Goal: Task Accomplishment & Management: Use online tool/utility

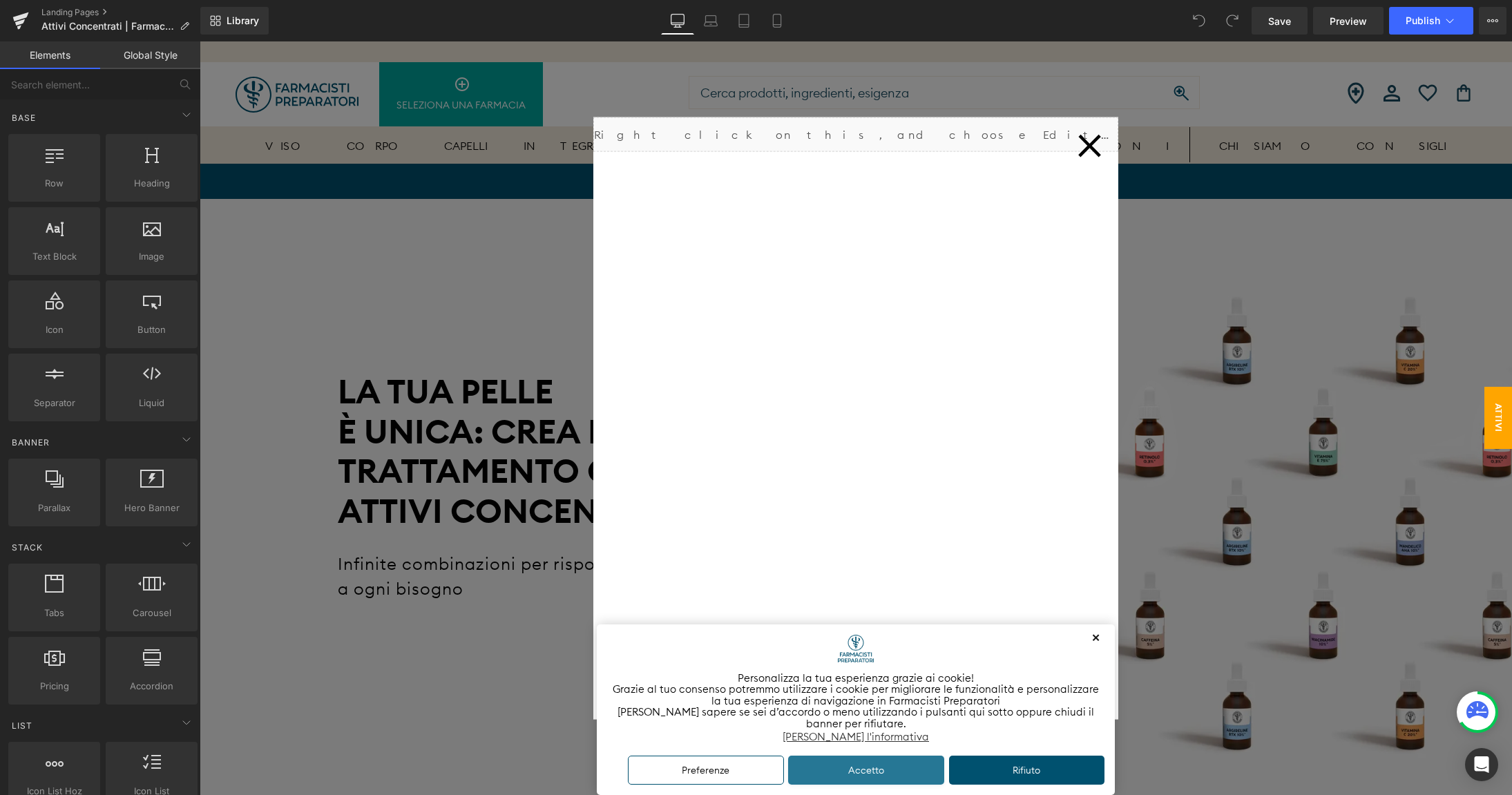
click at [854, 768] on button "Accetto" at bounding box center [866, 770] width 156 height 30
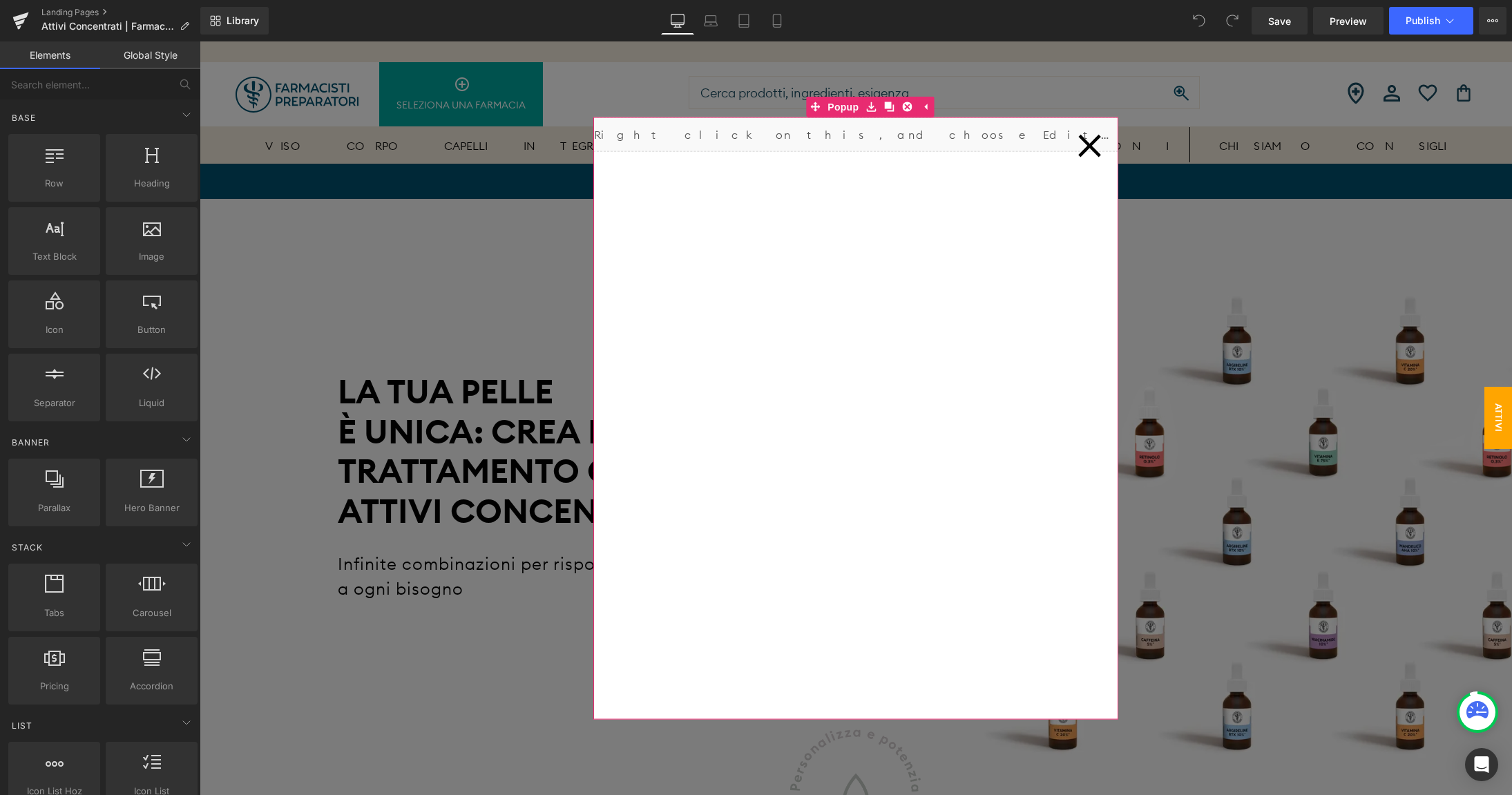
click at [1095, 150] on icon at bounding box center [1089, 145] width 23 height 23
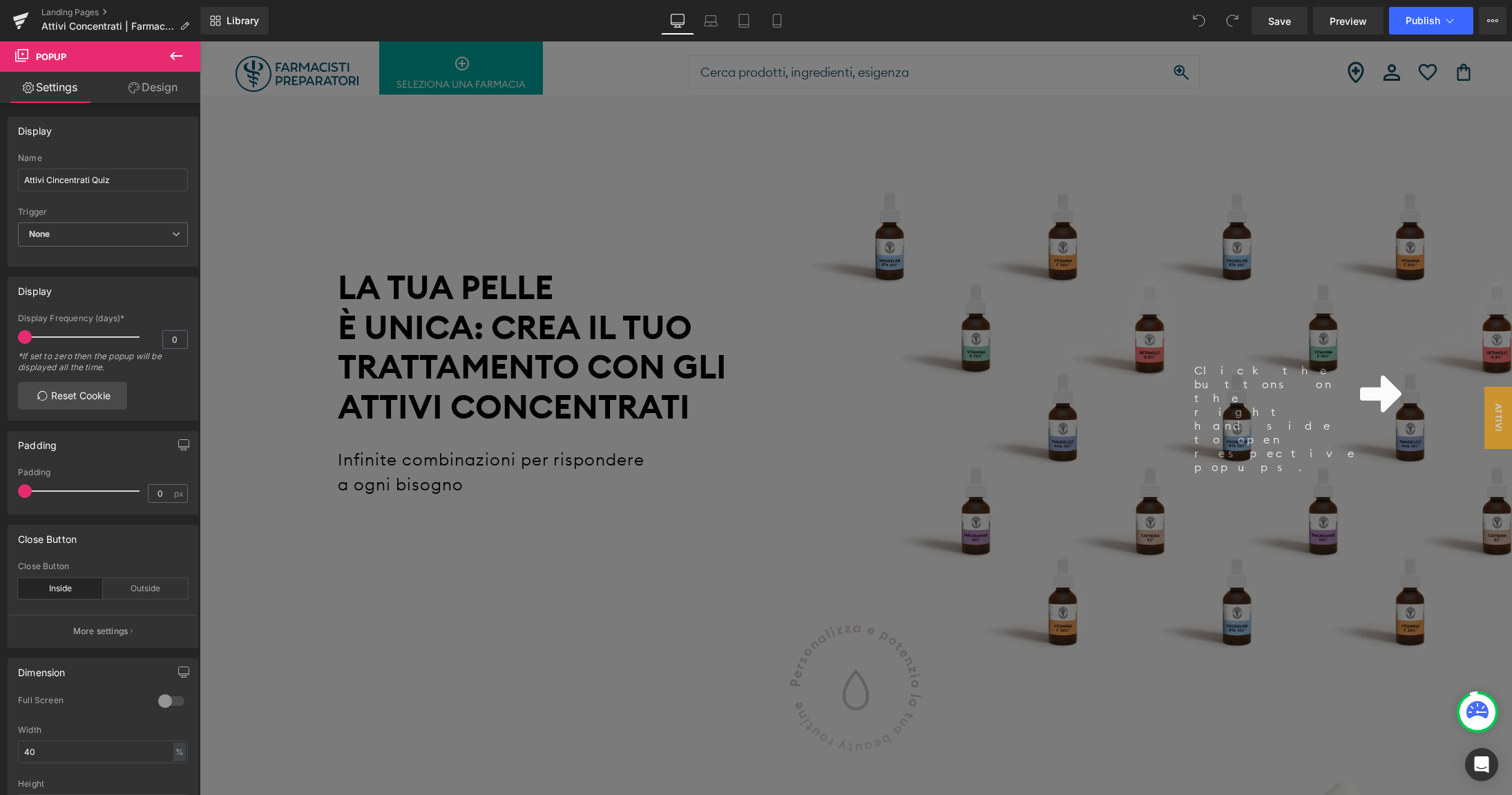
scroll to position [111, 0]
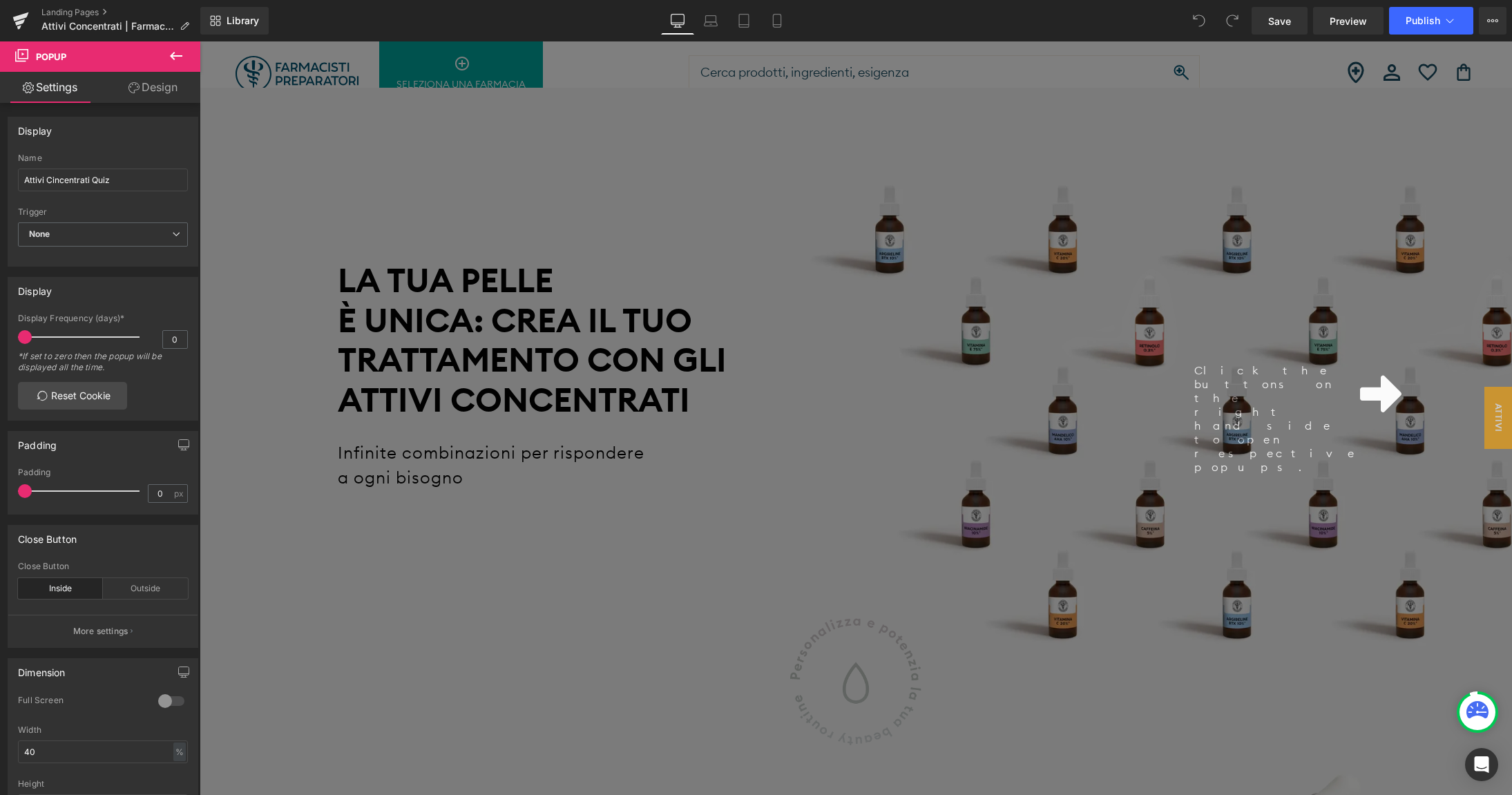
click at [1190, 363] on div "Click the buttons on the right hand side to open respective popups." at bounding box center [856, 418] width 1312 height 753
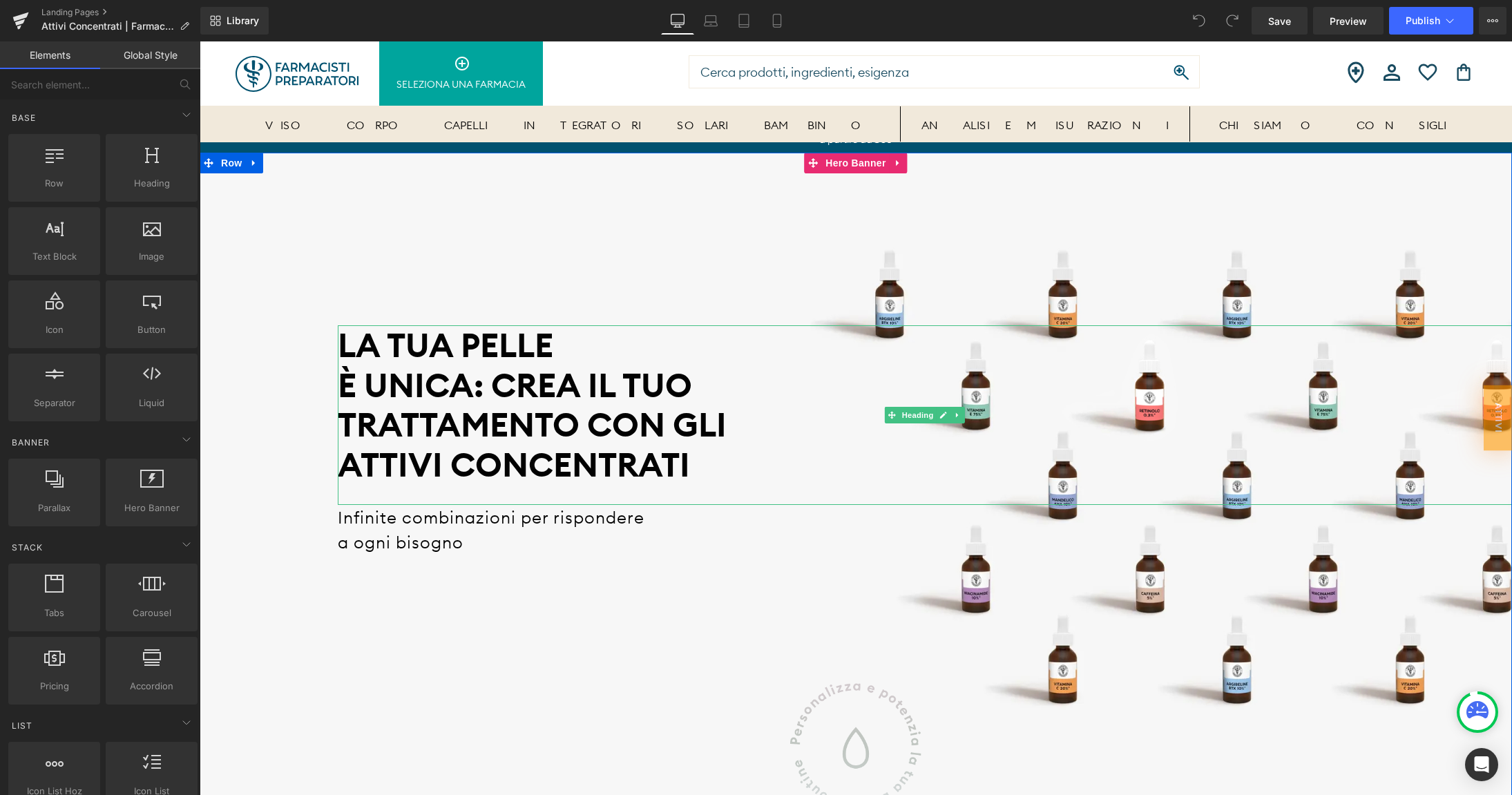
scroll to position [5, 0]
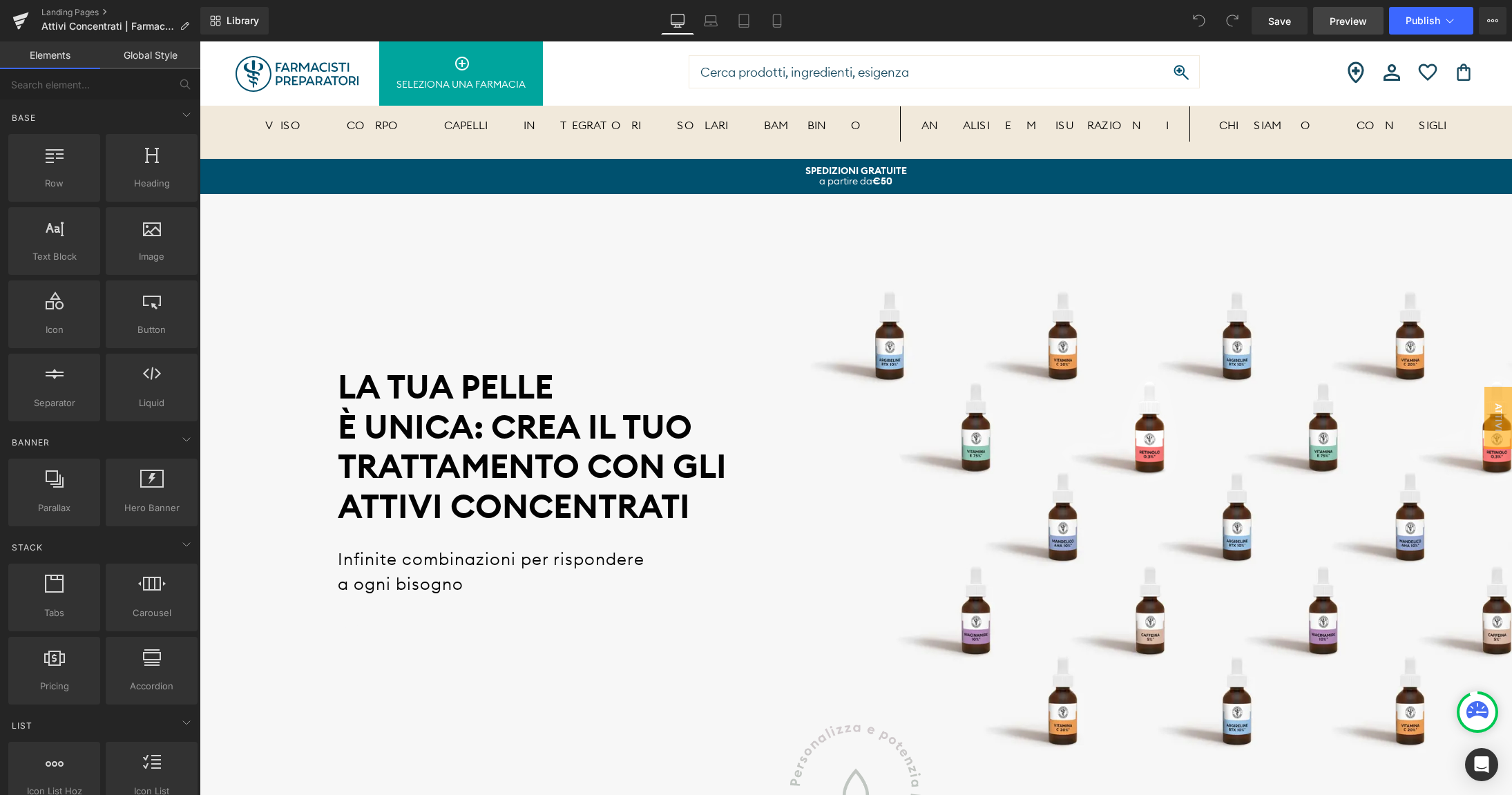
click at [1336, 19] on span "Preview" at bounding box center [1348, 21] width 38 height 15
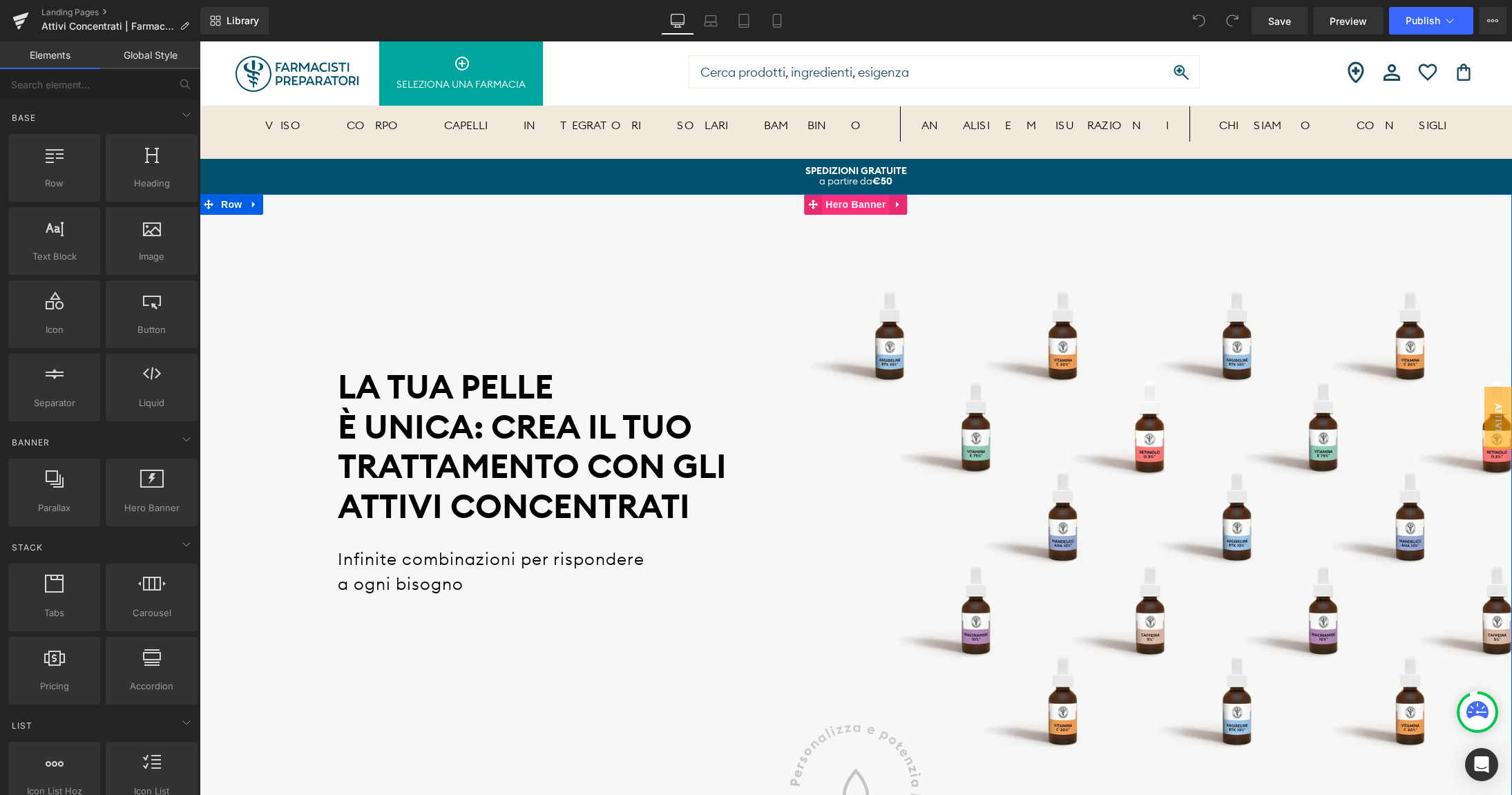
click at [859, 214] on span "Hero Banner" at bounding box center [855, 204] width 67 height 21
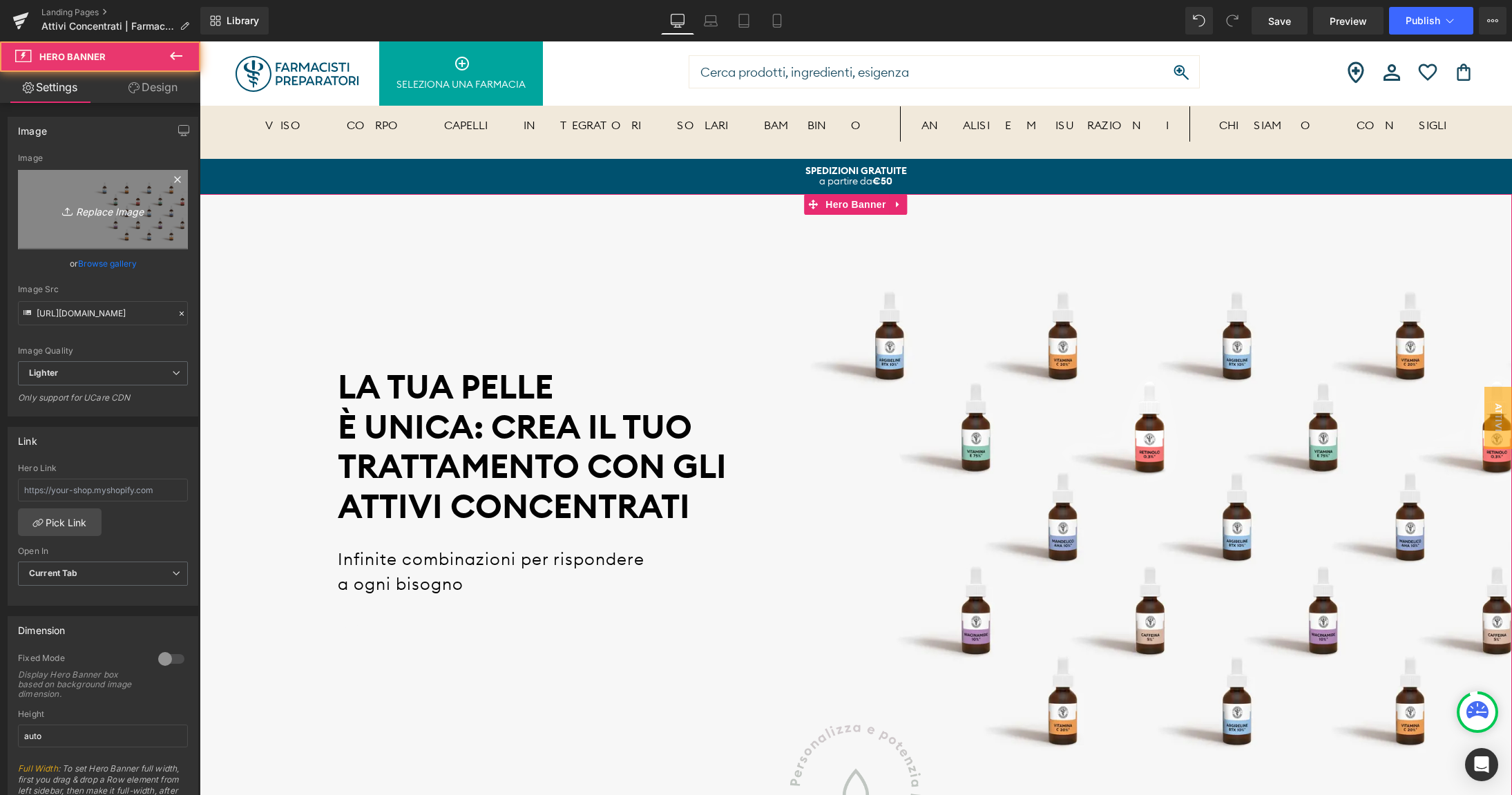
click at [114, 196] on link "Replace Image" at bounding box center [103, 209] width 170 height 79
type input "C:\fakepath\slide_1.jpg"
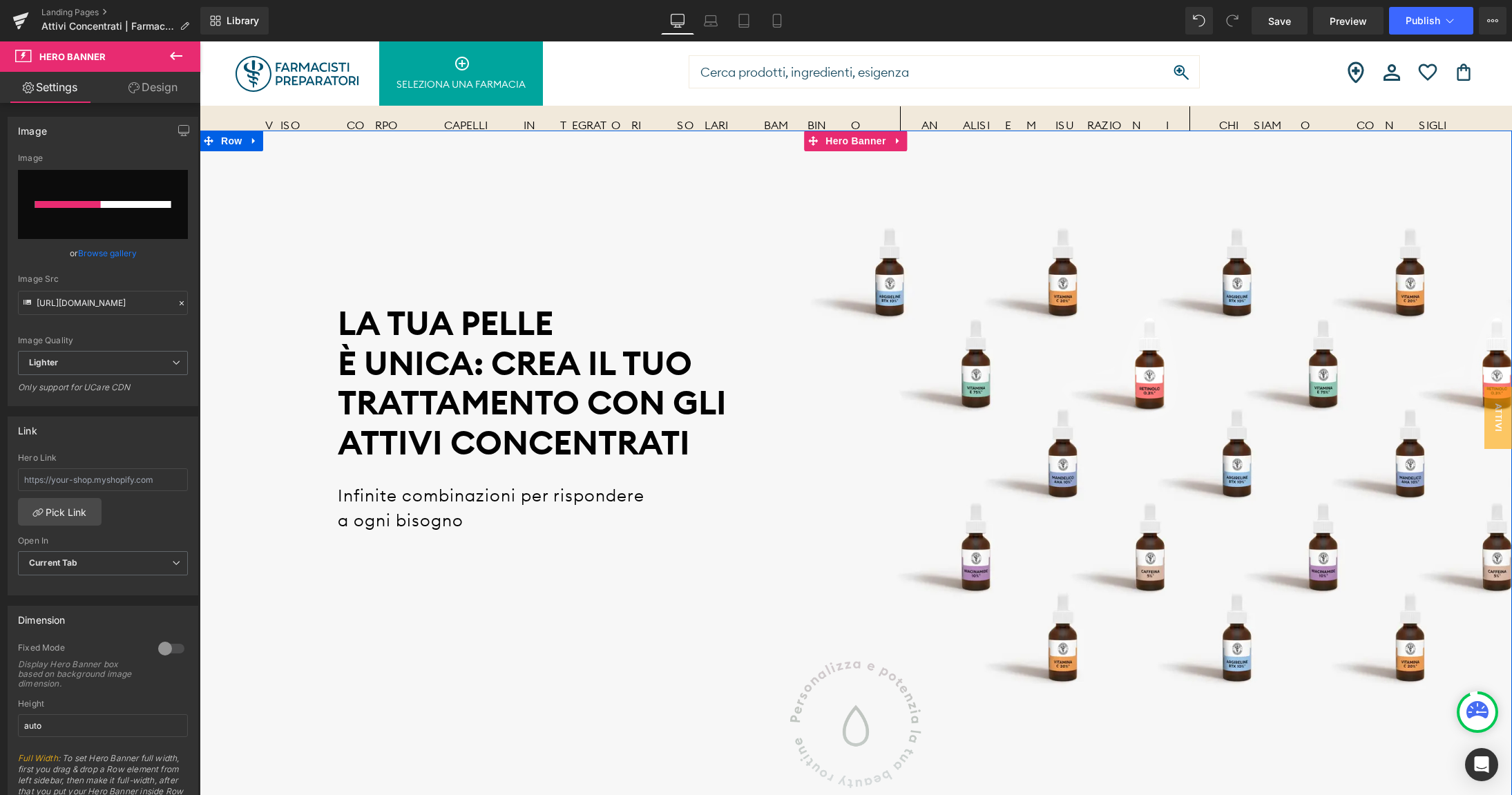
scroll to position [69, 0]
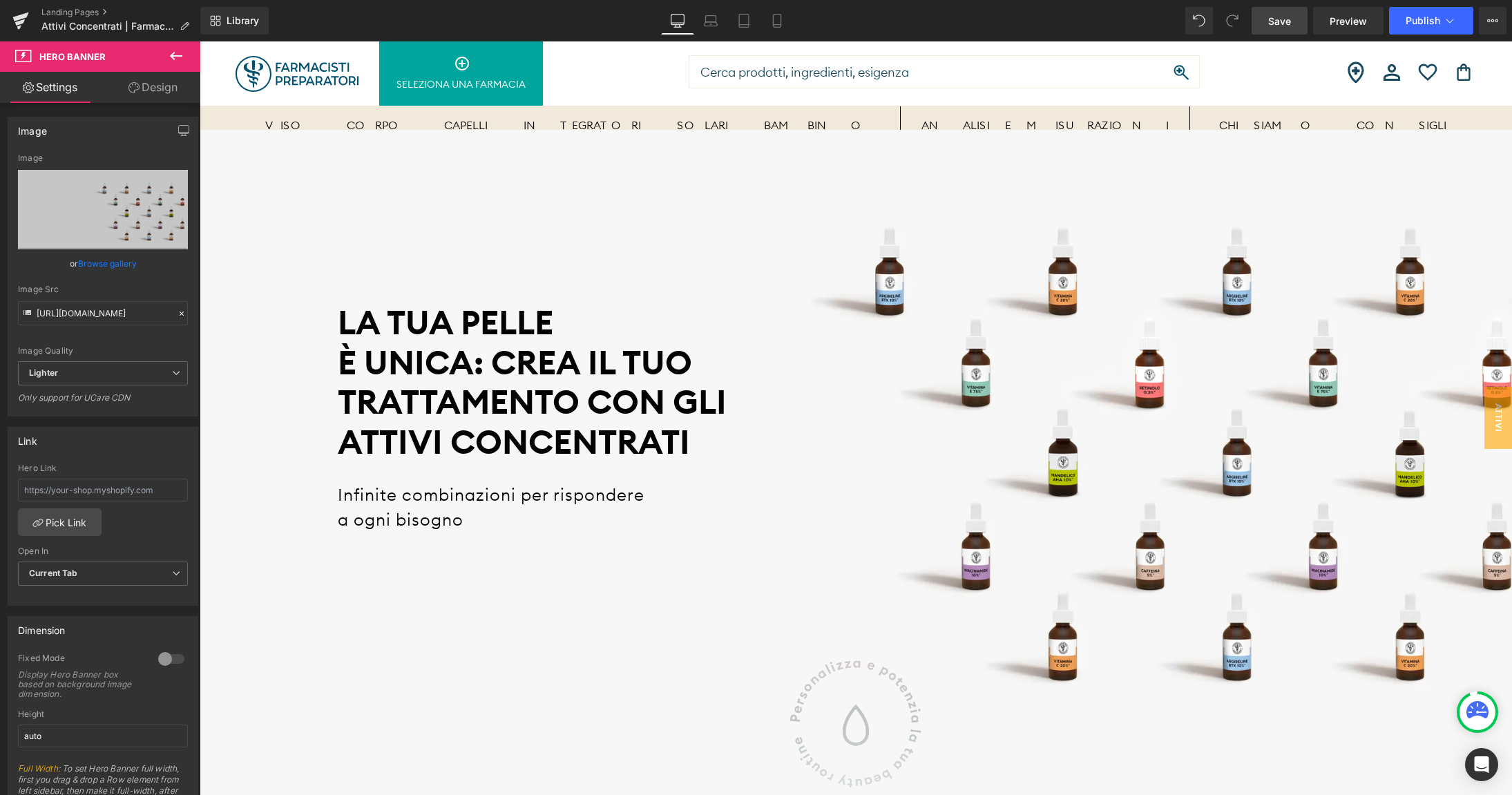
click at [1275, 26] on span "Save" at bounding box center [1279, 21] width 23 height 15
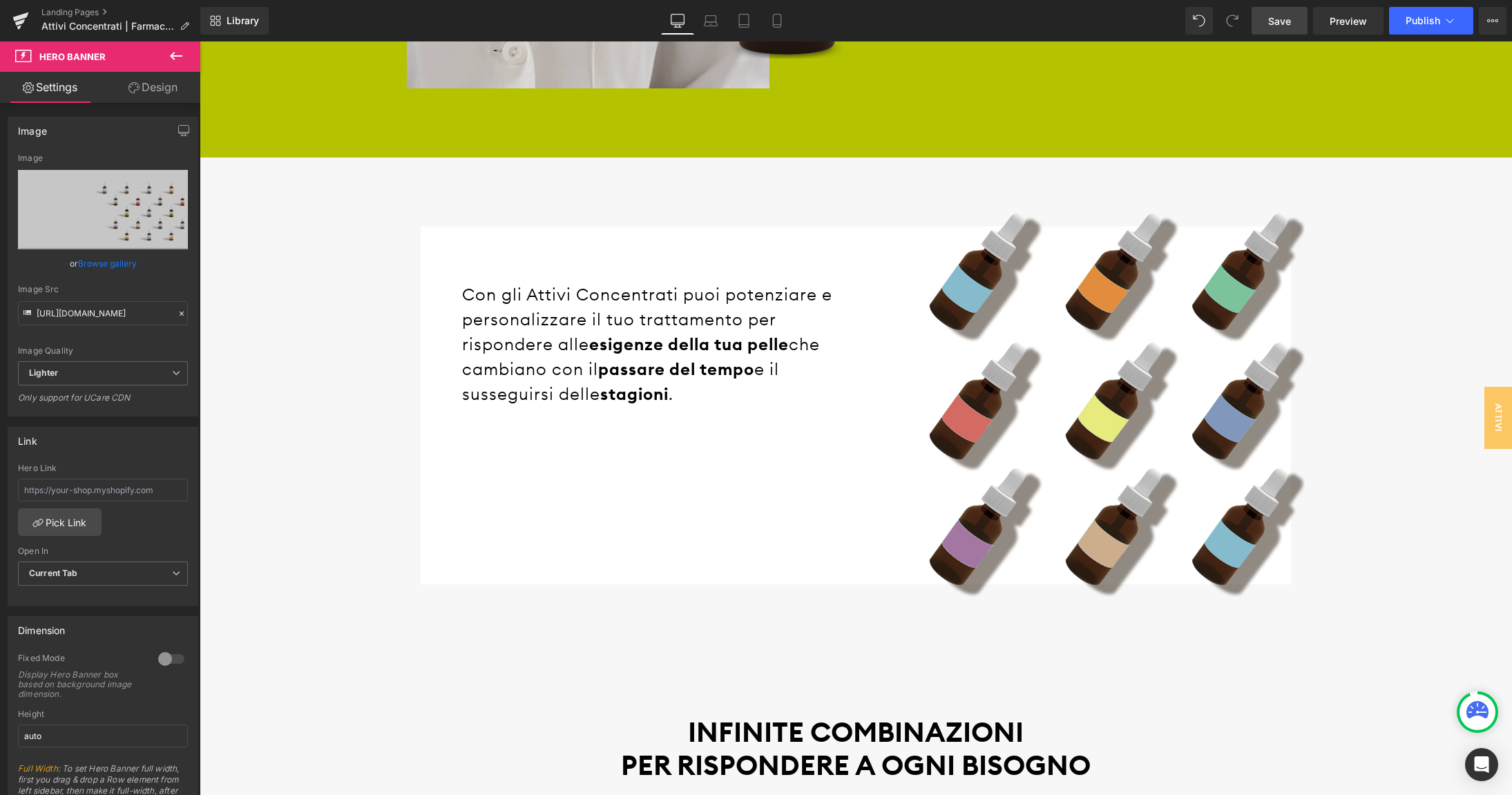
scroll to position [1706, 0]
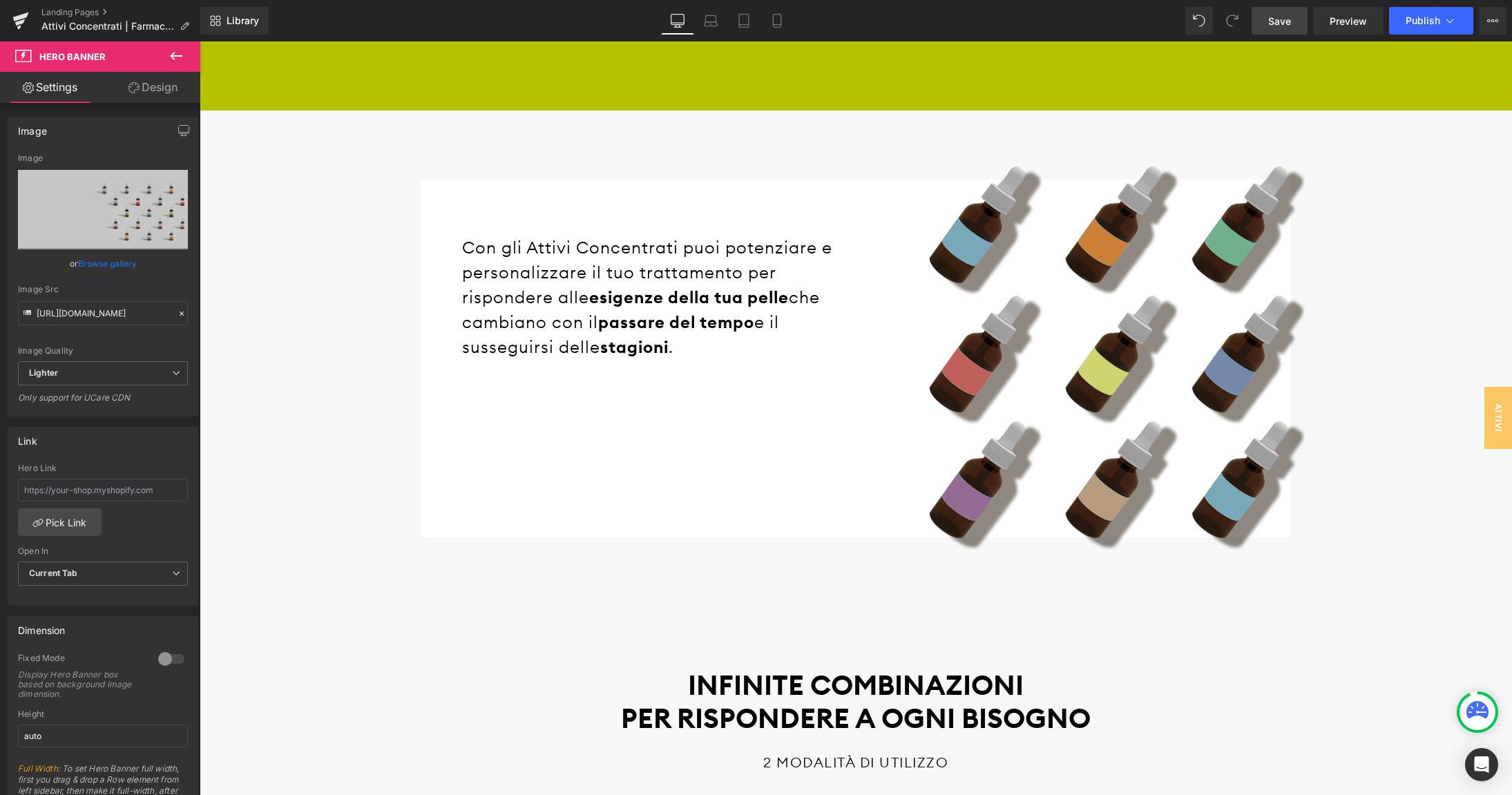
click at [1098, 376] on img at bounding box center [1080, 358] width 449 height 385
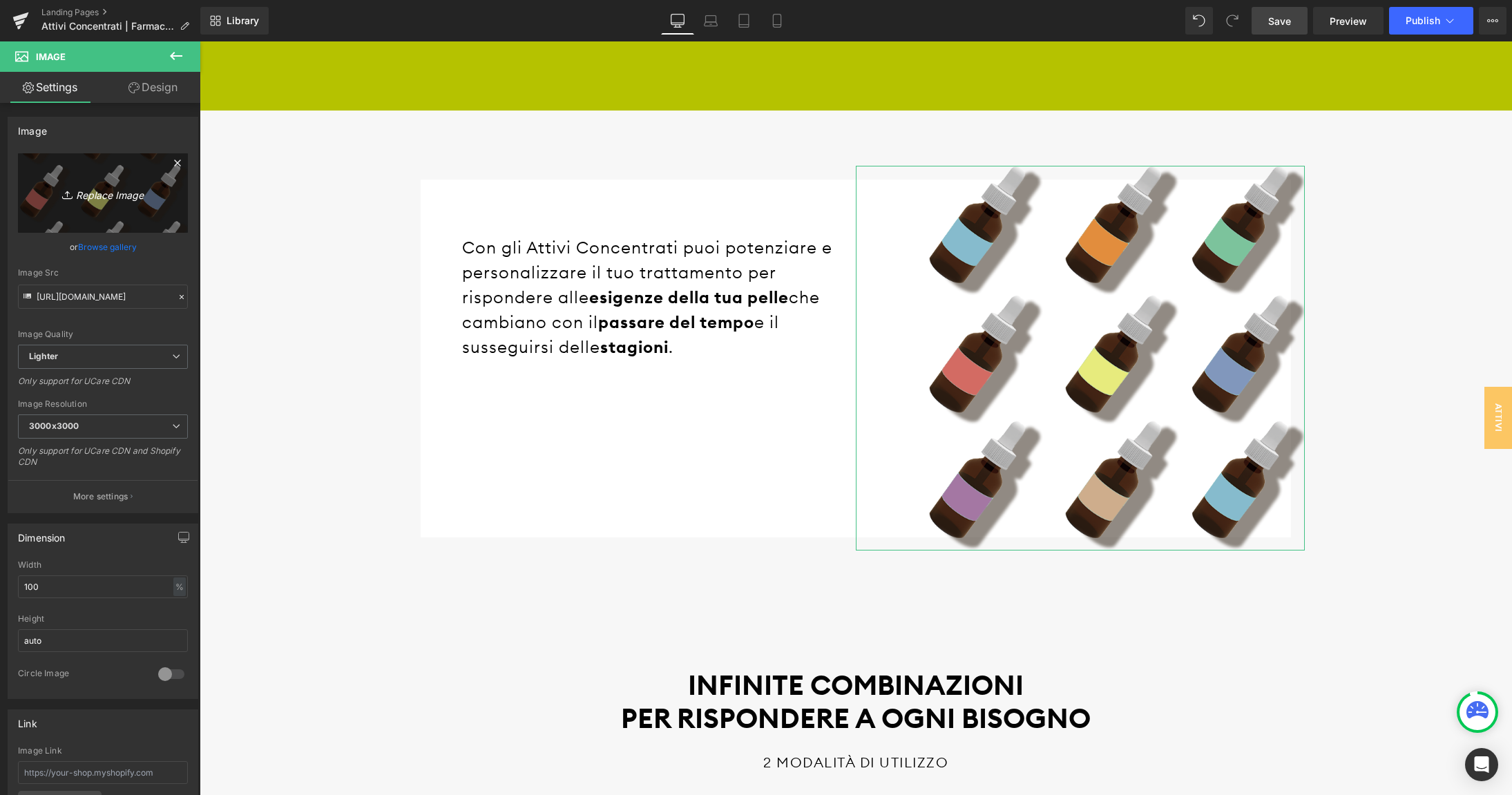
click at [113, 193] on icon "Replace Image" at bounding box center [102, 193] width 111 height 17
click at [112, 186] on icon "Replace Image" at bounding box center [102, 193] width 111 height 17
type input "C:\fakepath\serum-pattern.png"
drag, startPoint x: 1280, startPoint y: 16, endPoint x: 1147, endPoint y: 221, distance: 244.4
click at [1280, 16] on span "Save" at bounding box center [1279, 21] width 23 height 15
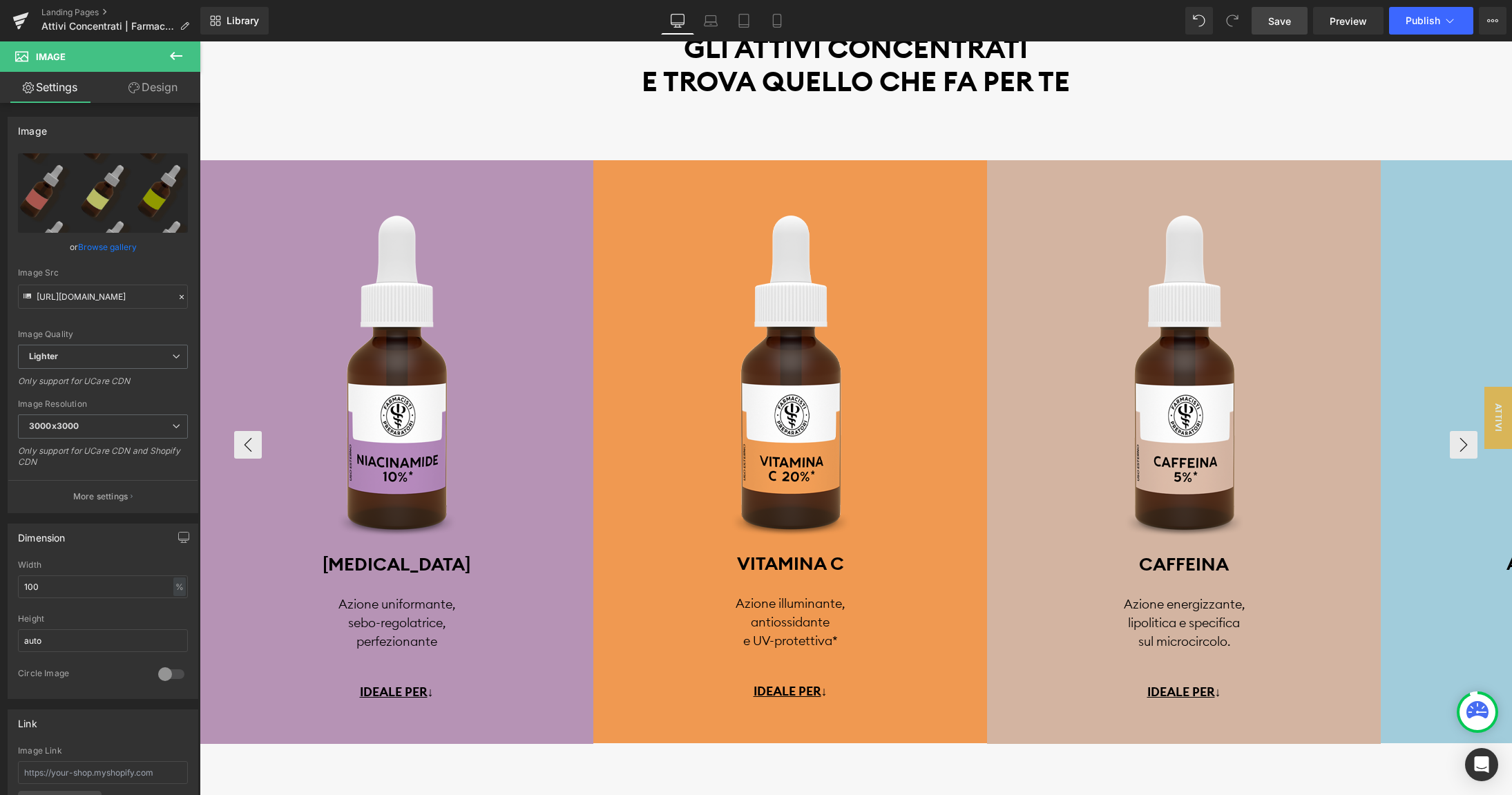
scroll to position [3027, 0]
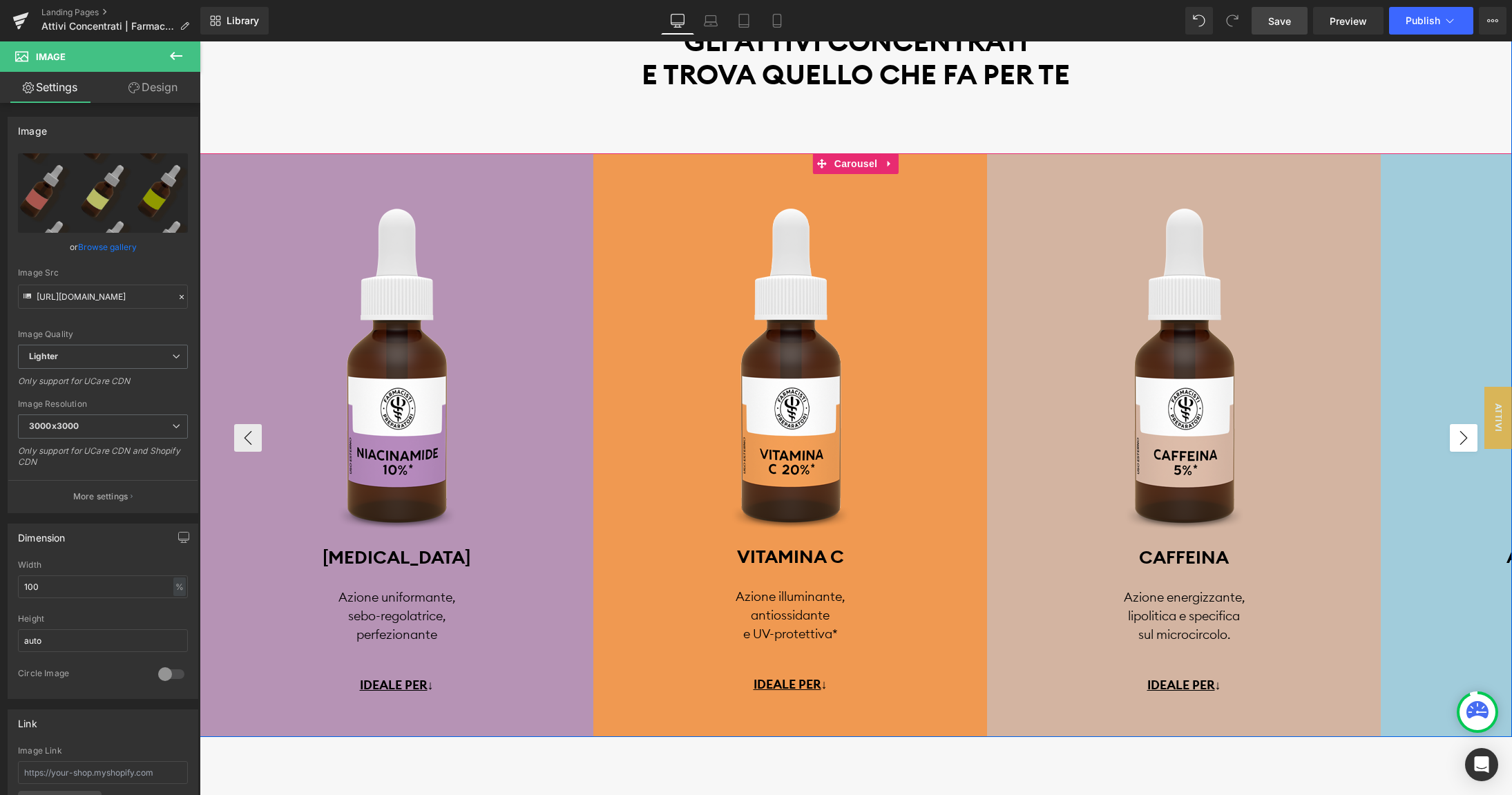
click at [1456, 441] on button "›" at bounding box center [1464, 437] width 28 height 28
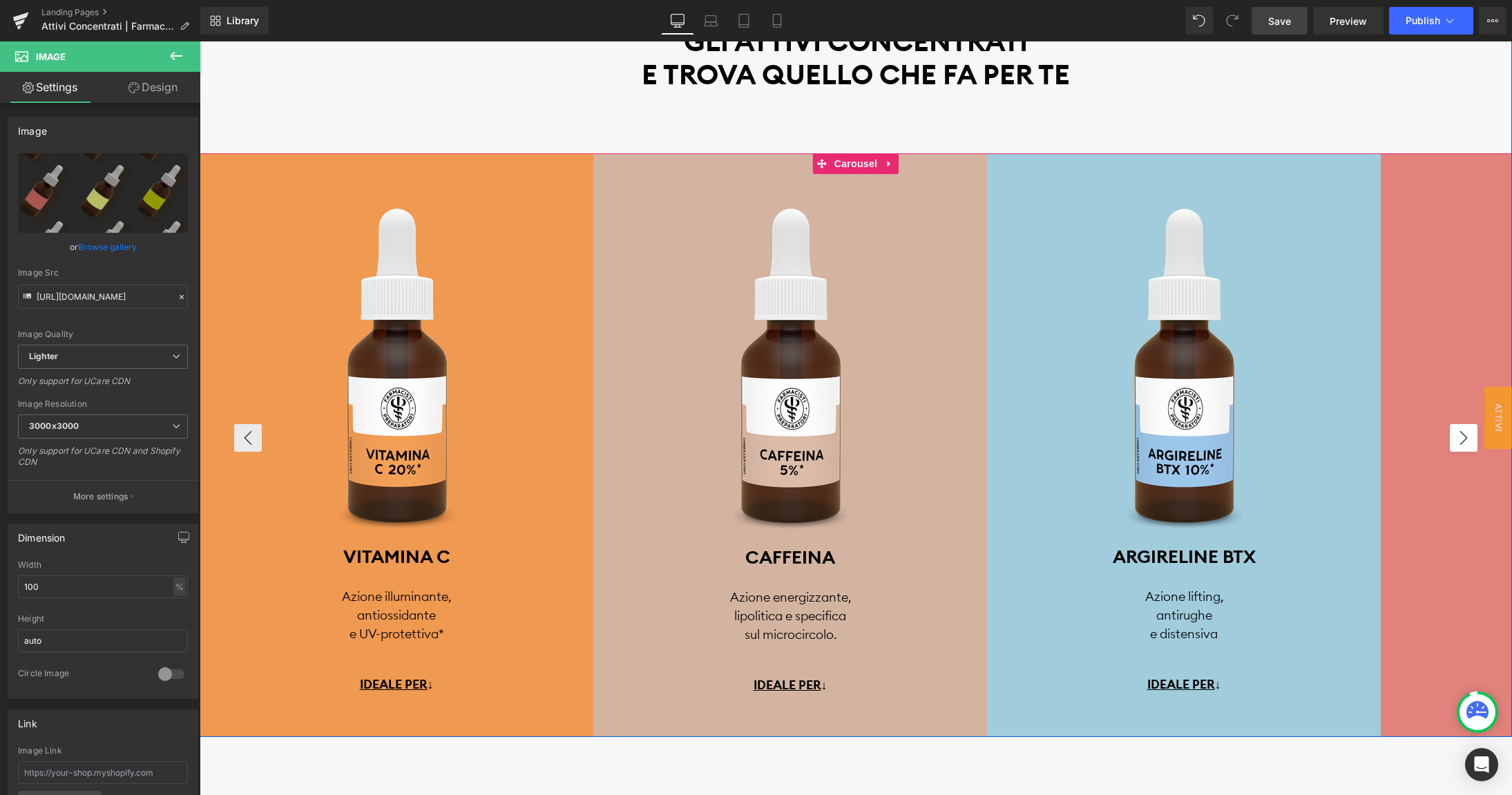
click at [1456, 441] on button "›" at bounding box center [1464, 437] width 28 height 28
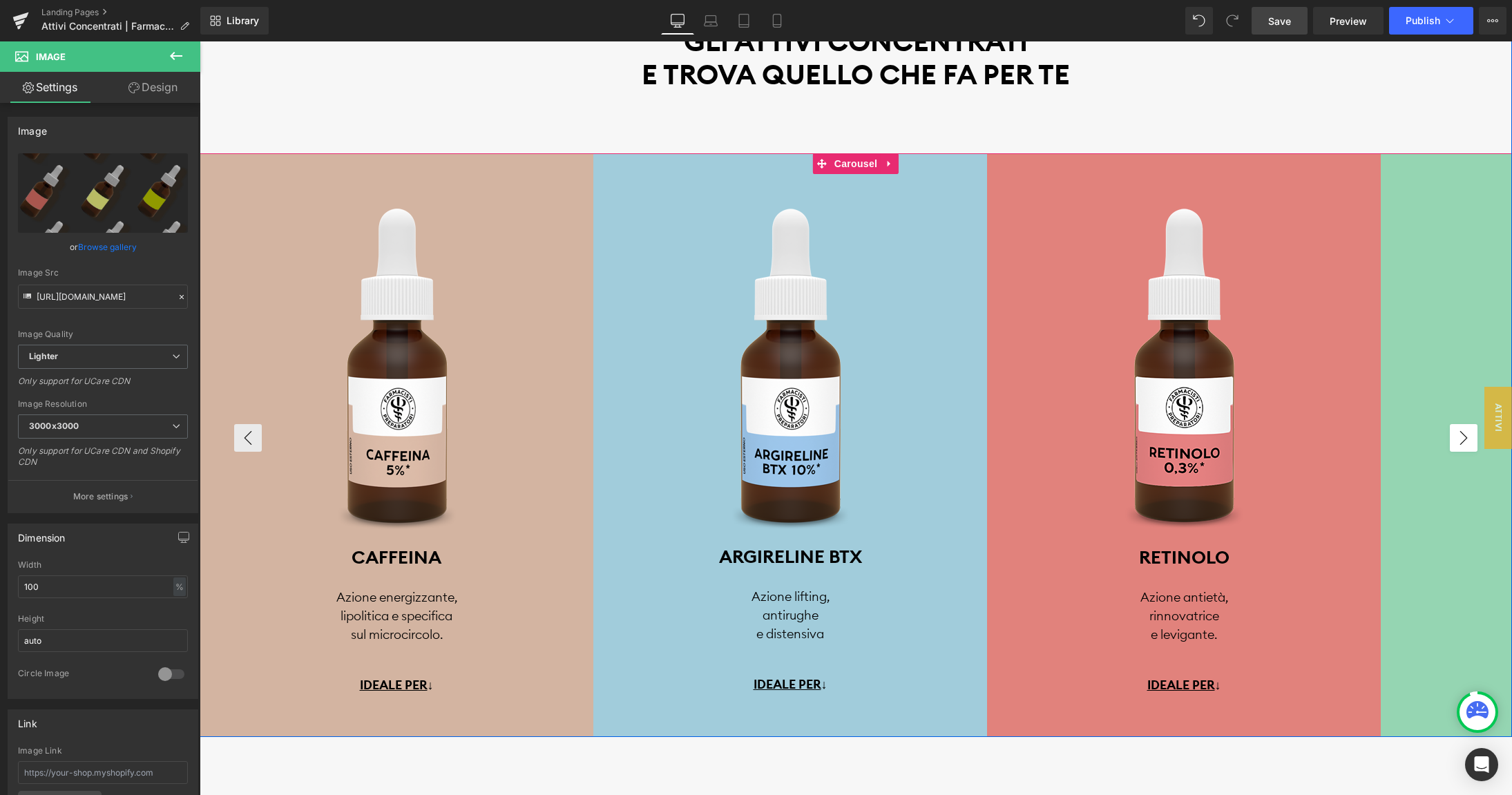
click at [1456, 441] on button "›" at bounding box center [1464, 437] width 28 height 28
click at [1472, 440] on button "›" at bounding box center [1464, 437] width 28 height 28
click at [1466, 439] on button "›" at bounding box center [1464, 437] width 28 height 28
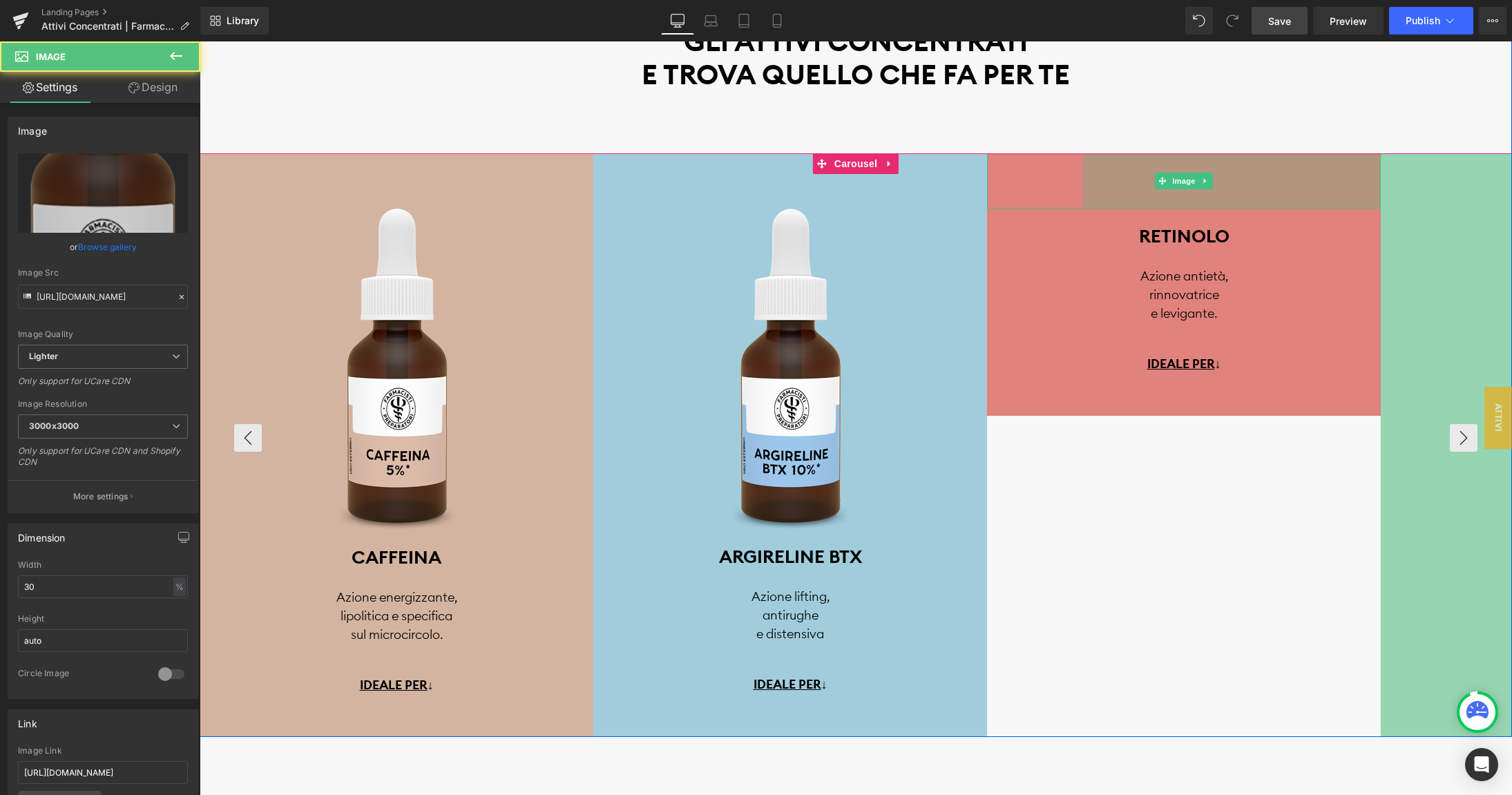
drag, startPoint x: 1378, startPoint y: 435, endPoint x: 1080, endPoint y: 443, distance: 298.1
click at [1080, 443] on div "Image [MEDICAL_DATA] Heading Azione uniformante, sebo-regolatrice, perfezionant…" at bounding box center [790, 444] width 2756 height 584
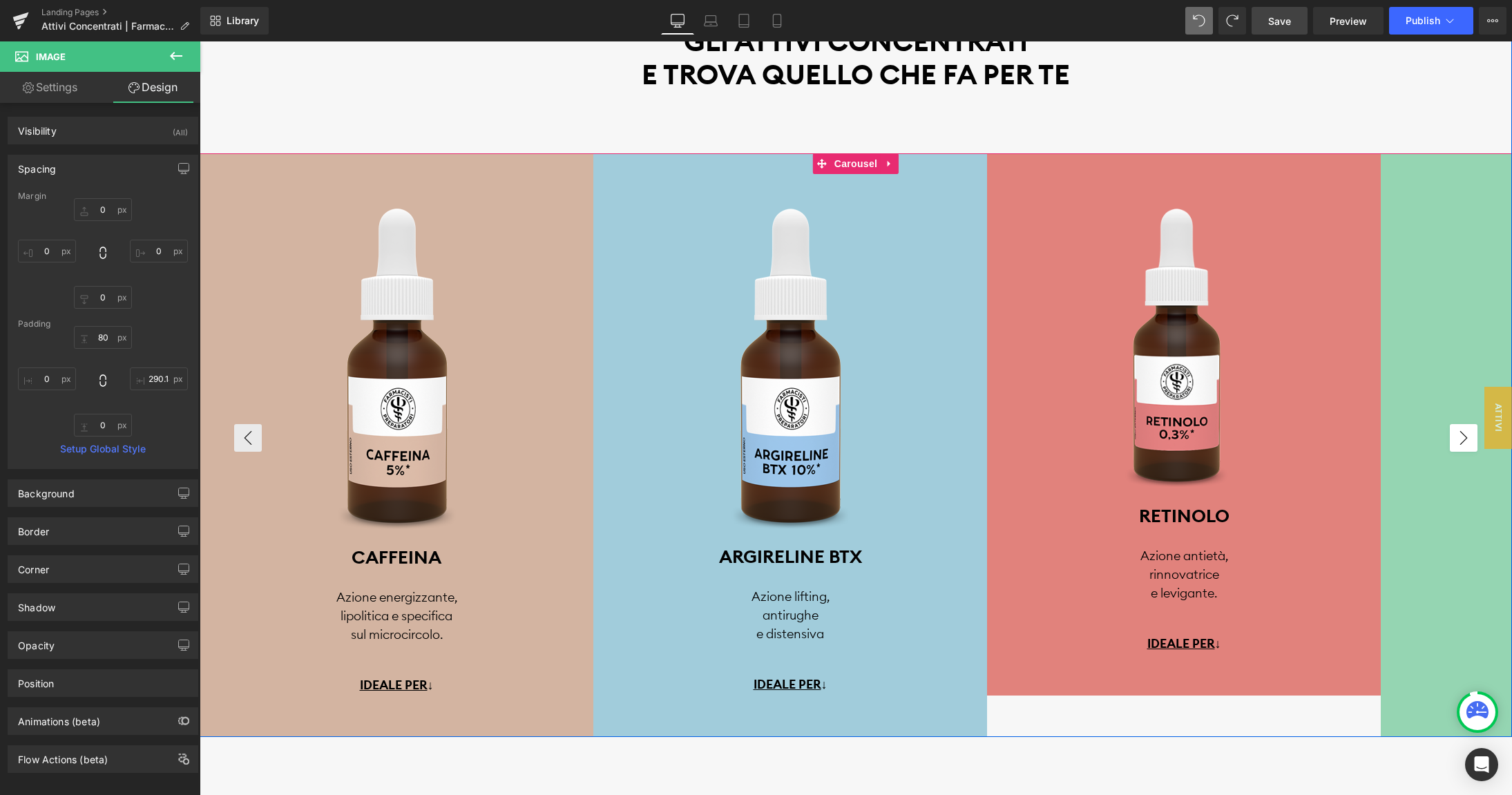
click at [1463, 444] on button "›" at bounding box center [1464, 437] width 28 height 28
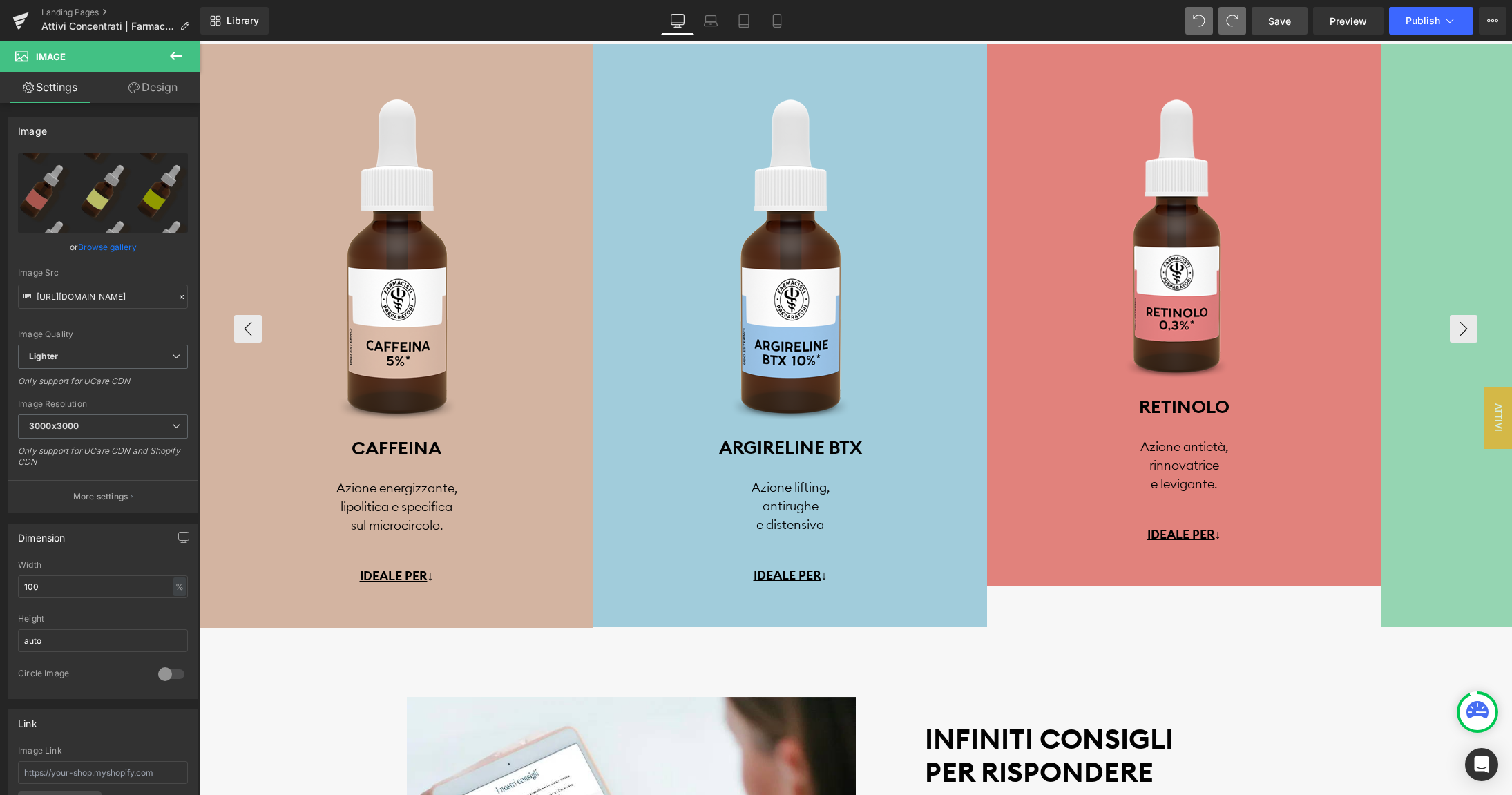
scroll to position [3134, 0]
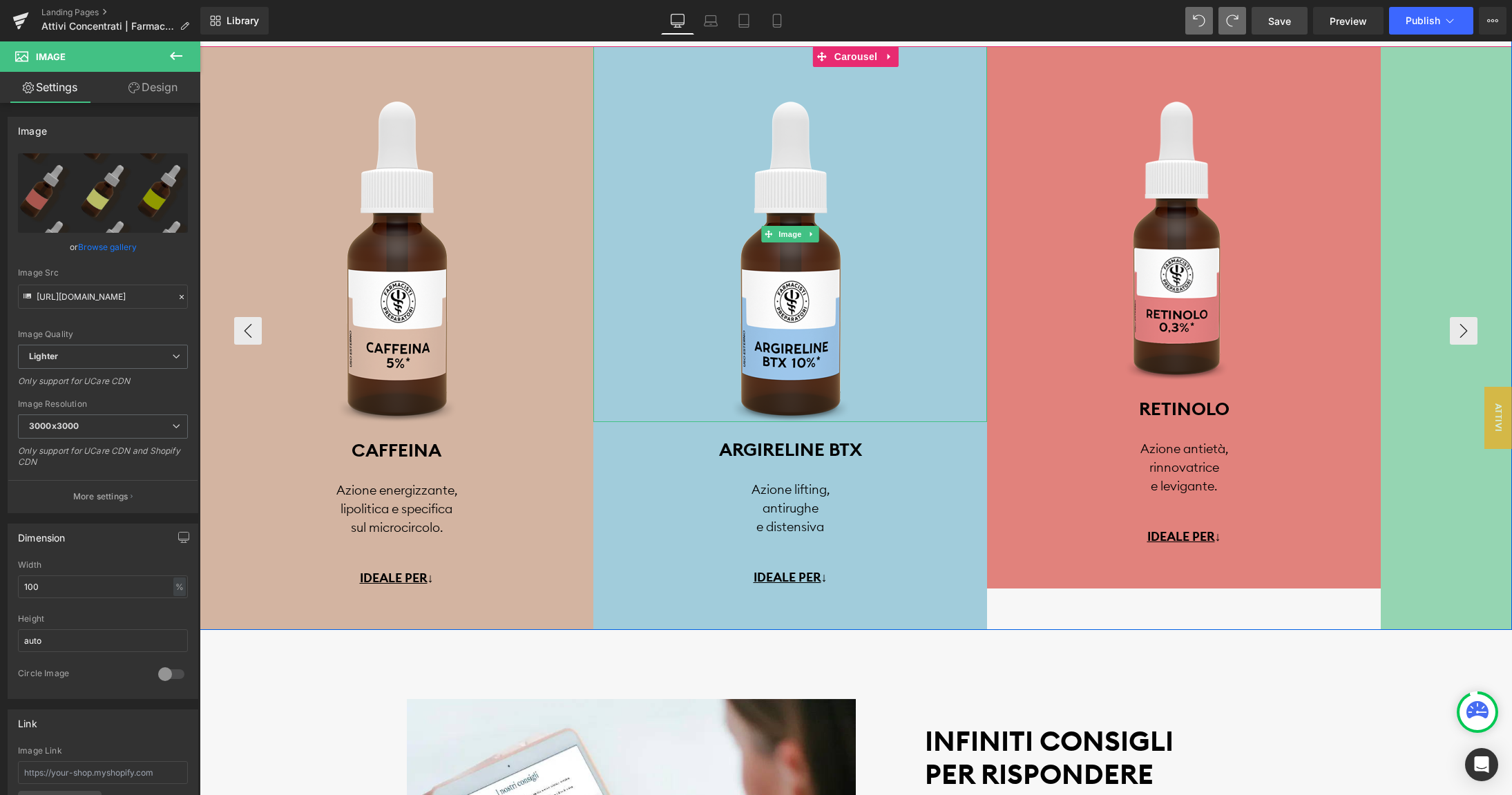
click at [857, 218] on link at bounding box center [790, 234] width 394 height 376
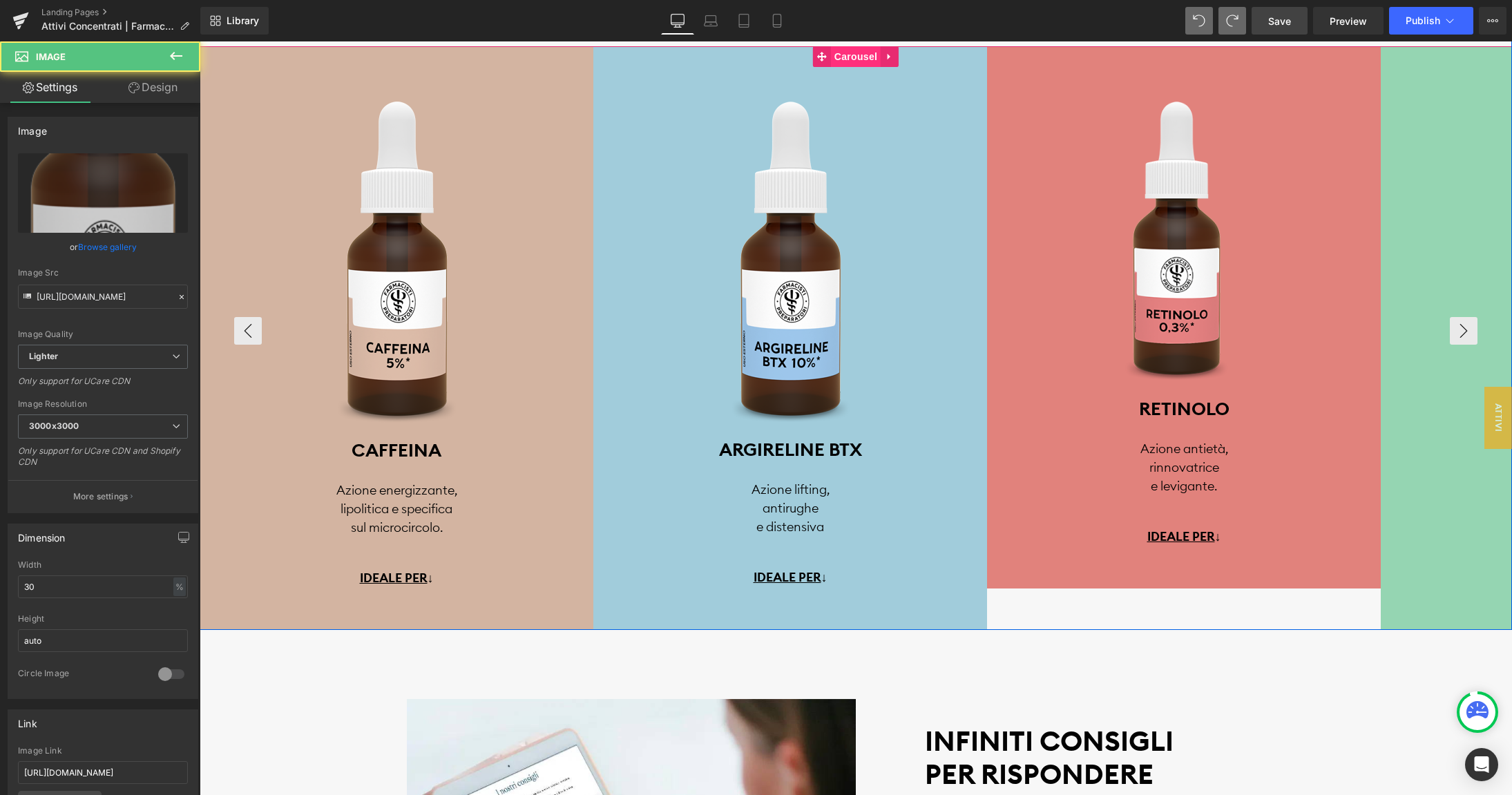
click at [857, 58] on span "Carousel" at bounding box center [855, 57] width 49 height 21
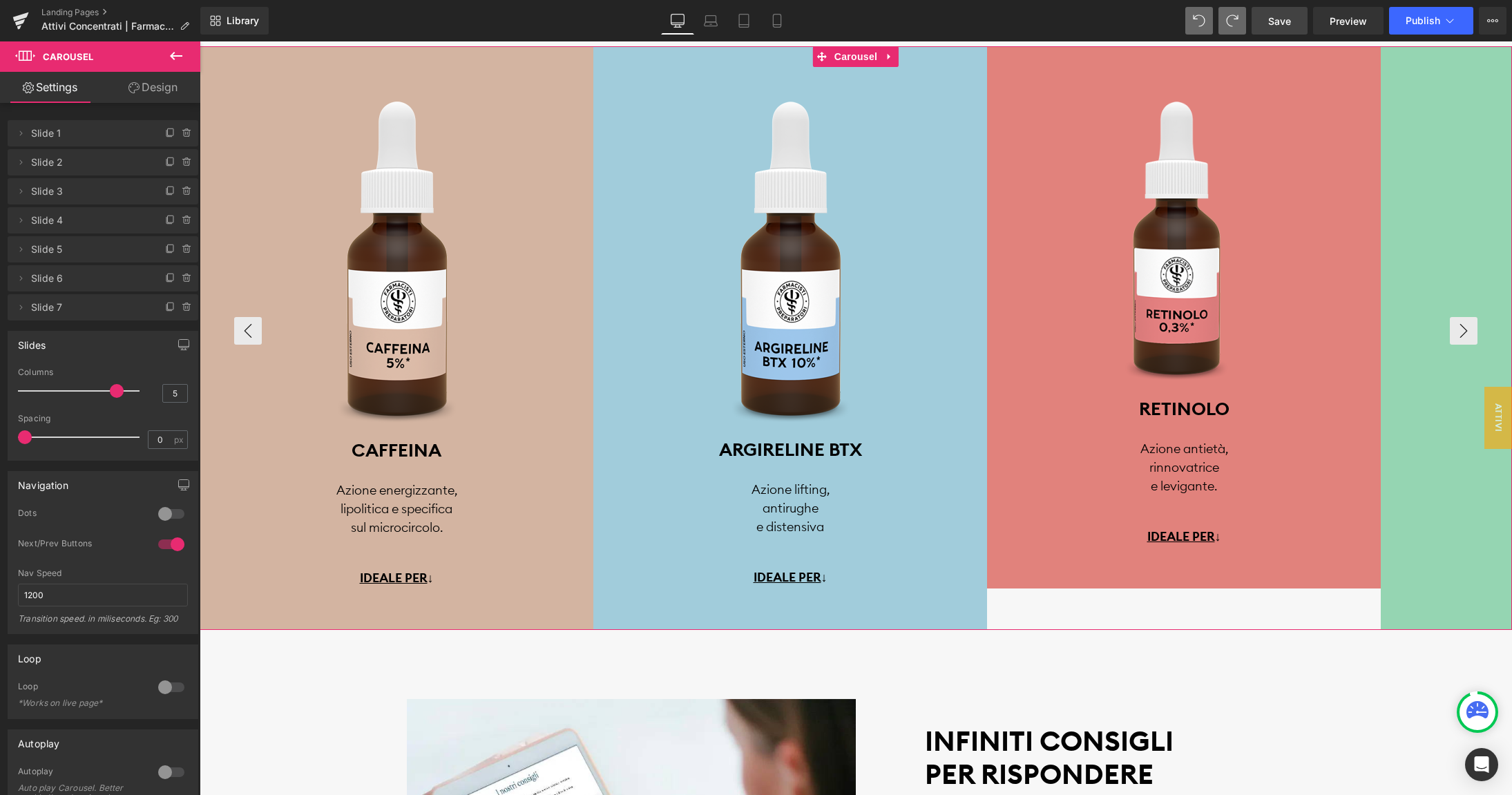
click at [99, 314] on span "Slide 7" at bounding box center [89, 307] width 116 height 26
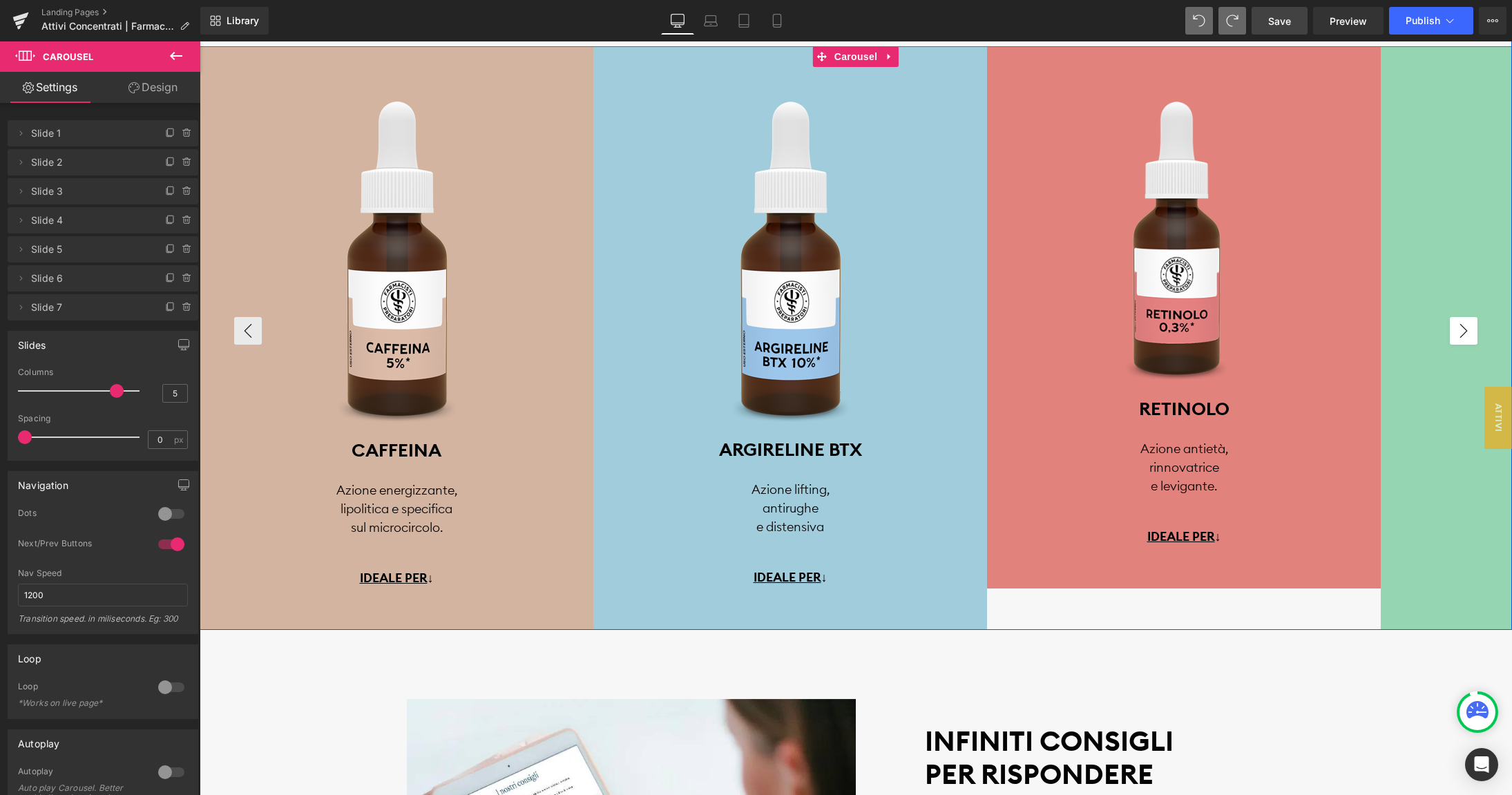
click at [1465, 337] on button "›" at bounding box center [1464, 331] width 28 height 28
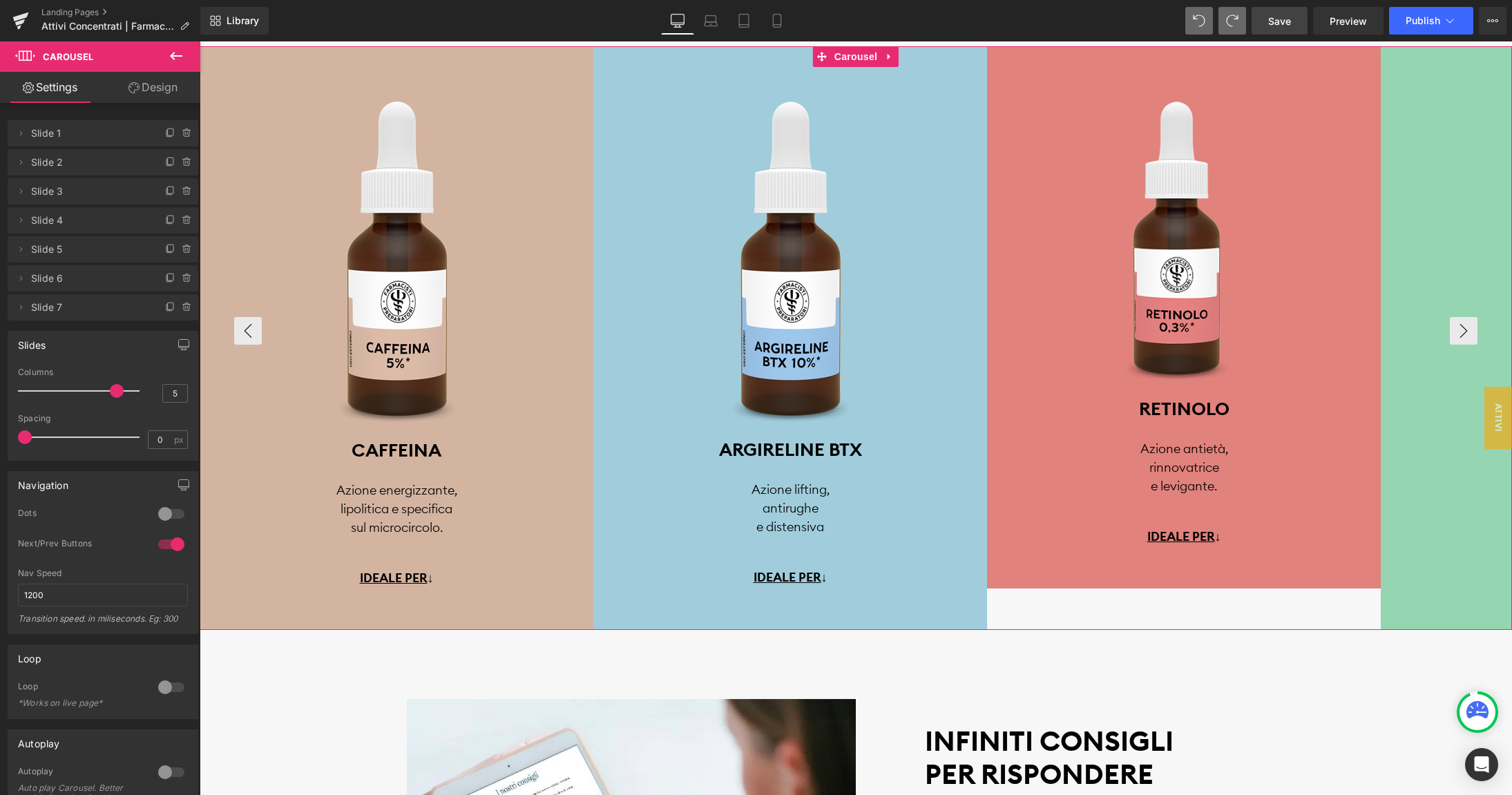
click at [168, 689] on div at bounding box center [171, 687] width 33 height 22
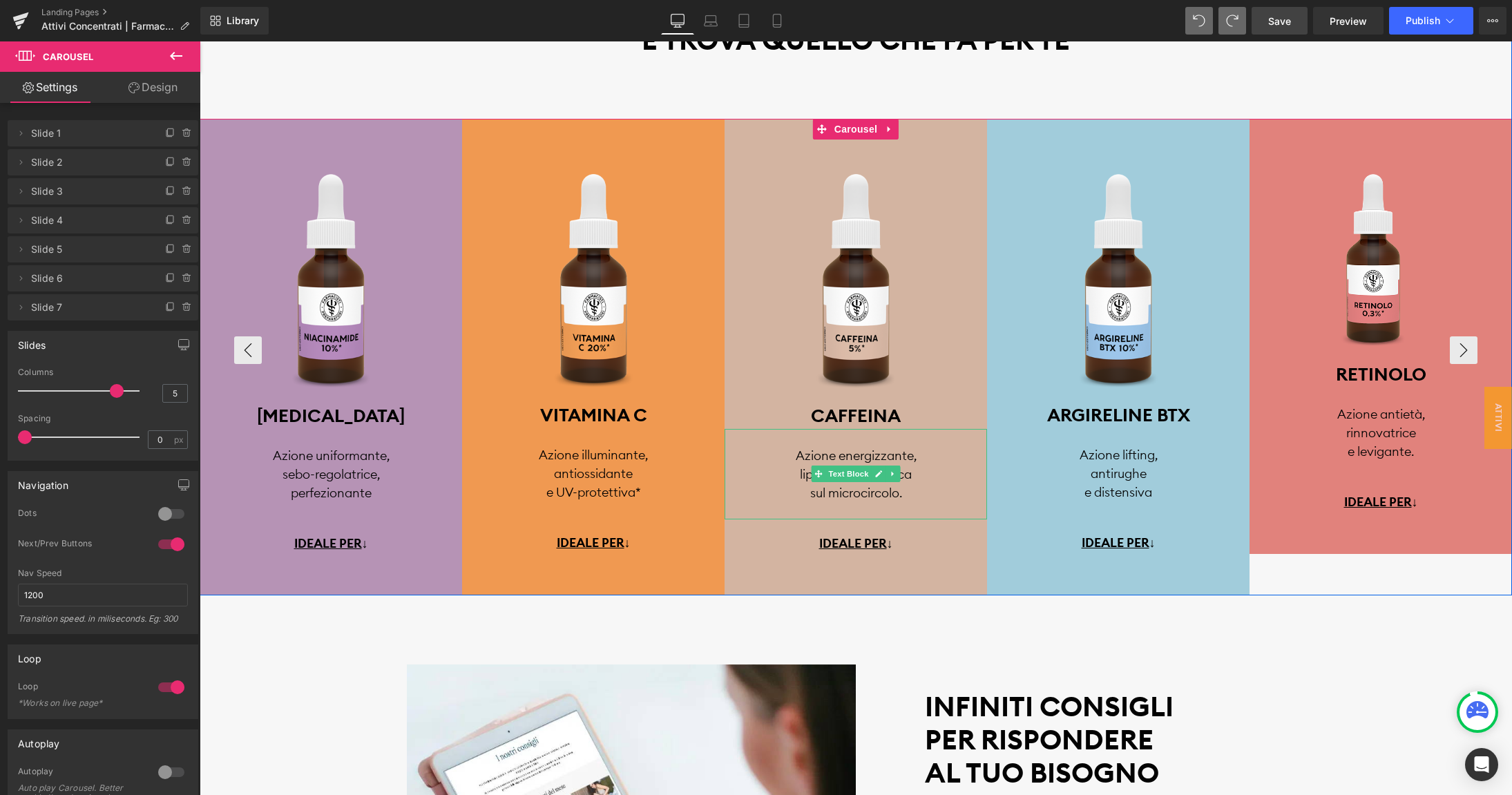
scroll to position [2987, 0]
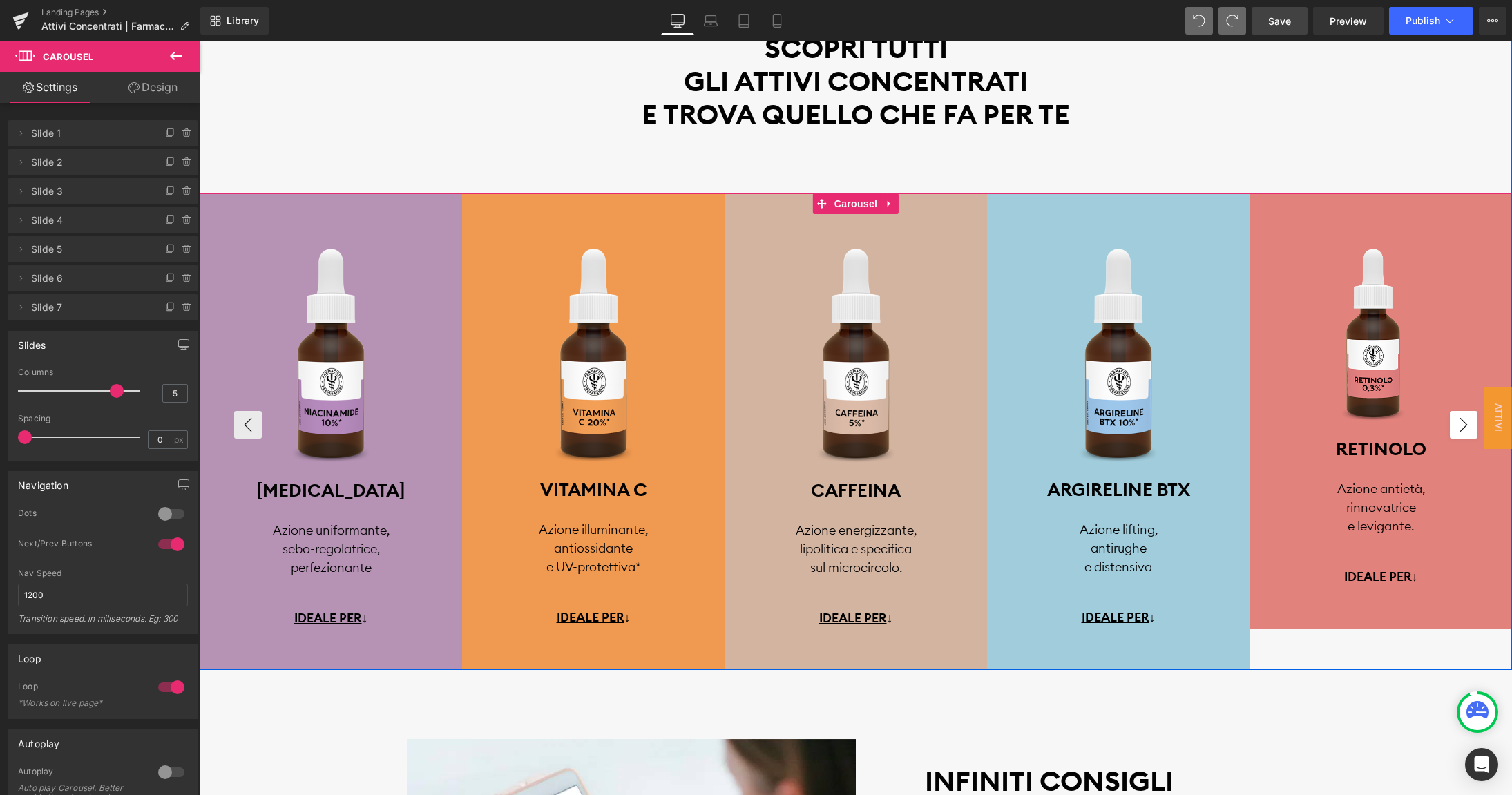
click at [1463, 424] on button "›" at bounding box center [1464, 425] width 28 height 28
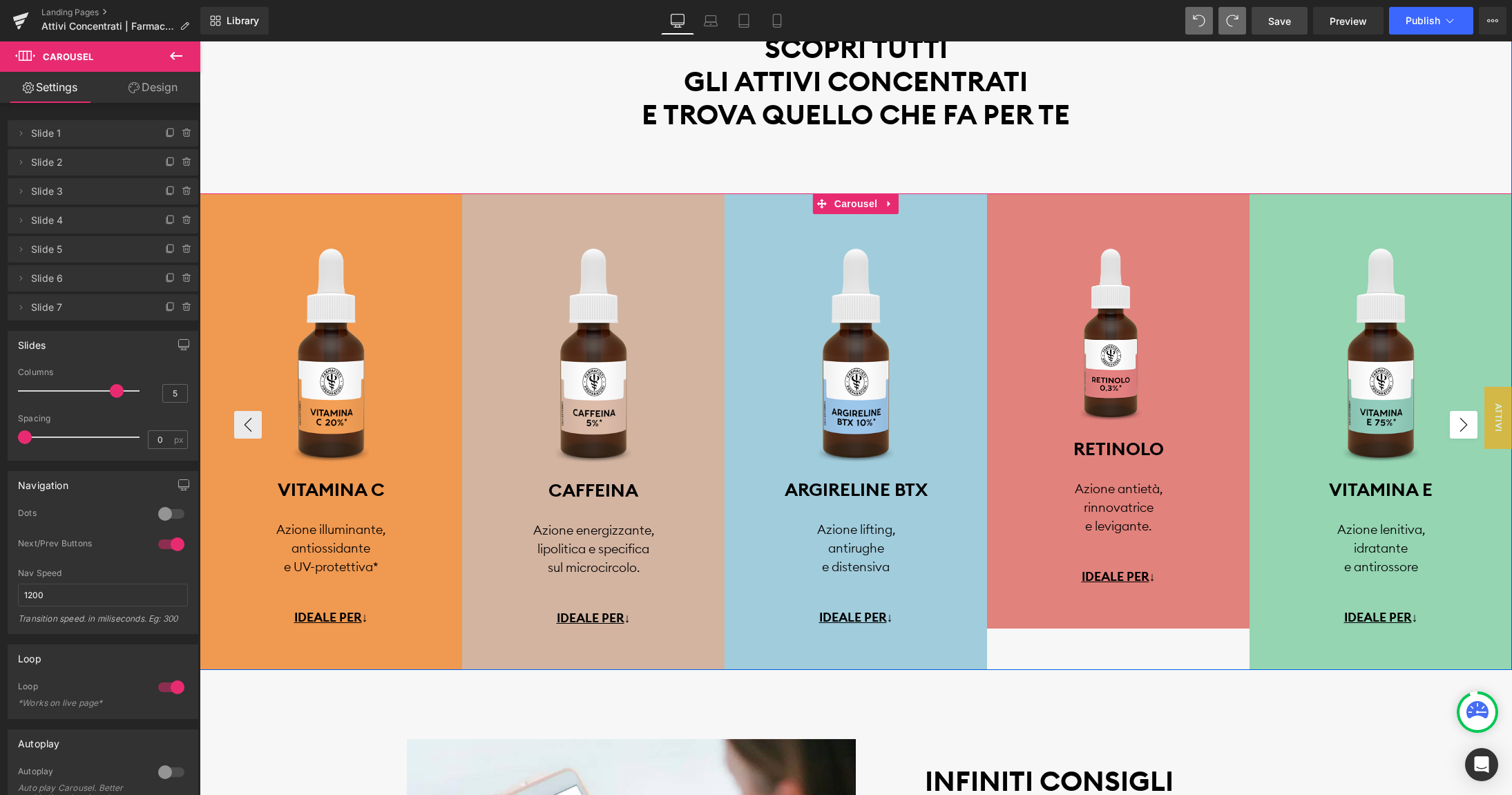
click at [1463, 424] on button "›" at bounding box center [1464, 425] width 28 height 28
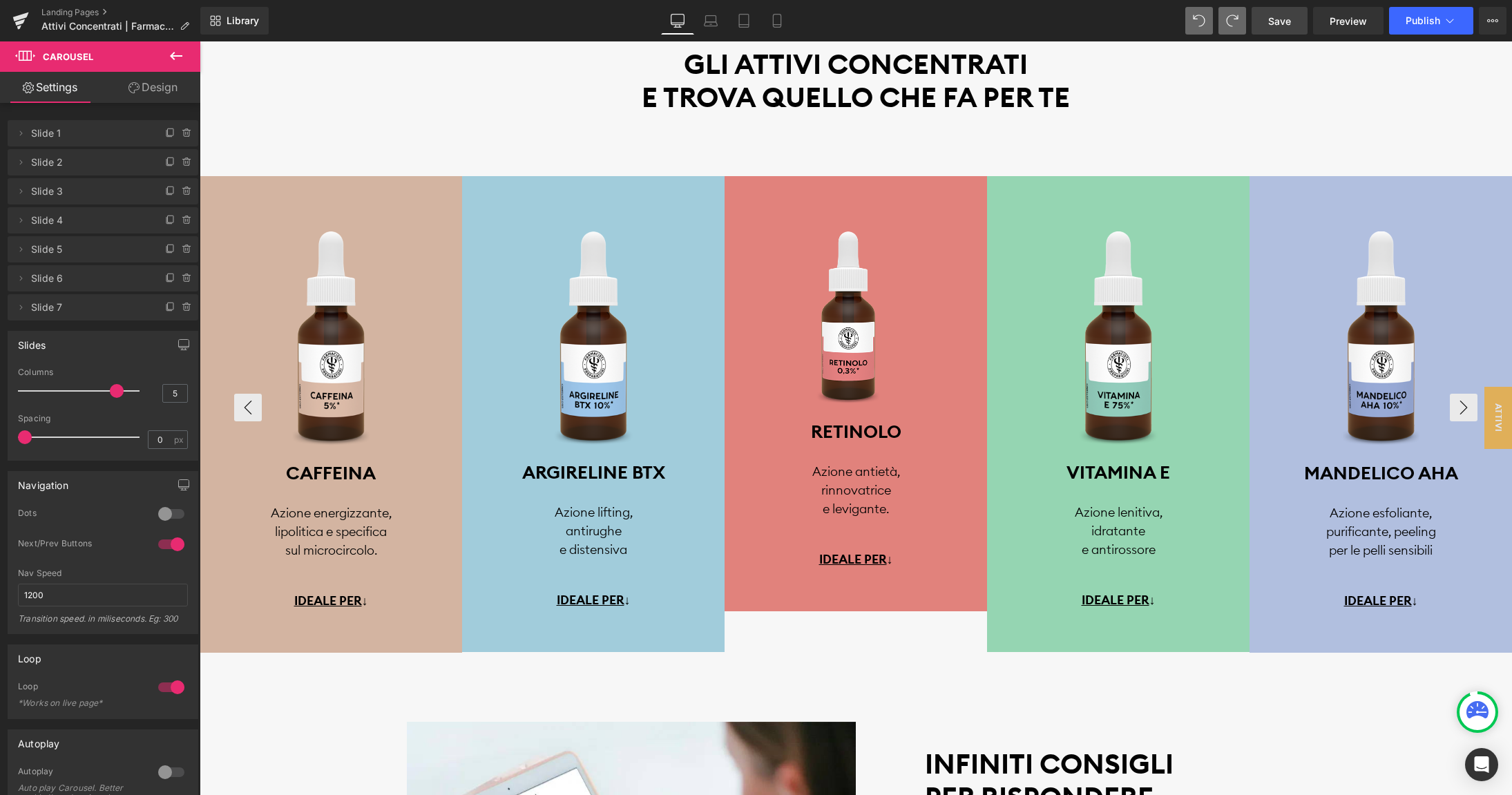
scroll to position [3005, 0]
click at [849, 284] on span "Image" at bounding box center [856, 290] width 29 height 17
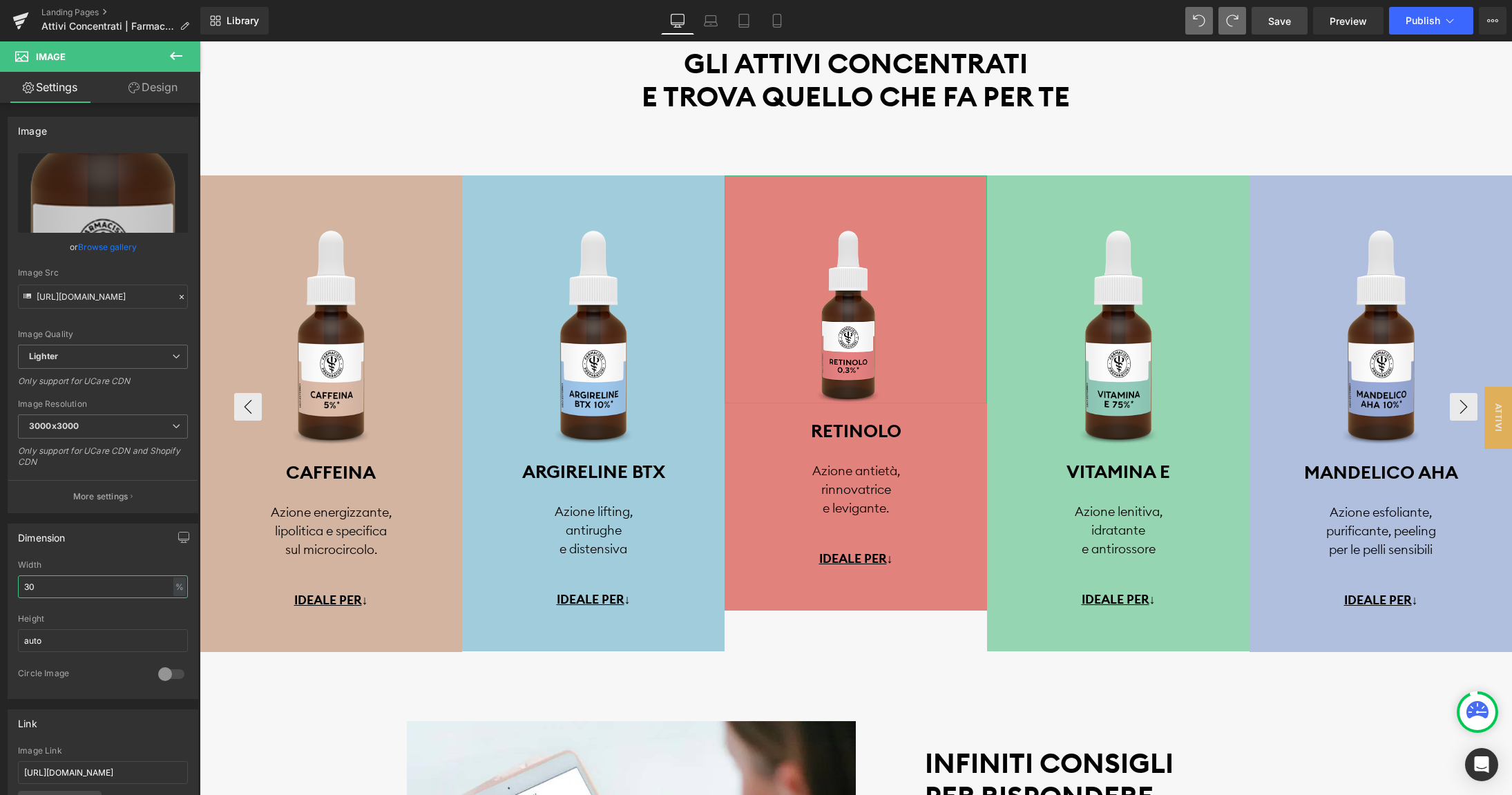
click at [56, 584] on input "30" at bounding box center [103, 586] width 170 height 23
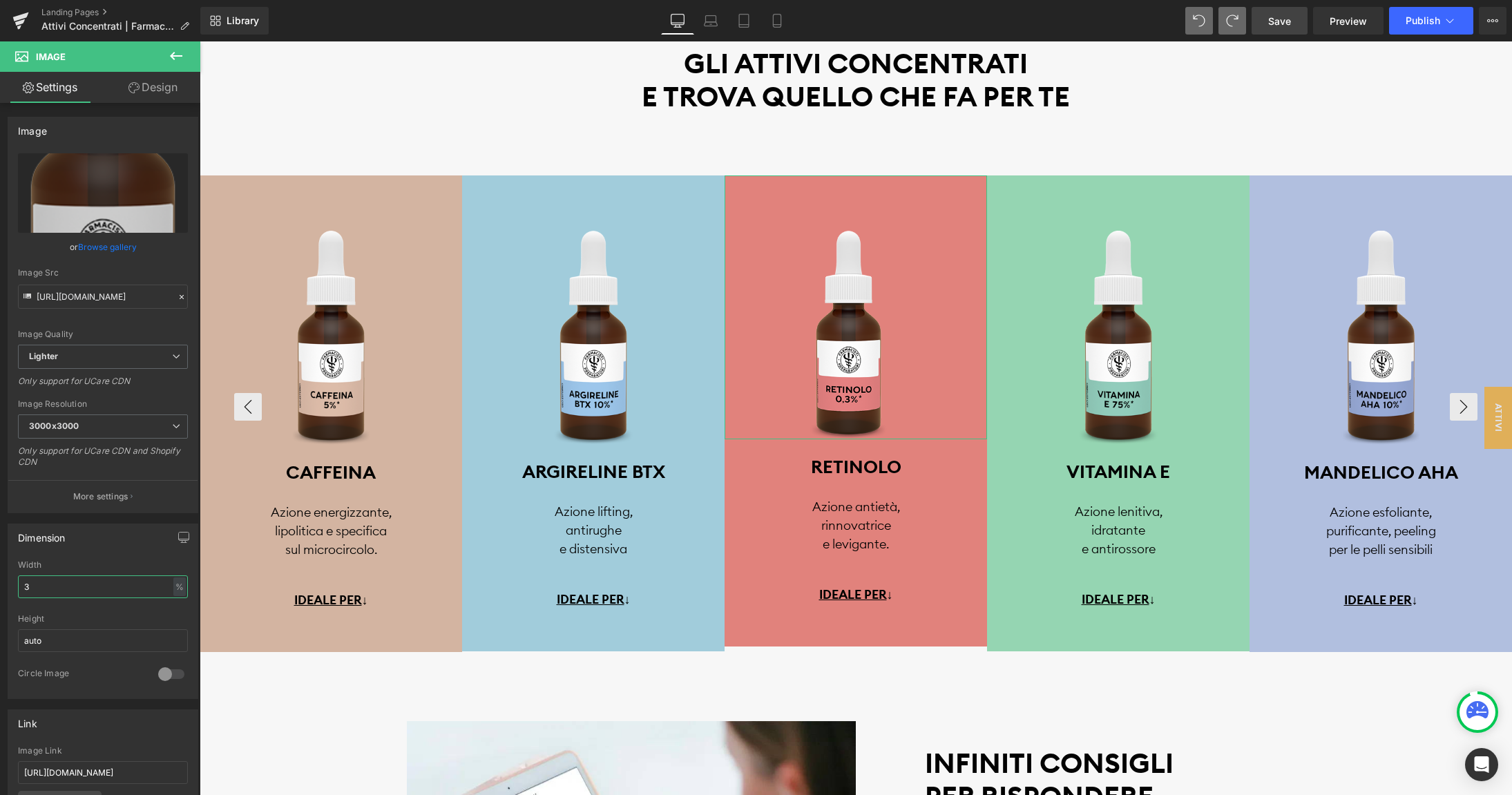
type input "36"
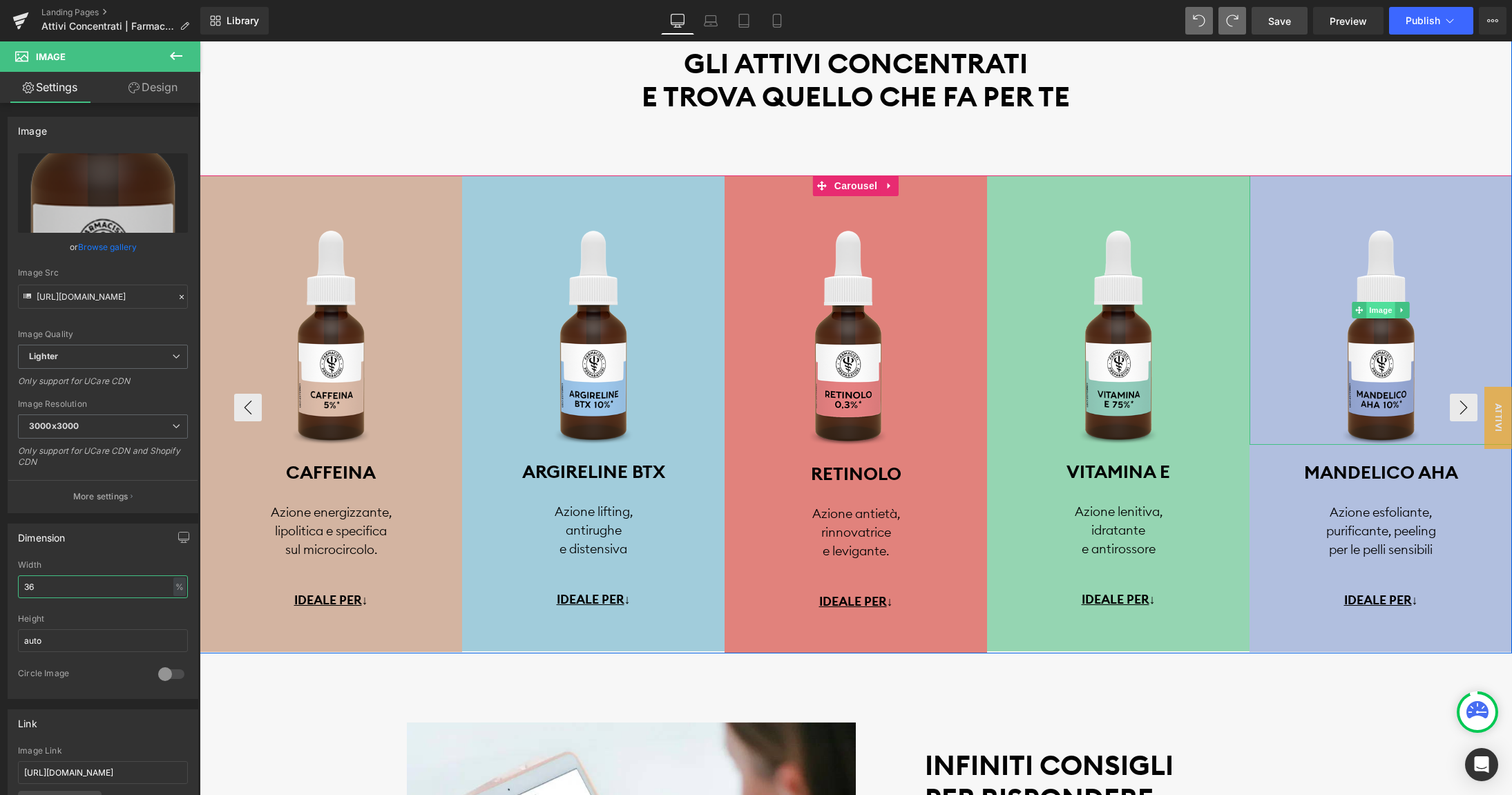
click at [1380, 312] on span "Image" at bounding box center [1380, 310] width 29 height 17
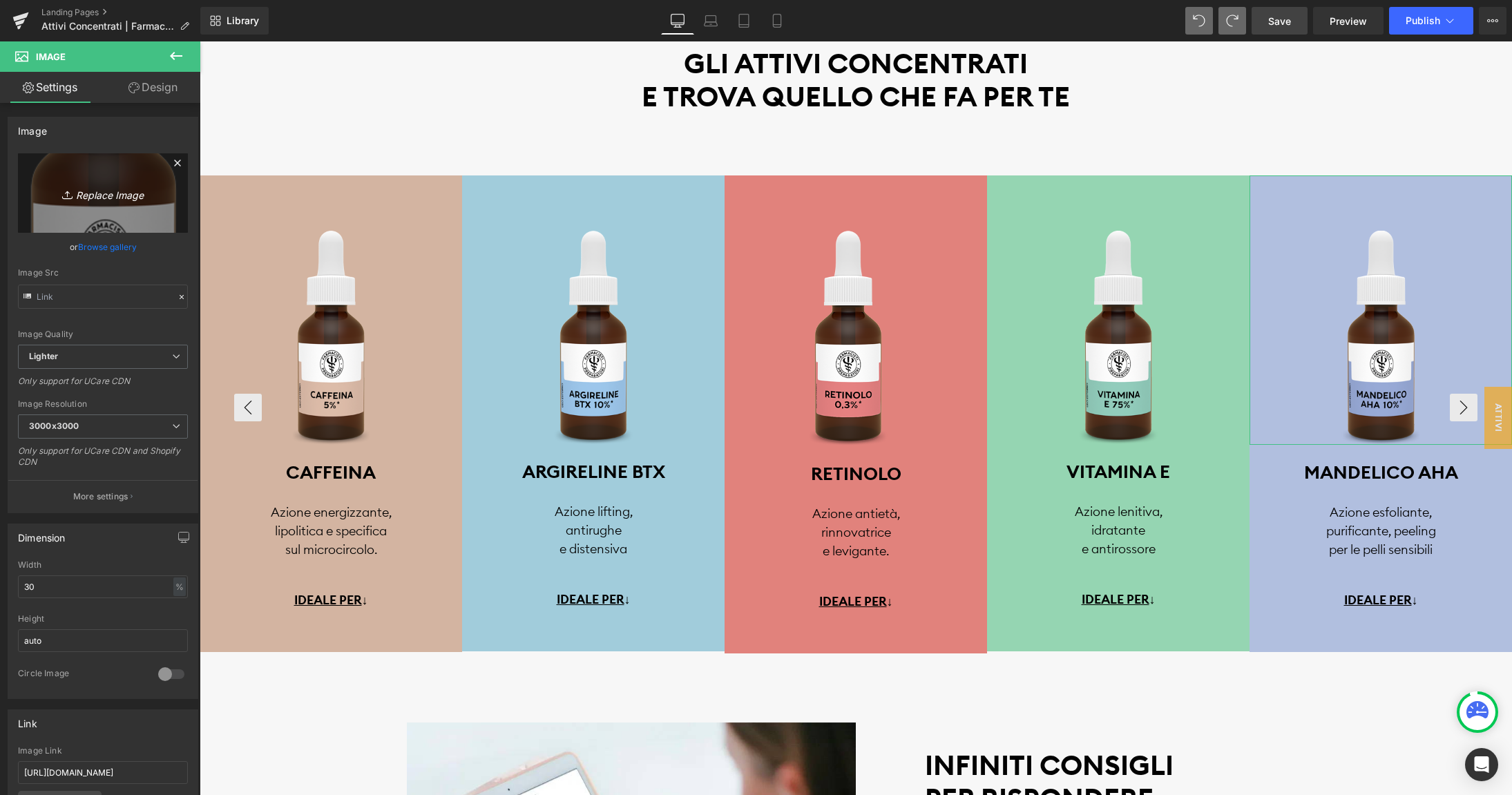
click at [100, 191] on icon "Replace Image" at bounding box center [102, 193] width 111 height 17
type input "C:\fakepath\mandelico.png"
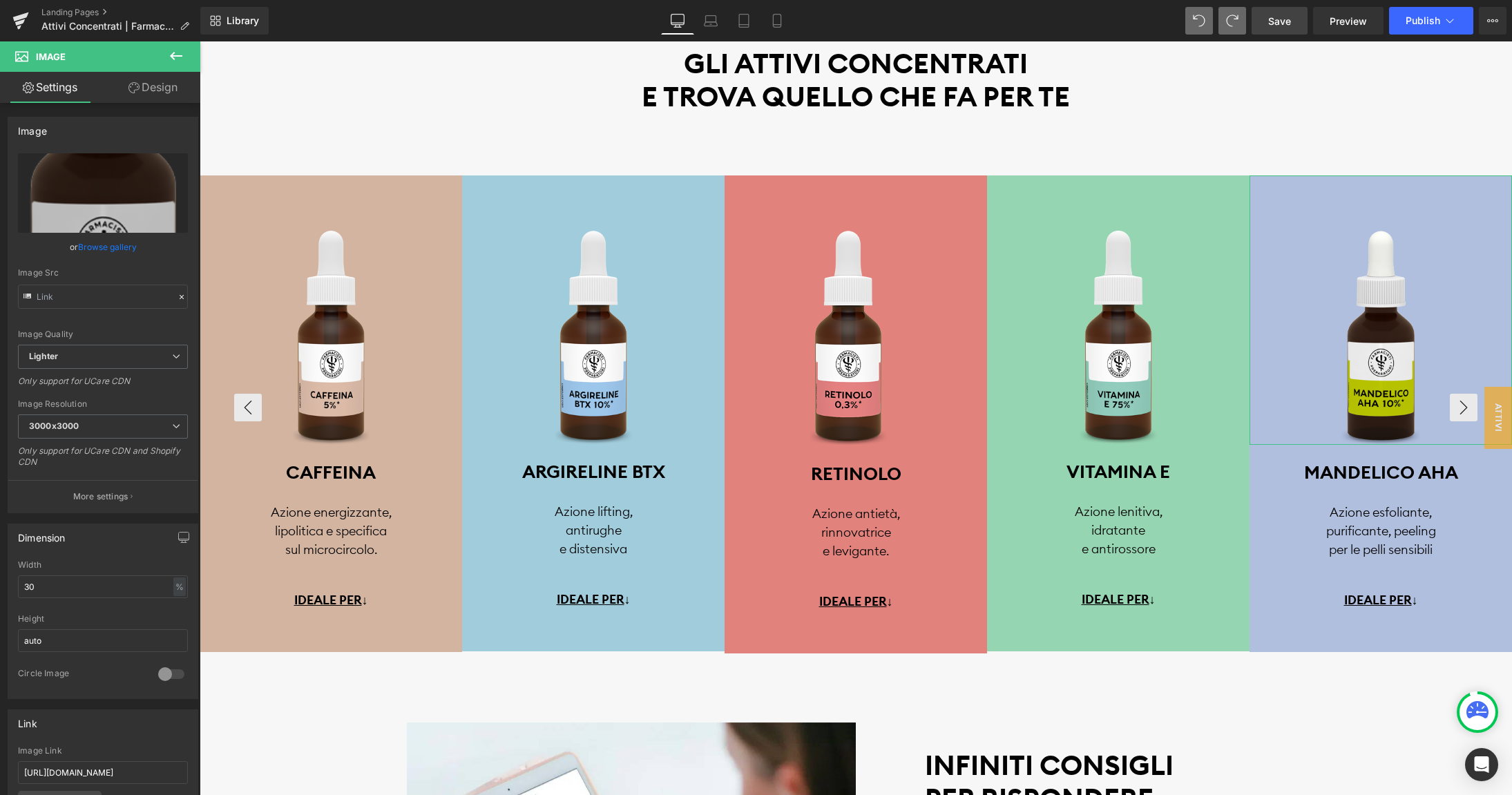
click at [149, 92] on link "Design" at bounding box center [153, 87] width 100 height 31
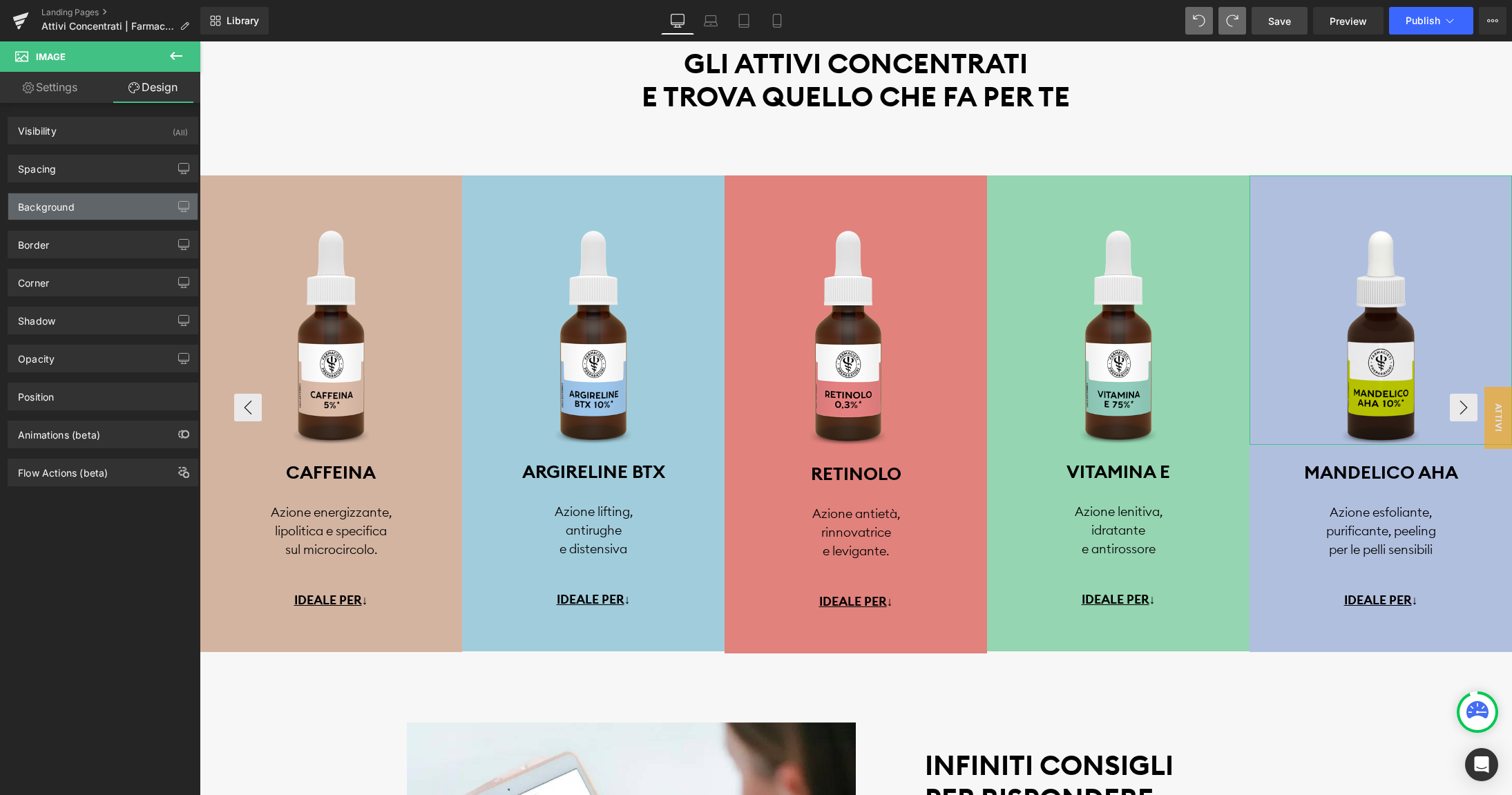
click at [53, 202] on div "Background" at bounding box center [46, 203] width 56 height 19
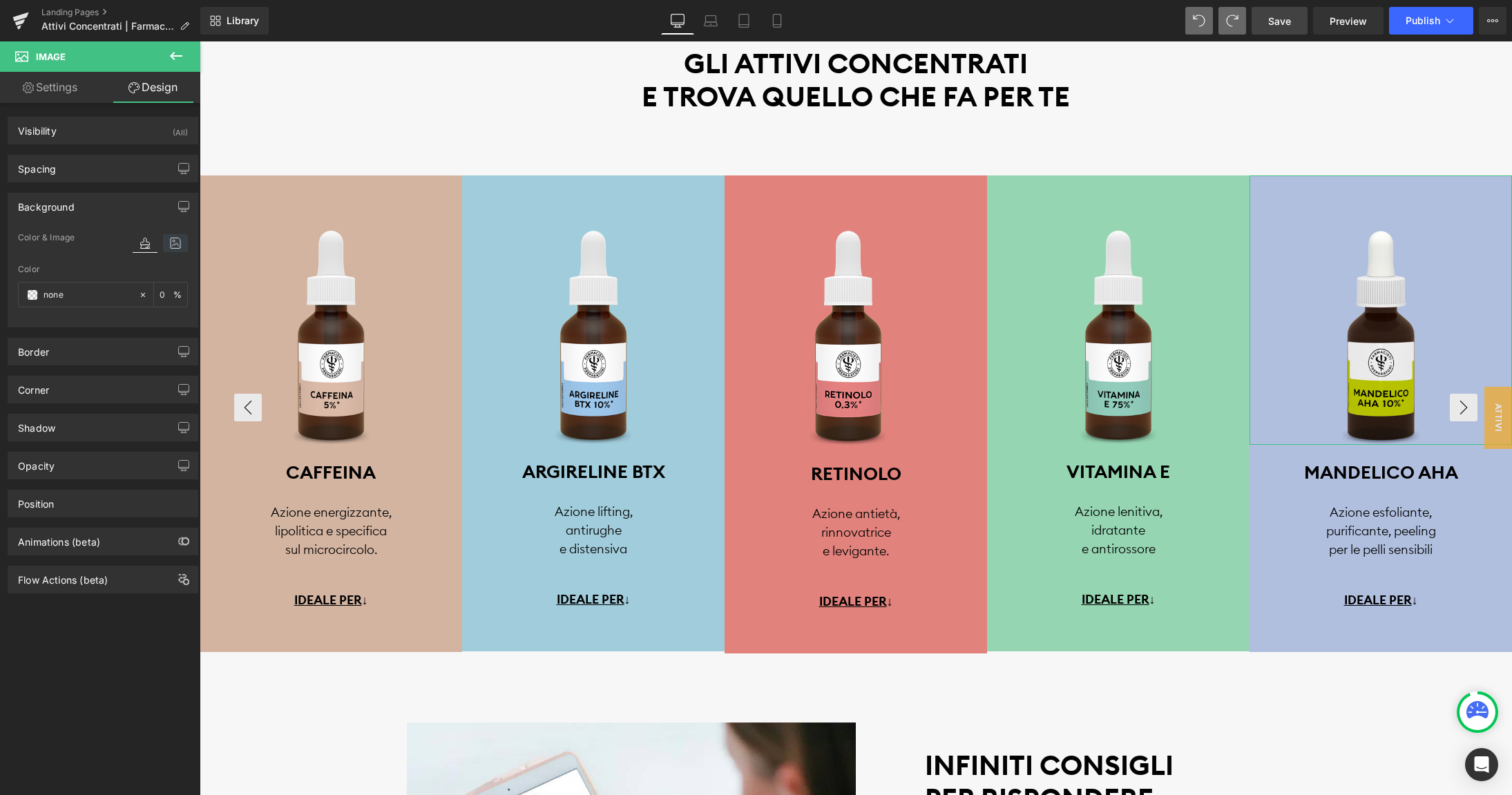
click at [175, 246] on icon at bounding box center [175, 243] width 25 height 18
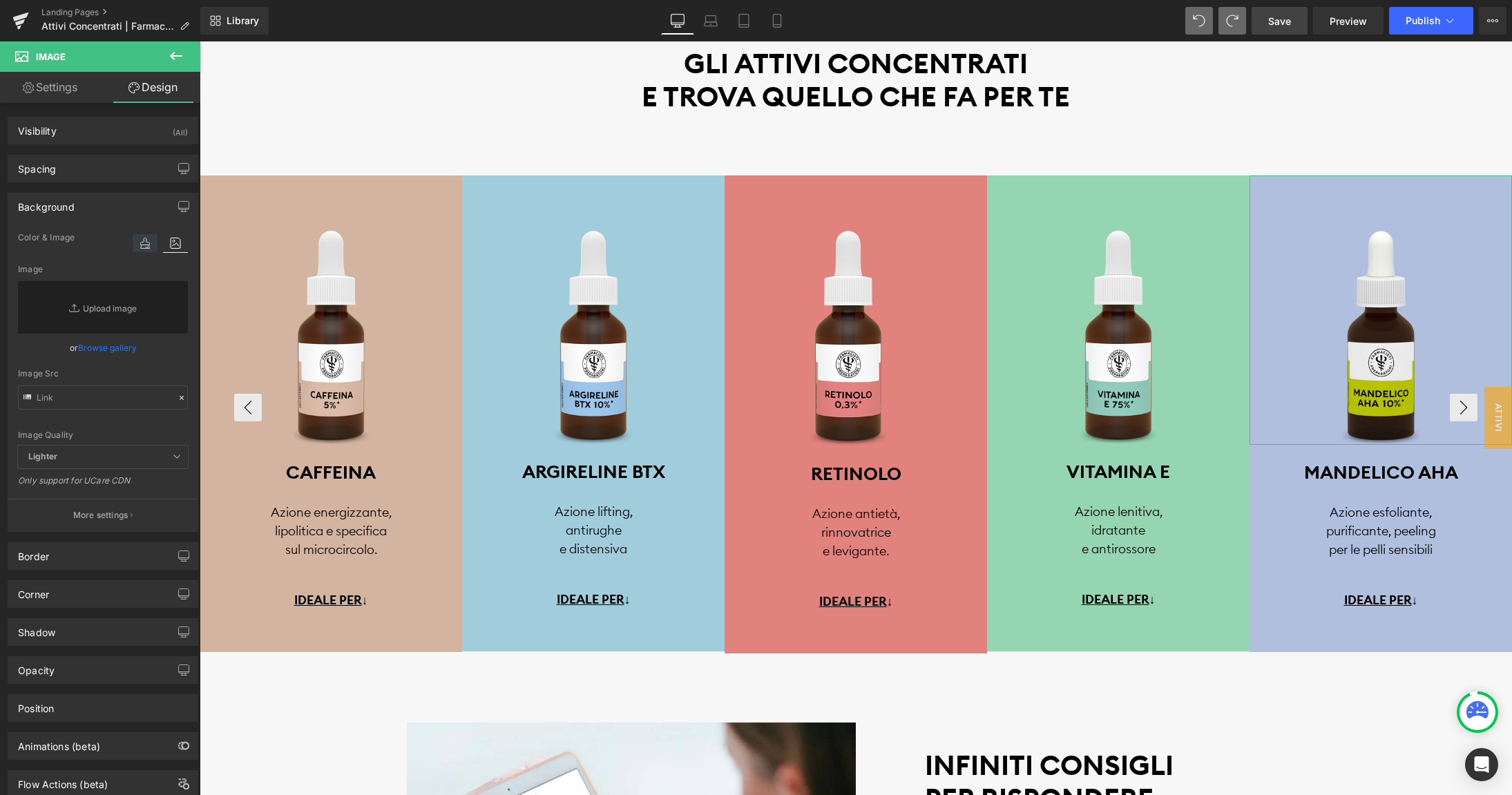
click at [145, 245] on icon at bounding box center [145, 243] width 25 height 18
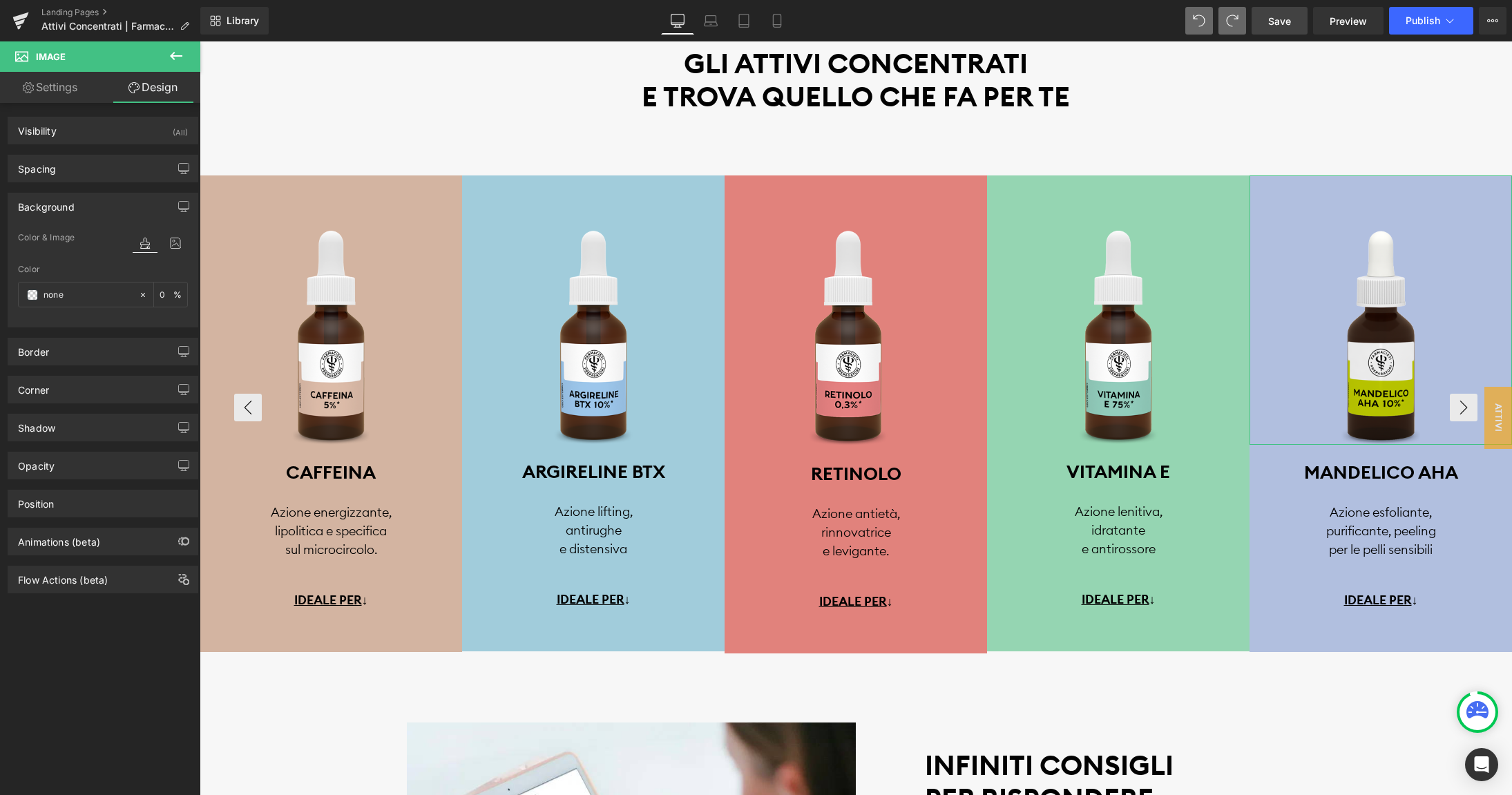
click at [51, 86] on link "Settings" at bounding box center [50, 87] width 100 height 31
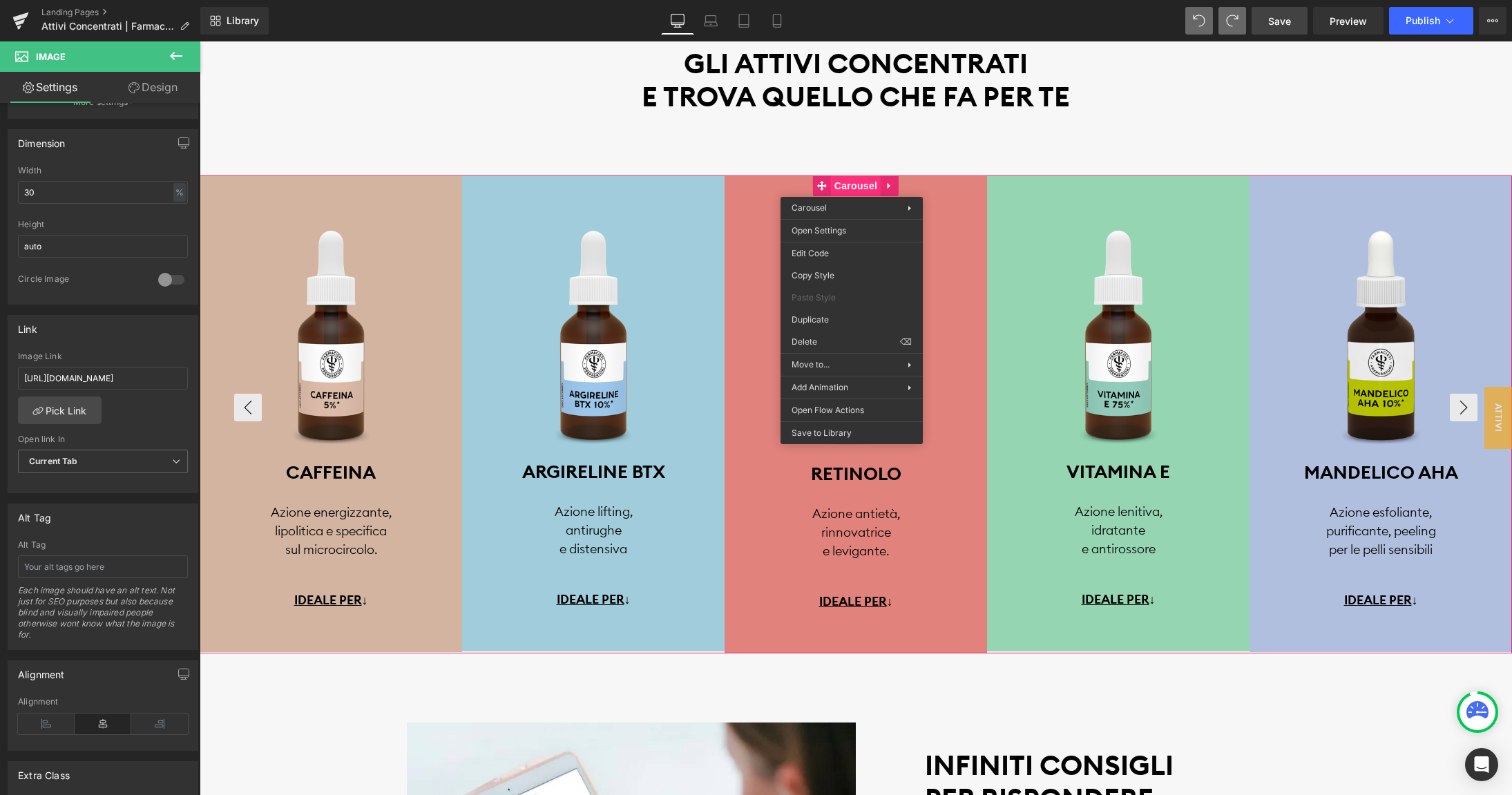
scroll to position [394, 0]
click at [825, 0] on div "Image You are previewing how the will restyle your page. You can not edit Eleme…" at bounding box center [756, 0] width 1512 height 0
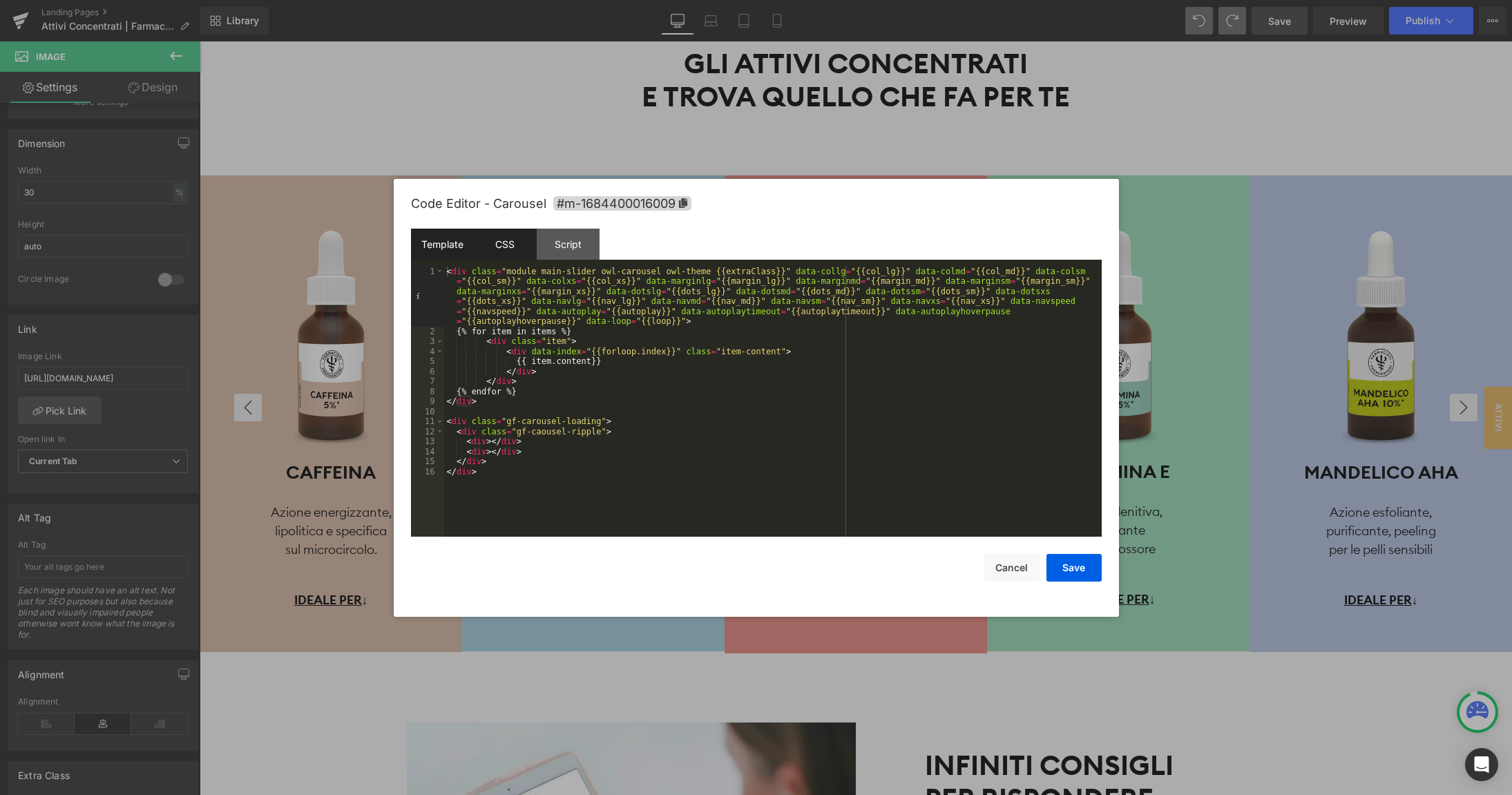
click at [512, 246] on div "CSS" at bounding box center [505, 244] width 63 height 31
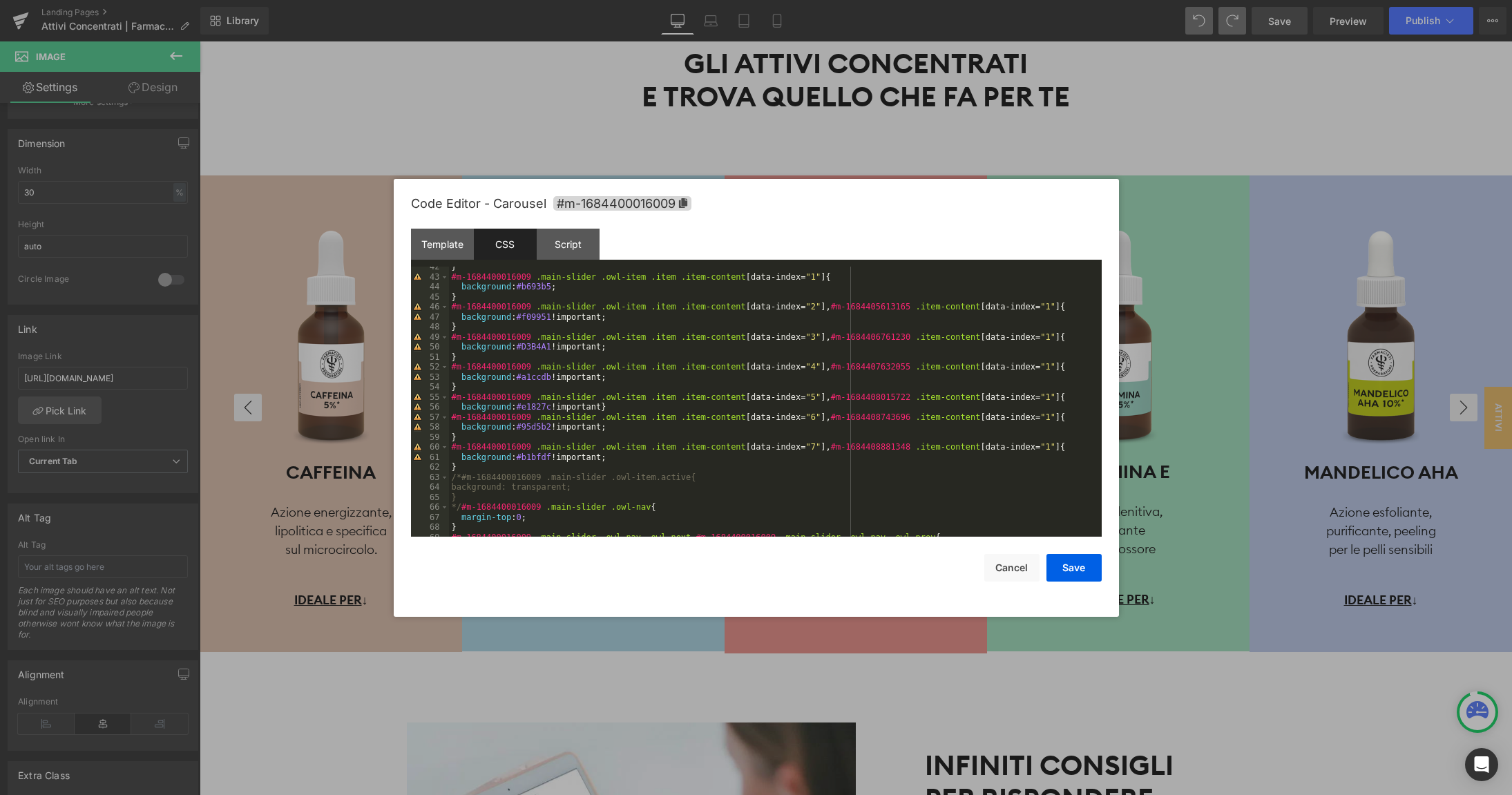
scroll to position [416, 0]
click at [541, 458] on div "} #m-1684400016009 .main-slider .owl-item .item .item-content [ data-index = " …" at bounding box center [775, 406] width 653 height 291
click at [1077, 570] on button "Save" at bounding box center [1074, 568] width 55 height 28
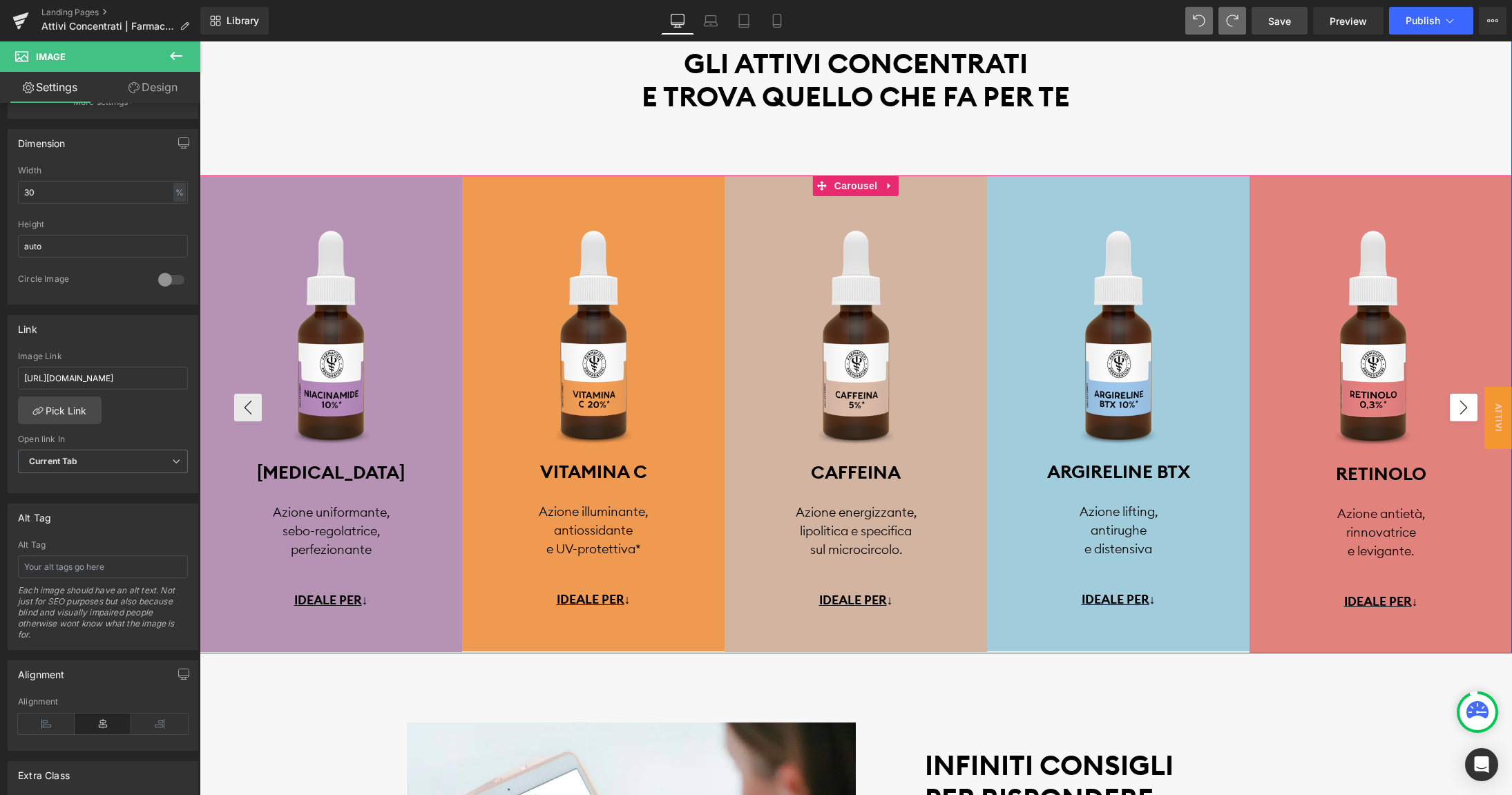
click at [1461, 408] on button "›" at bounding box center [1464, 408] width 28 height 28
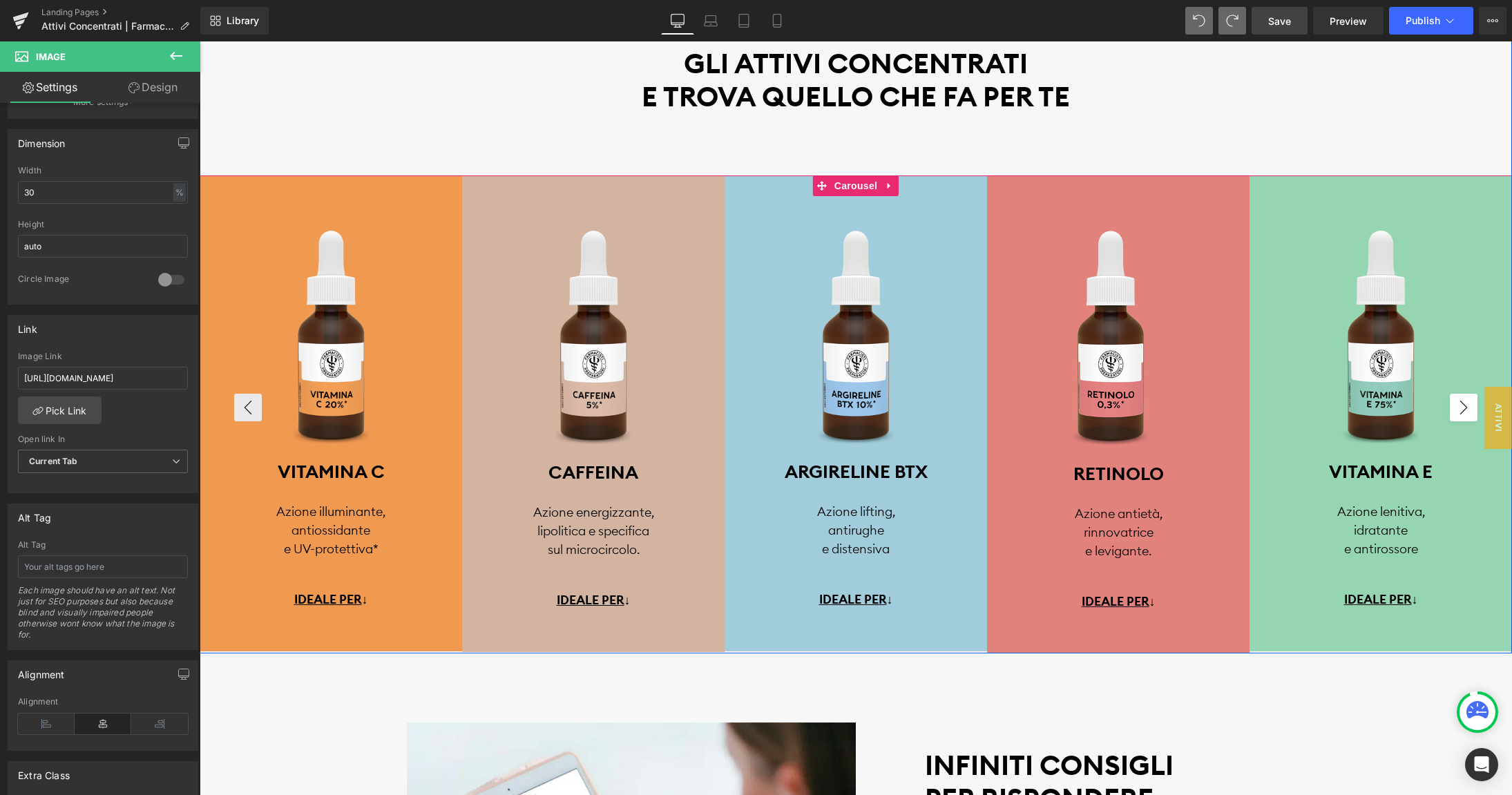
click at [1461, 408] on button "›" at bounding box center [1464, 408] width 28 height 28
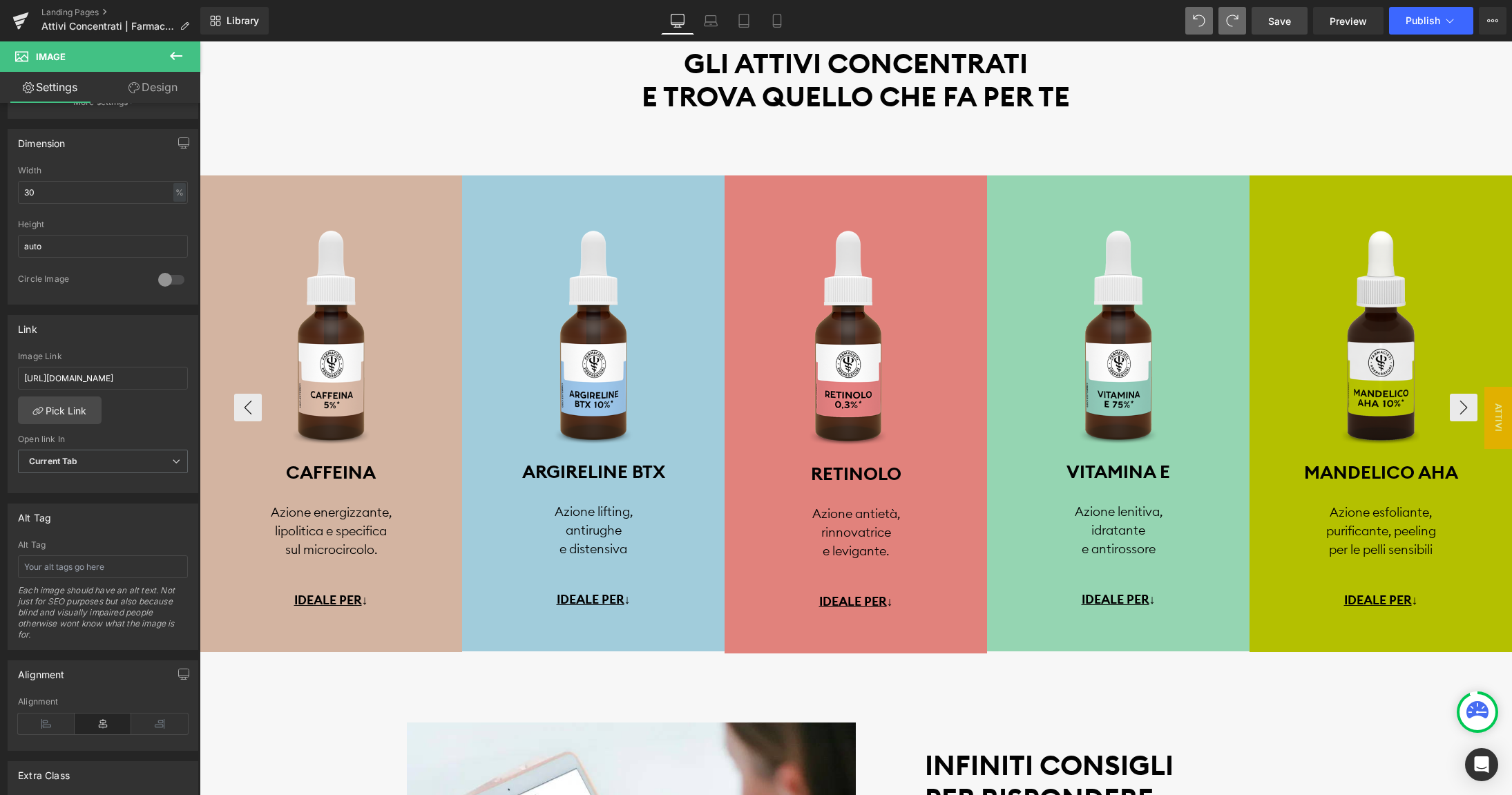
click at [1280, 24] on span "Save" at bounding box center [1279, 21] width 23 height 15
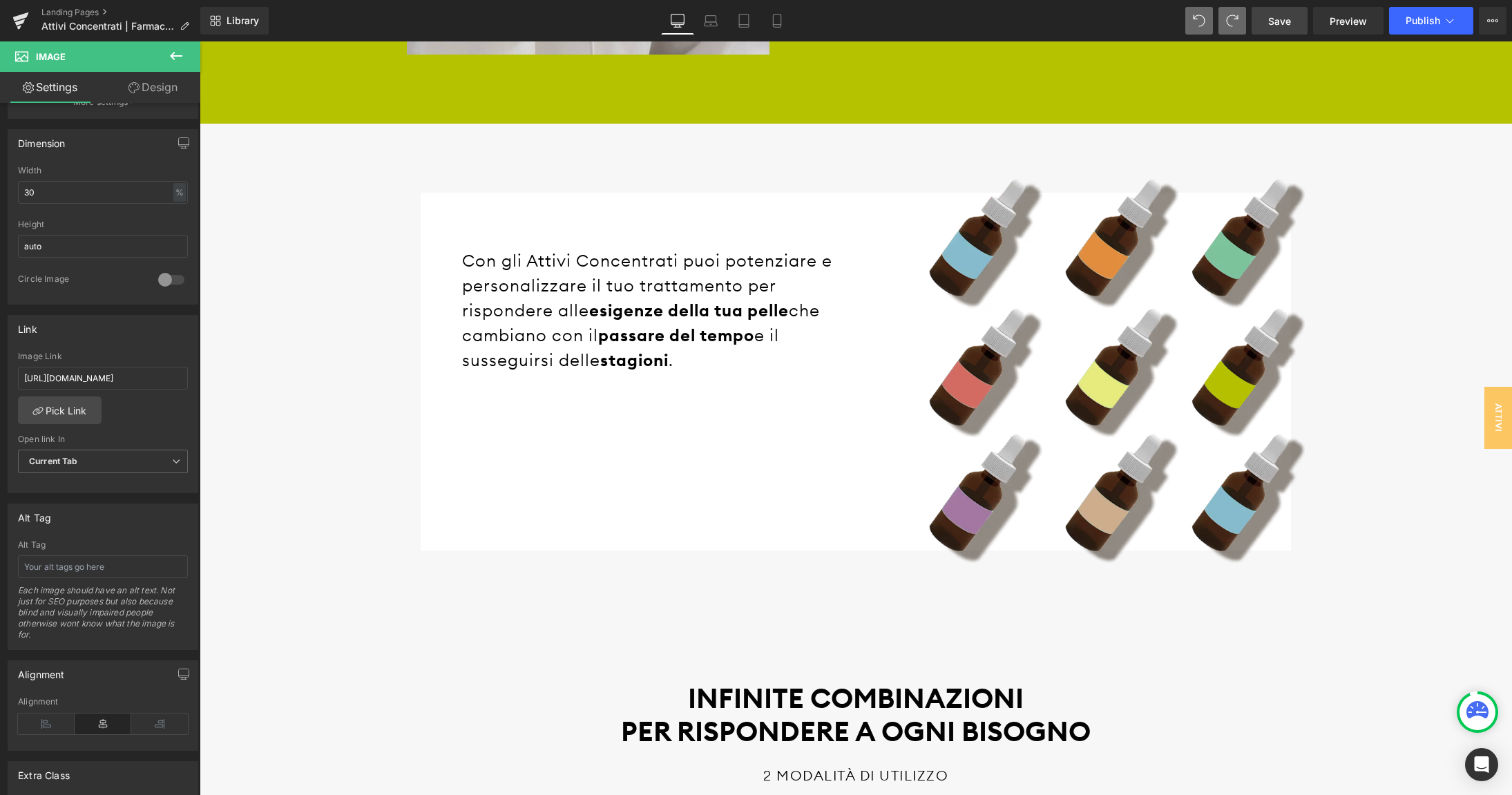
scroll to position [1609, 0]
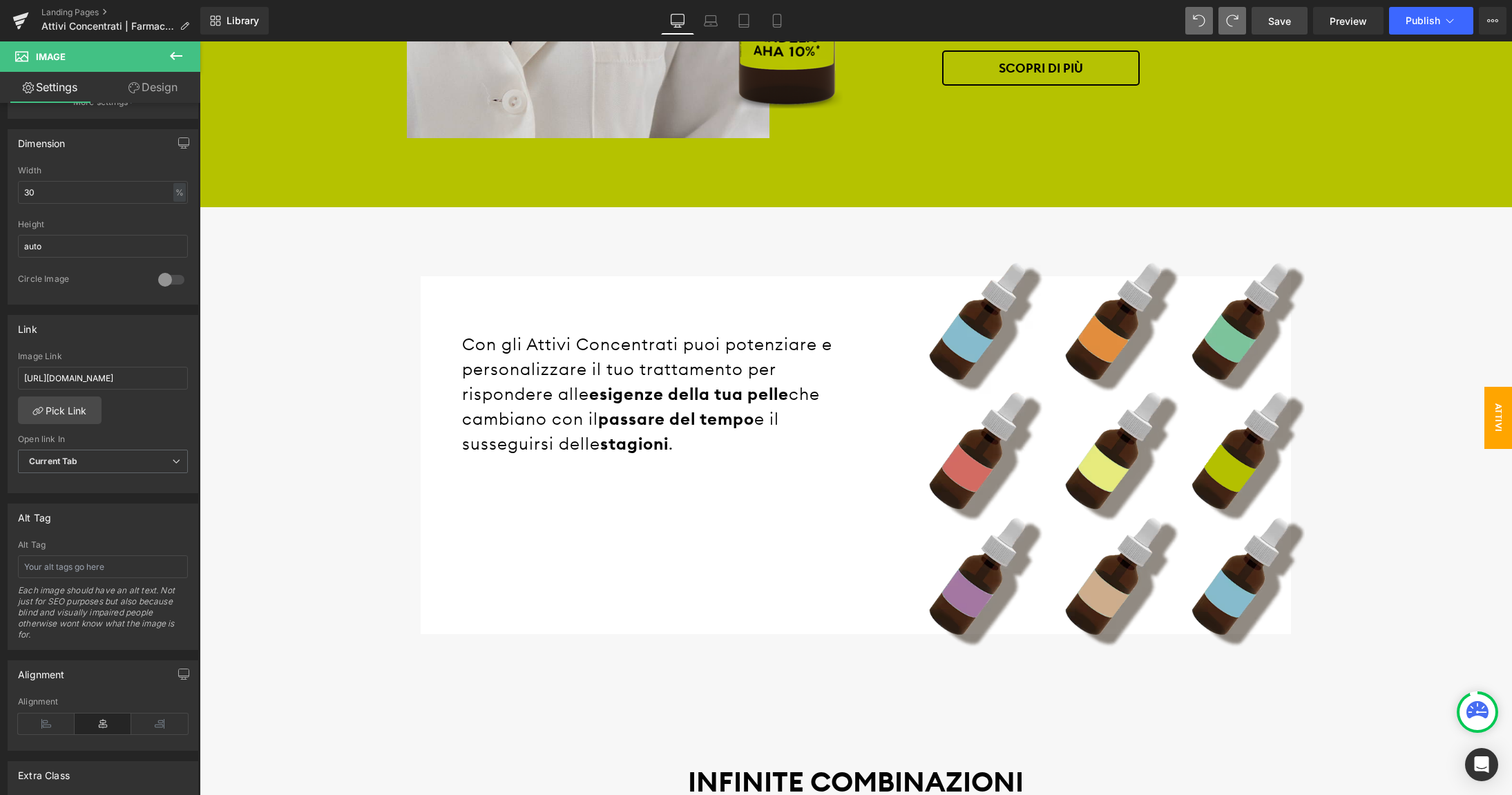
click at [1491, 421] on span "Attivi Cincentrati Quiz" at bounding box center [1470, 417] width 83 height 62
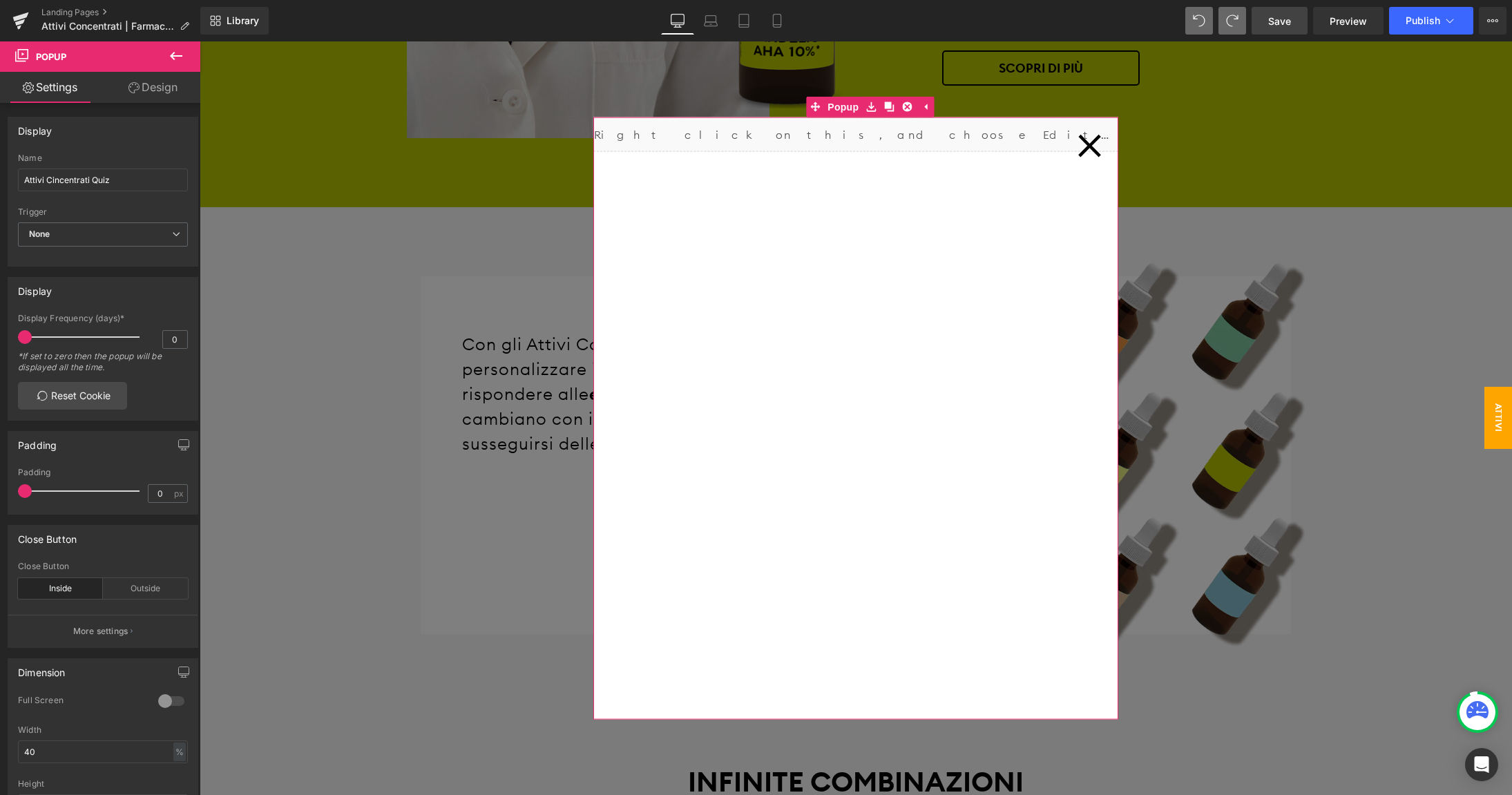
click at [1085, 145] on icon at bounding box center [1089, 145] width 24 height 24
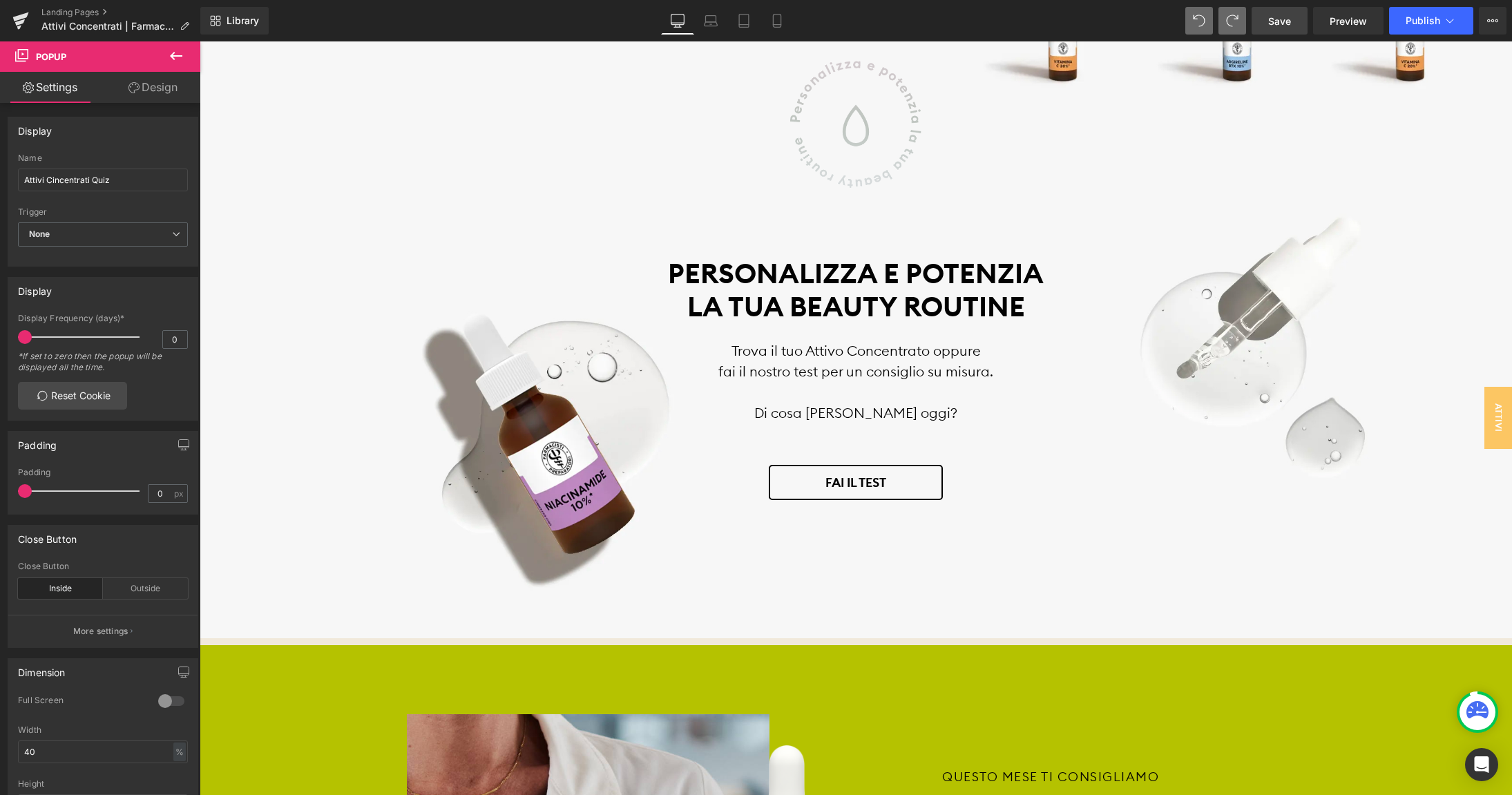
scroll to position [638, 0]
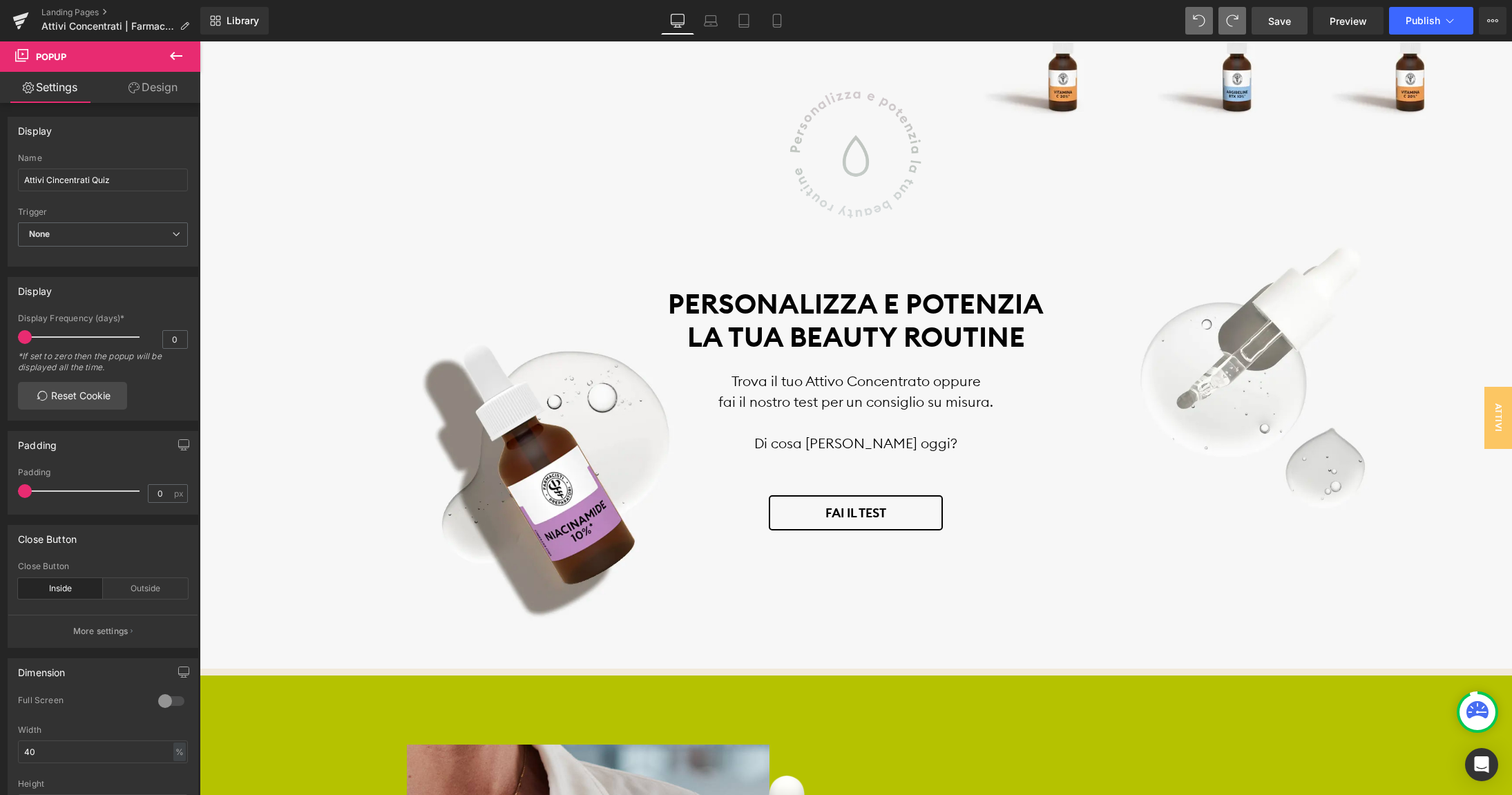
click at [1275, 26] on span "Save" at bounding box center [1279, 21] width 23 height 15
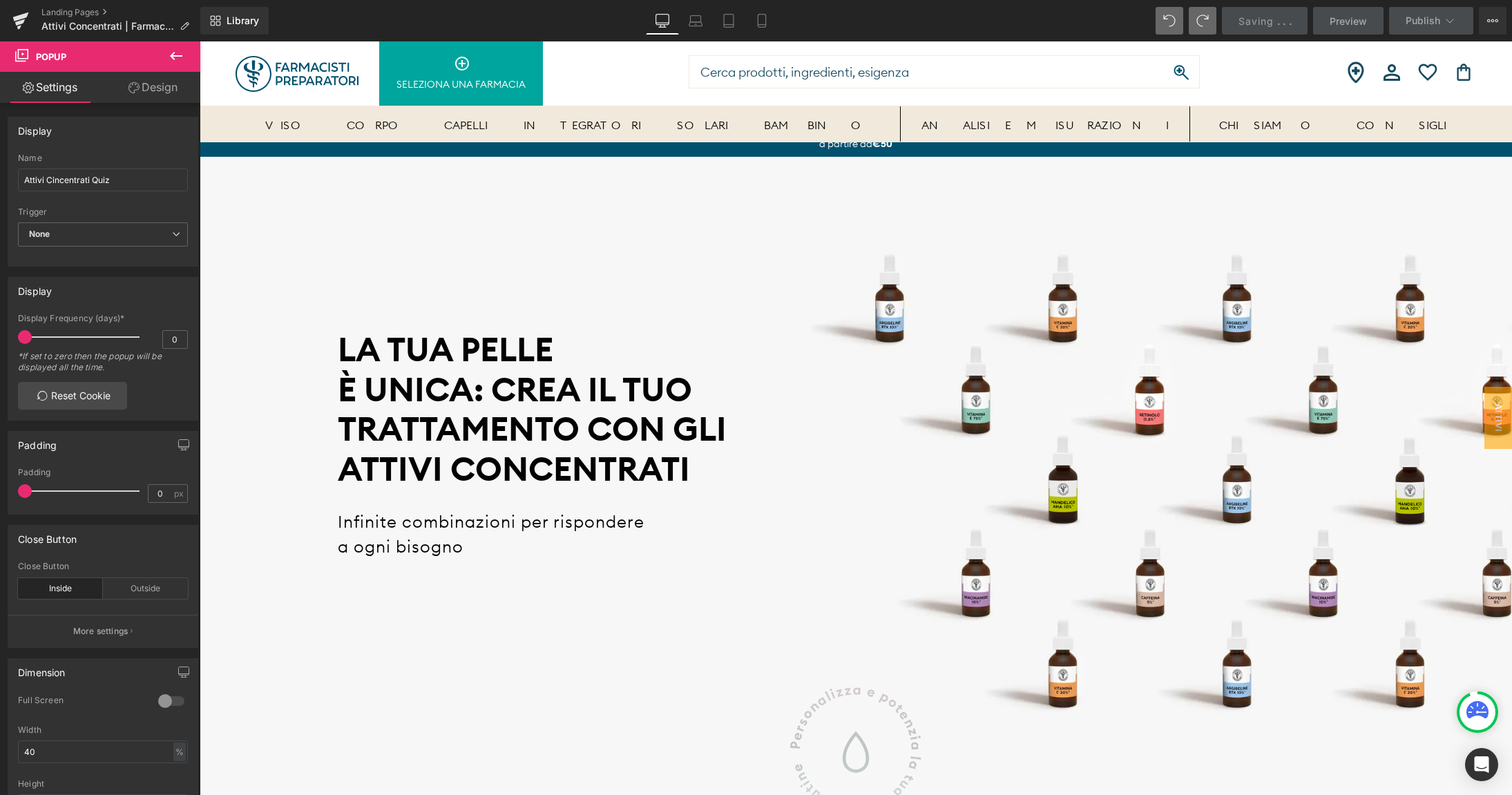
scroll to position [0, 0]
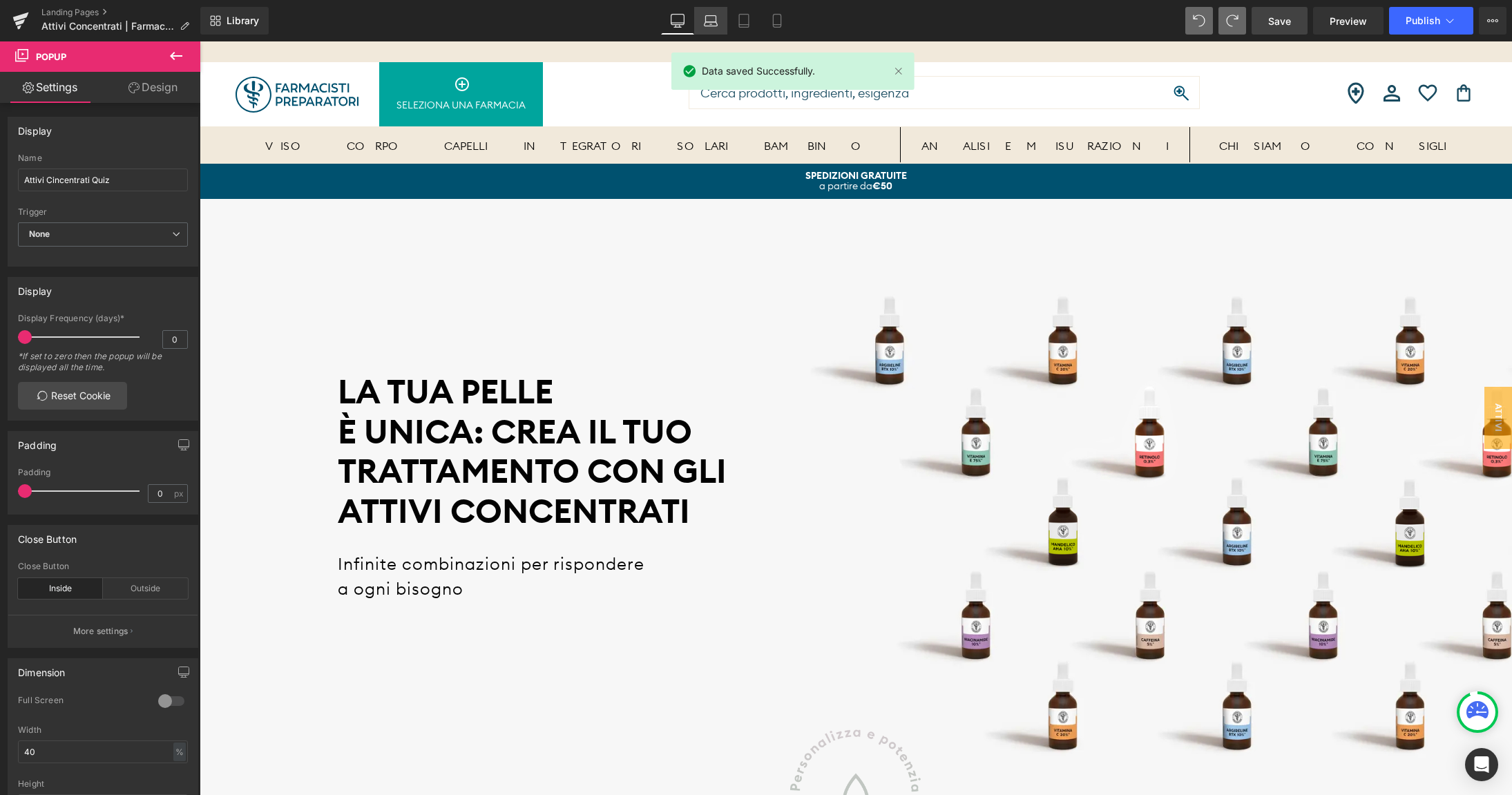
click at [711, 22] on icon at bounding box center [710, 21] width 14 height 14
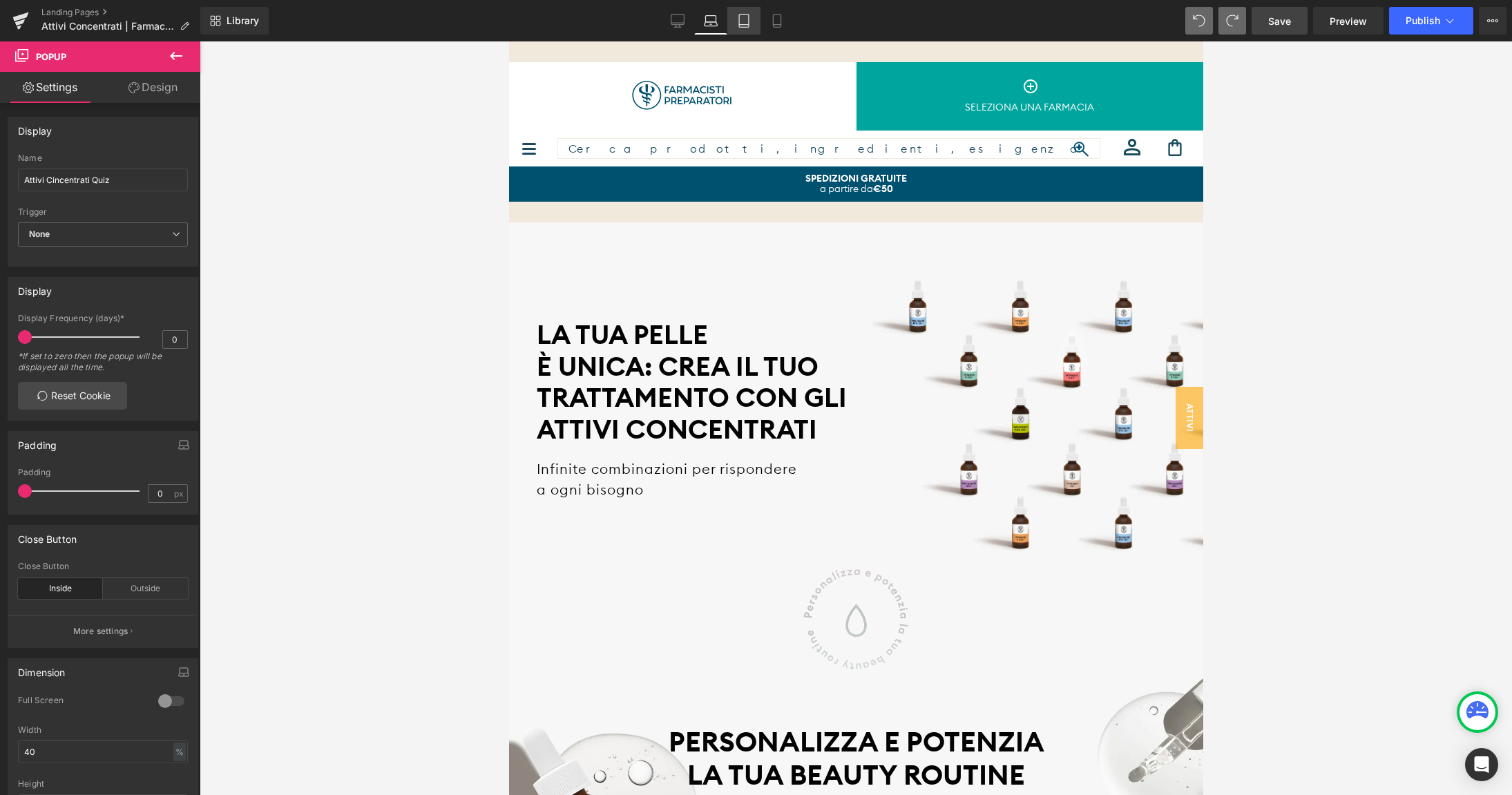
click at [741, 24] on icon at bounding box center [744, 21] width 14 height 14
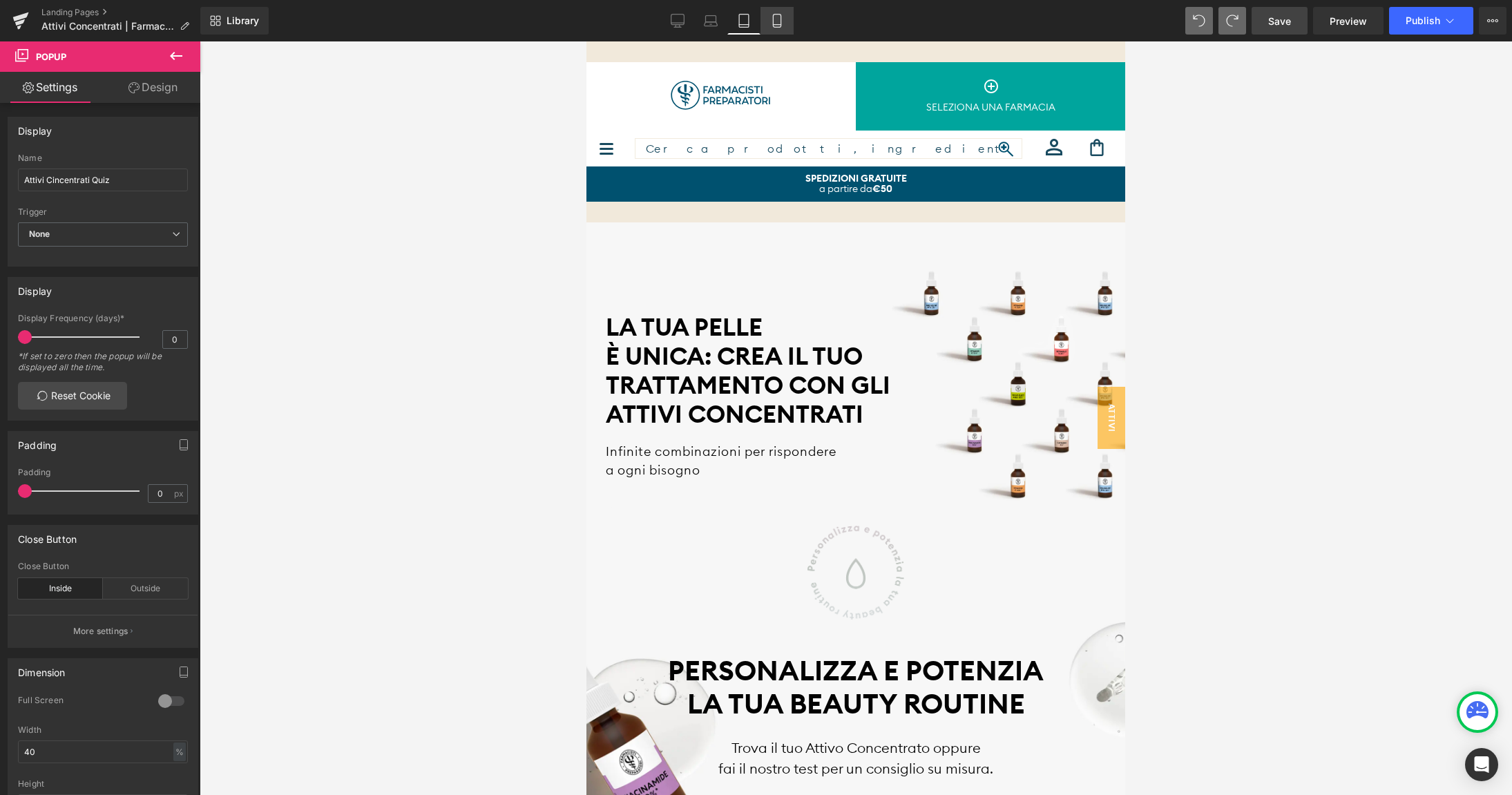
click at [775, 25] on icon at bounding box center [777, 25] width 8 height 0
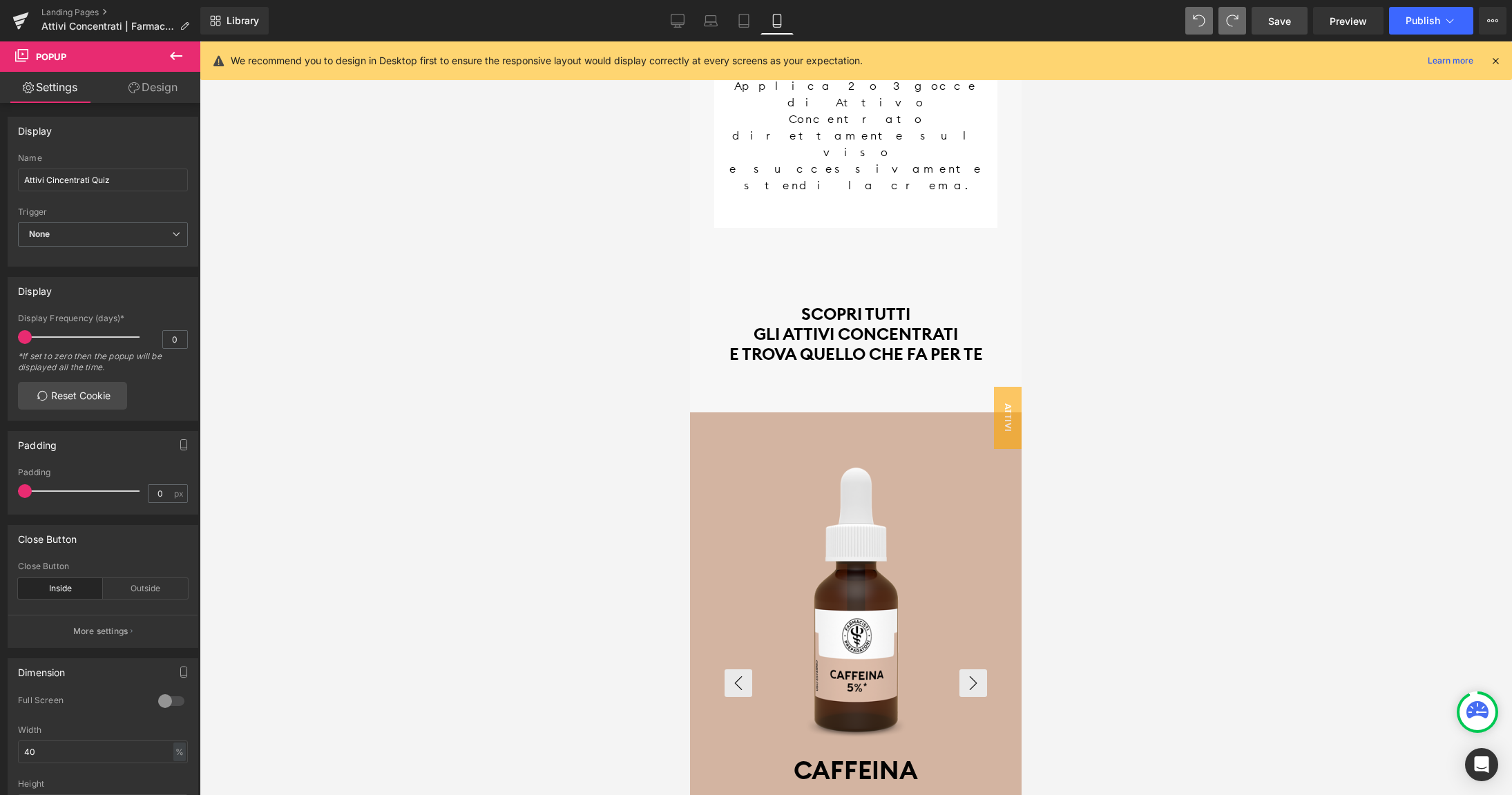
scroll to position [2889, 0]
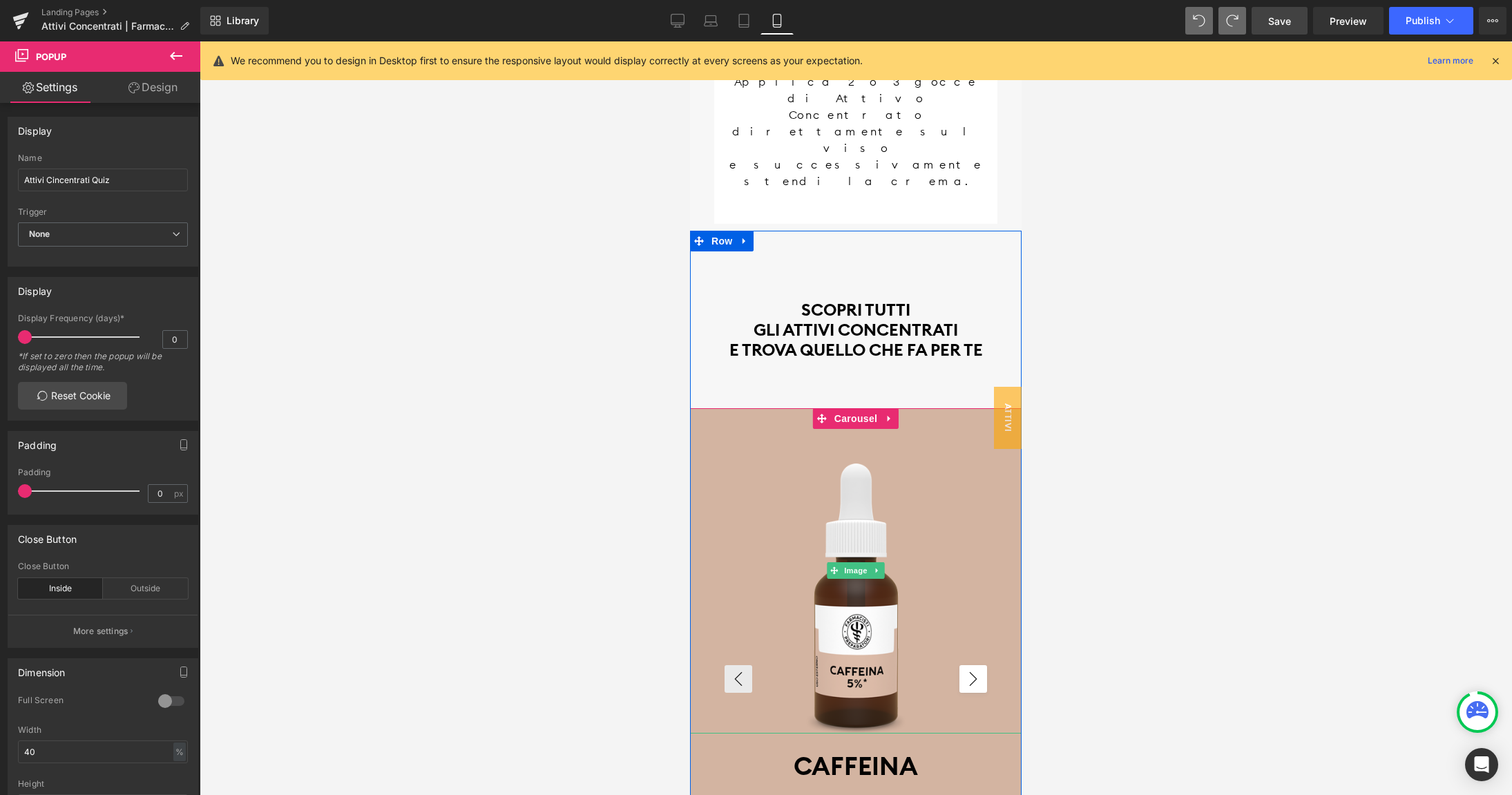
click at [979, 665] on button "›" at bounding box center [973, 679] width 28 height 28
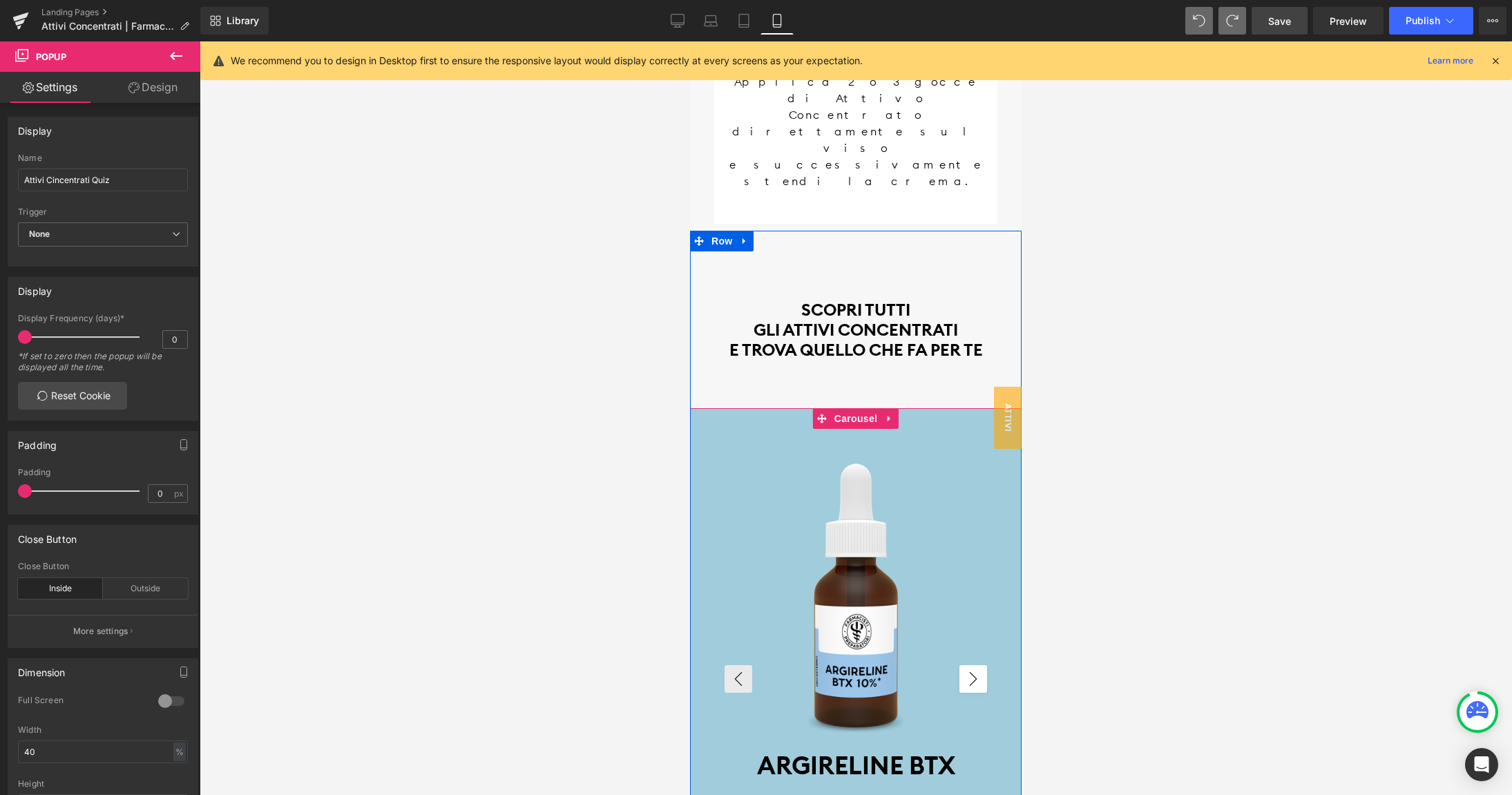
click at [978, 665] on button "›" at bounding box center [973, 679] width 28 height 28
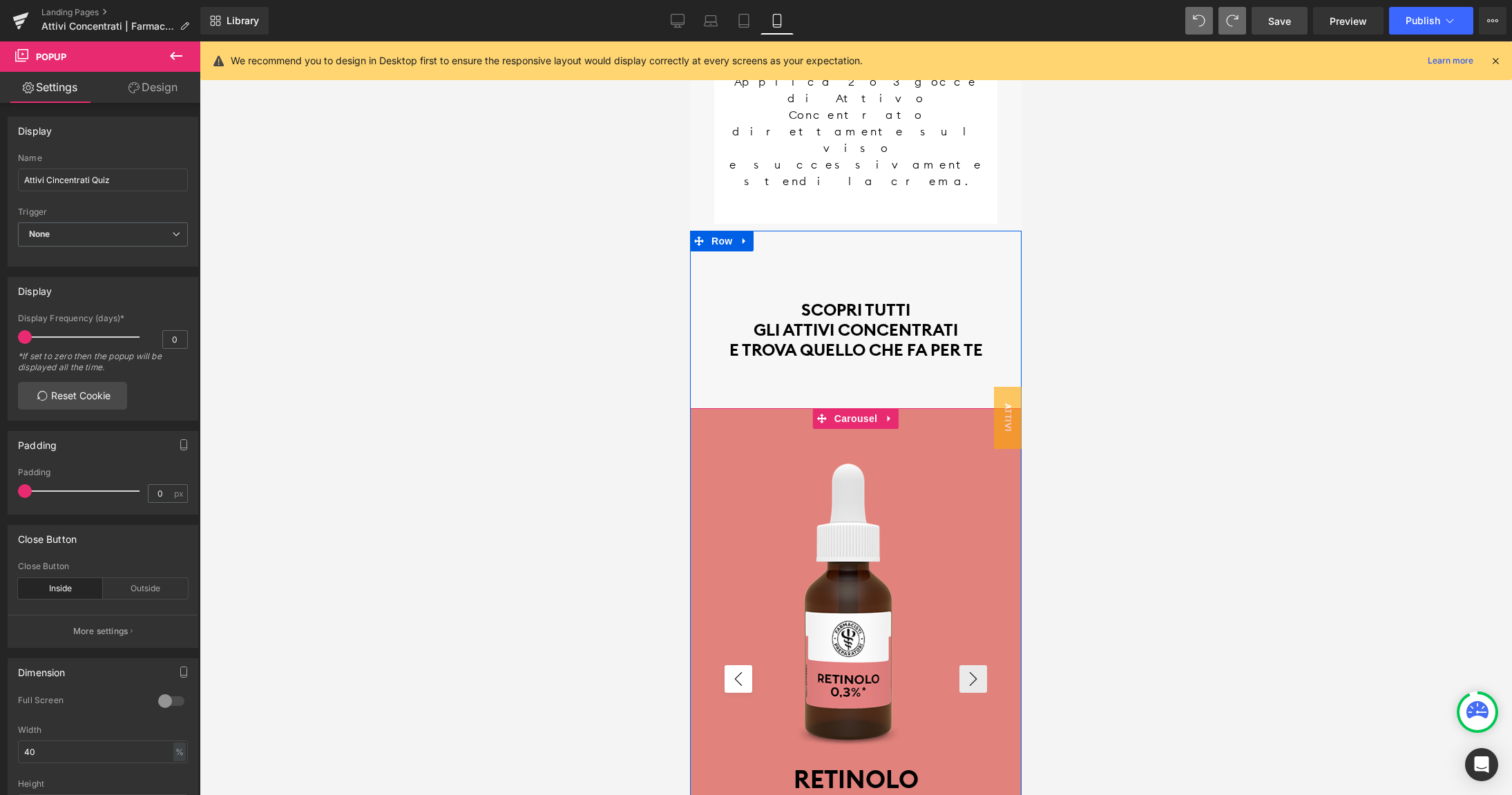
click at [740, 665] on button "‹" at bounding box center [738, 679] width 28 height 28
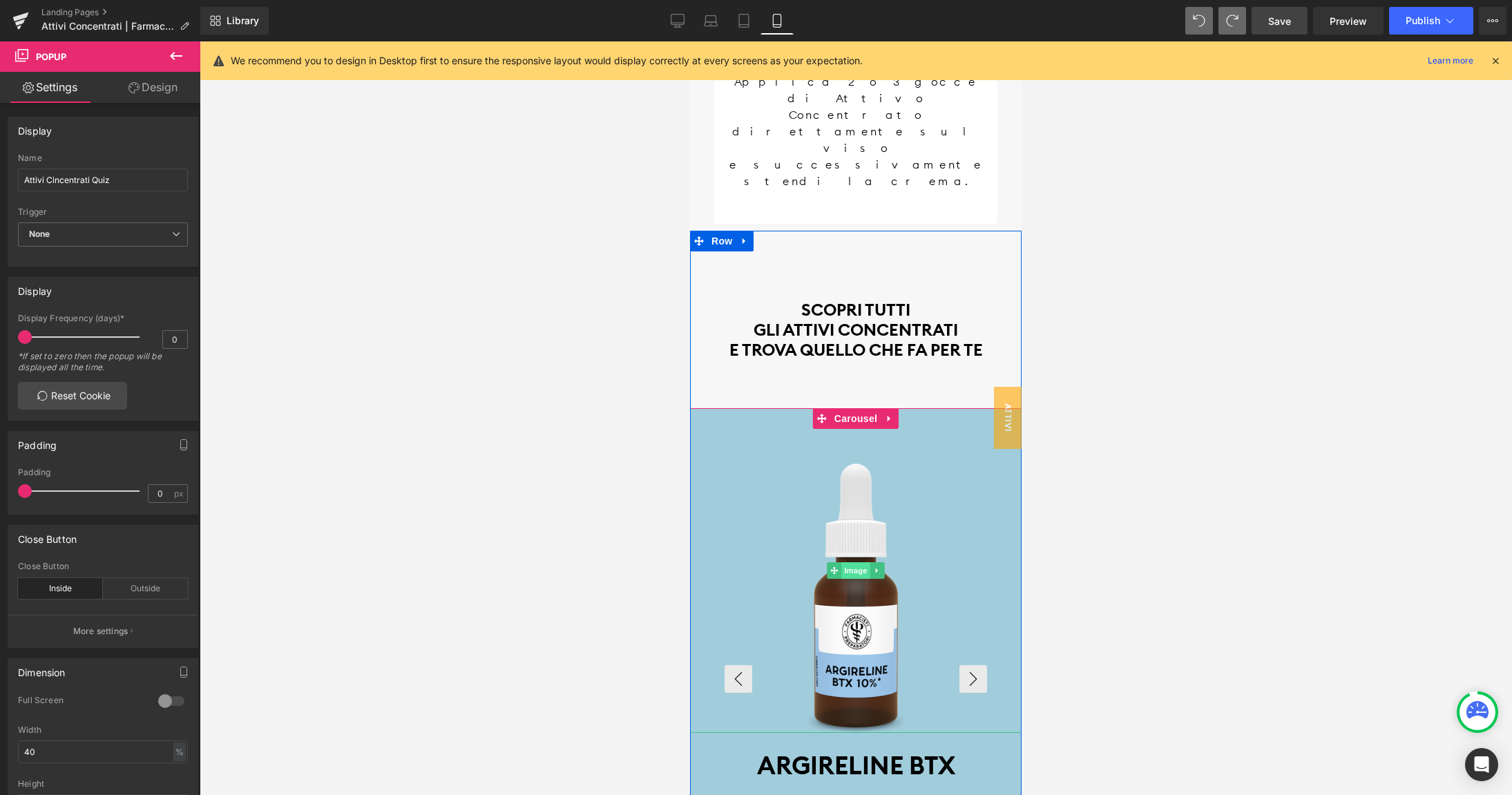
click at [857, 562] on span "Image" at bounding box center [856, 570] width 29 height 17
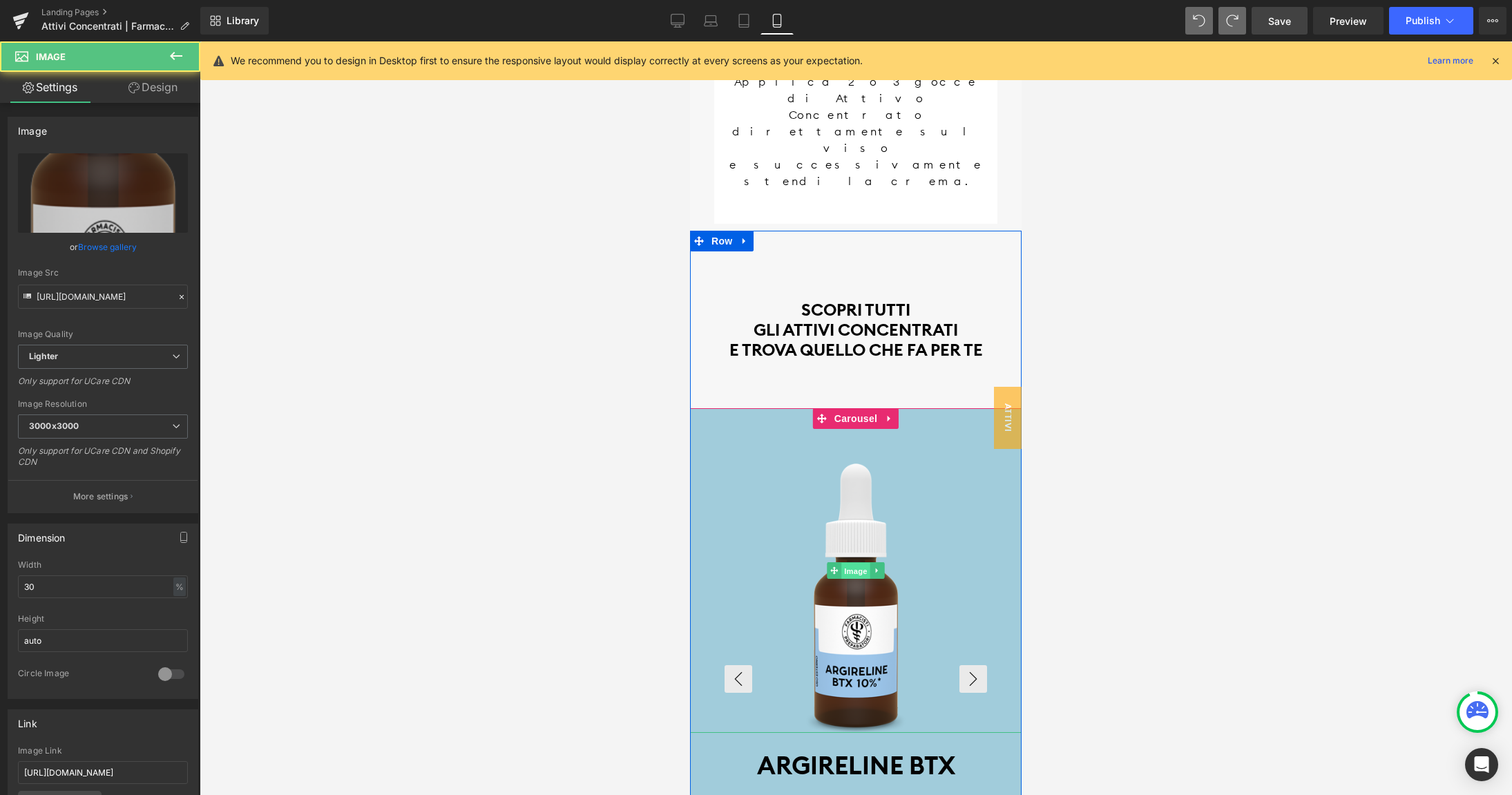
scroll to position [152, 0]
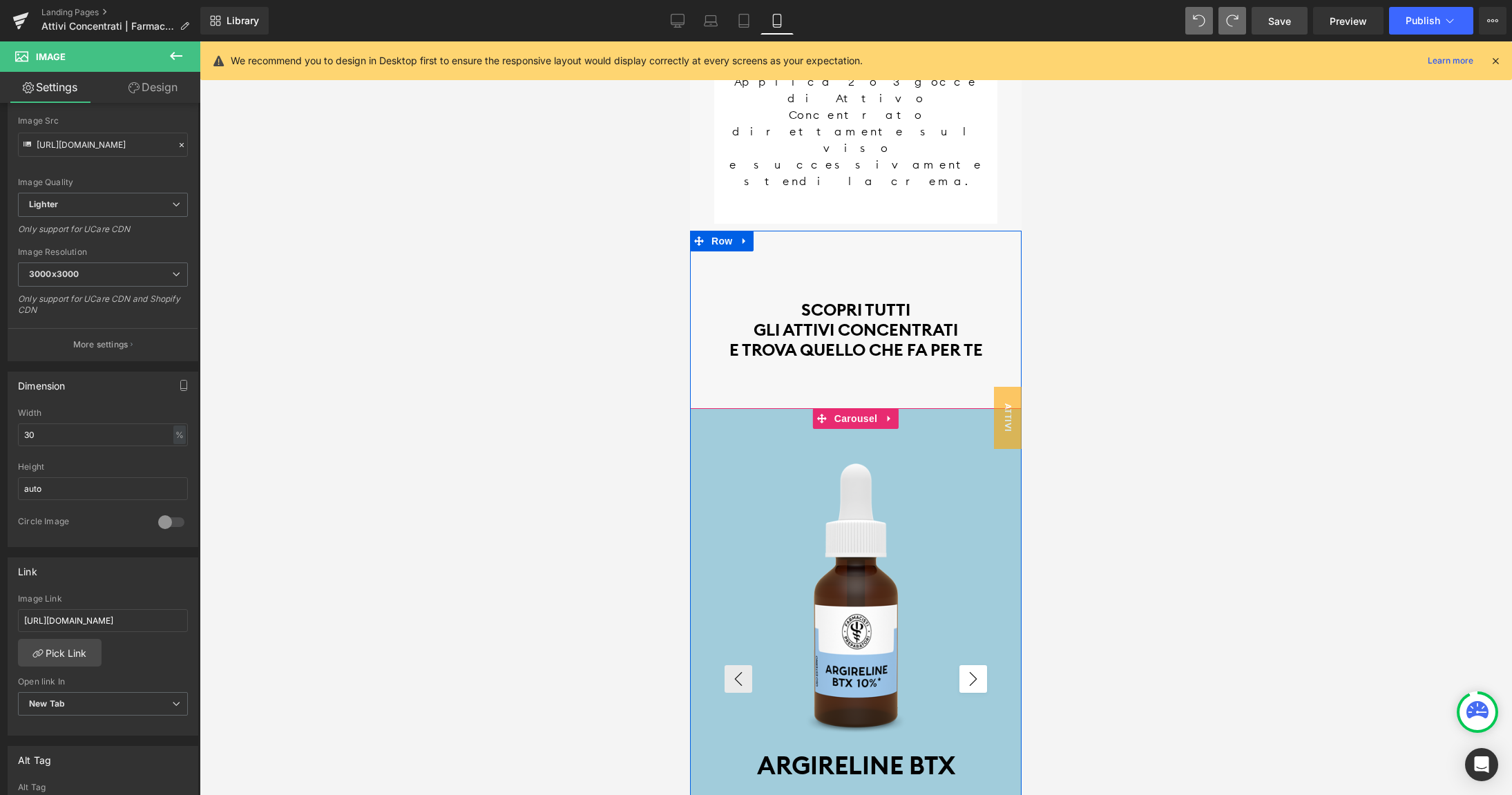
click at [964, 665] on button "›" at bounding box center [973, 679] width 28 height 28
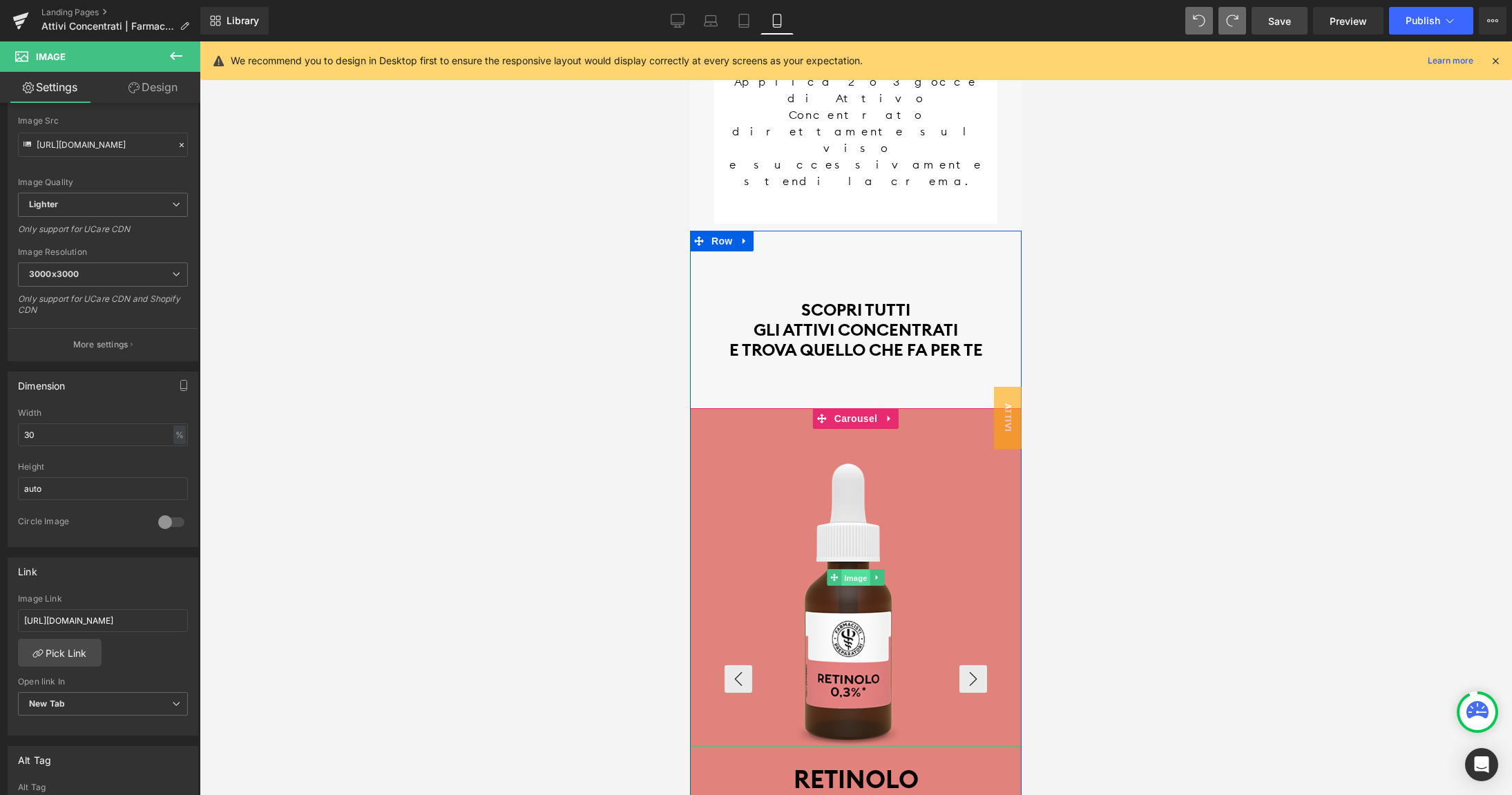
click at [851, 569] on span "Image" at bounding box center [856, 577] width 29 height 17
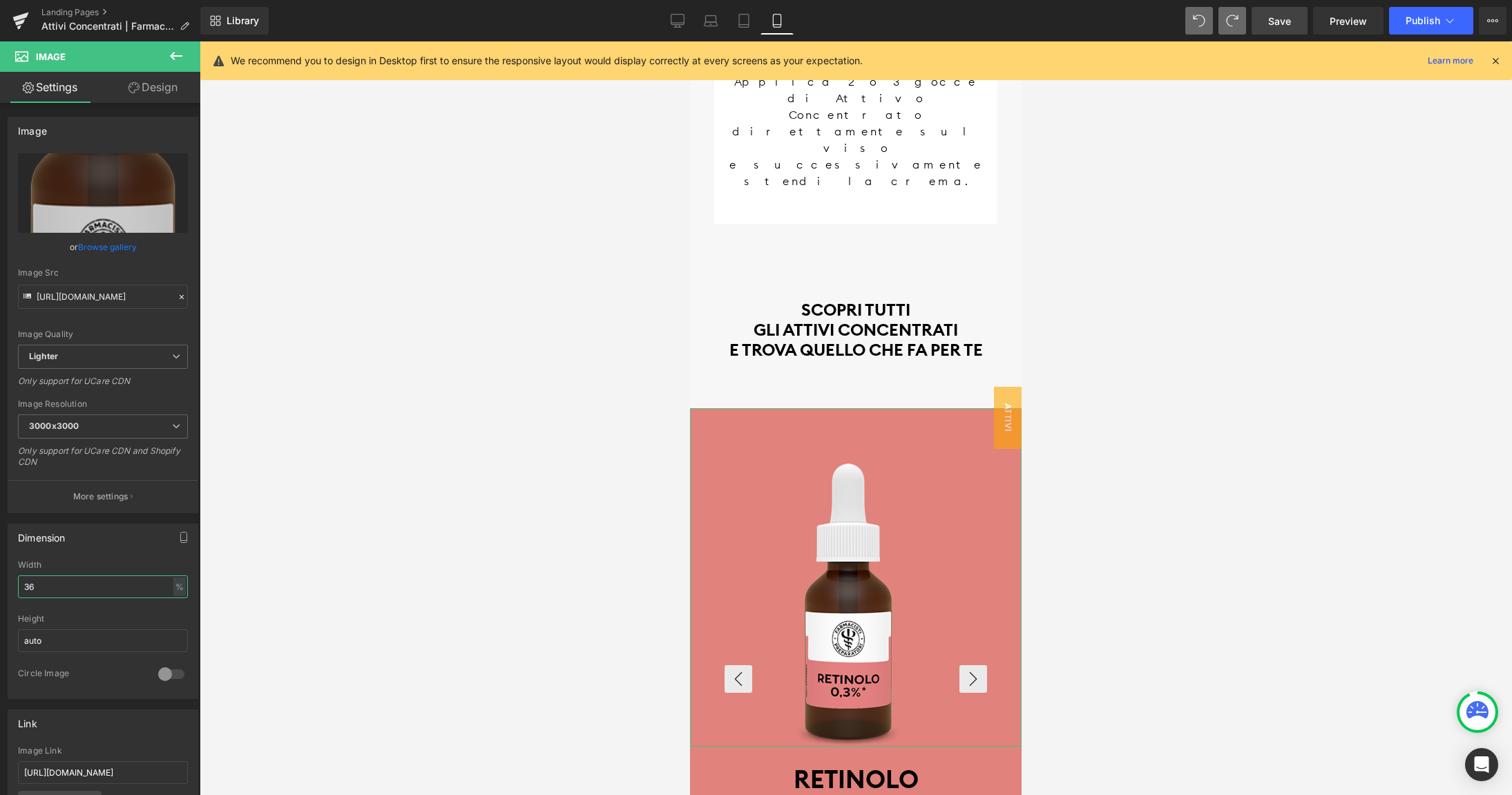
click at [54, 584] on input "36" at bounding box center [103, 586] width 170 height 23
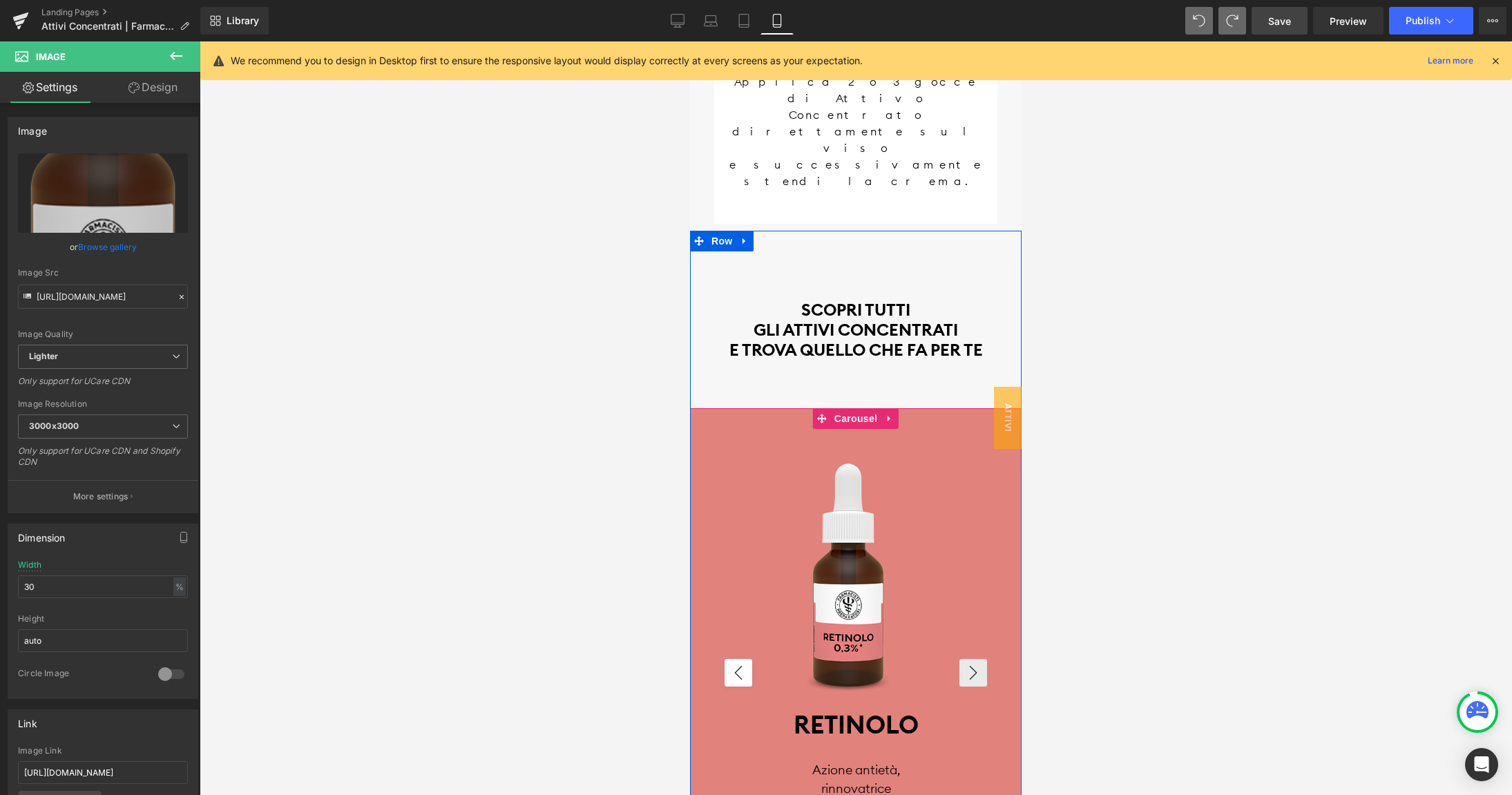
click at [741, 659] on button "‹" at bounding box center [738, 673] width 28 height 28
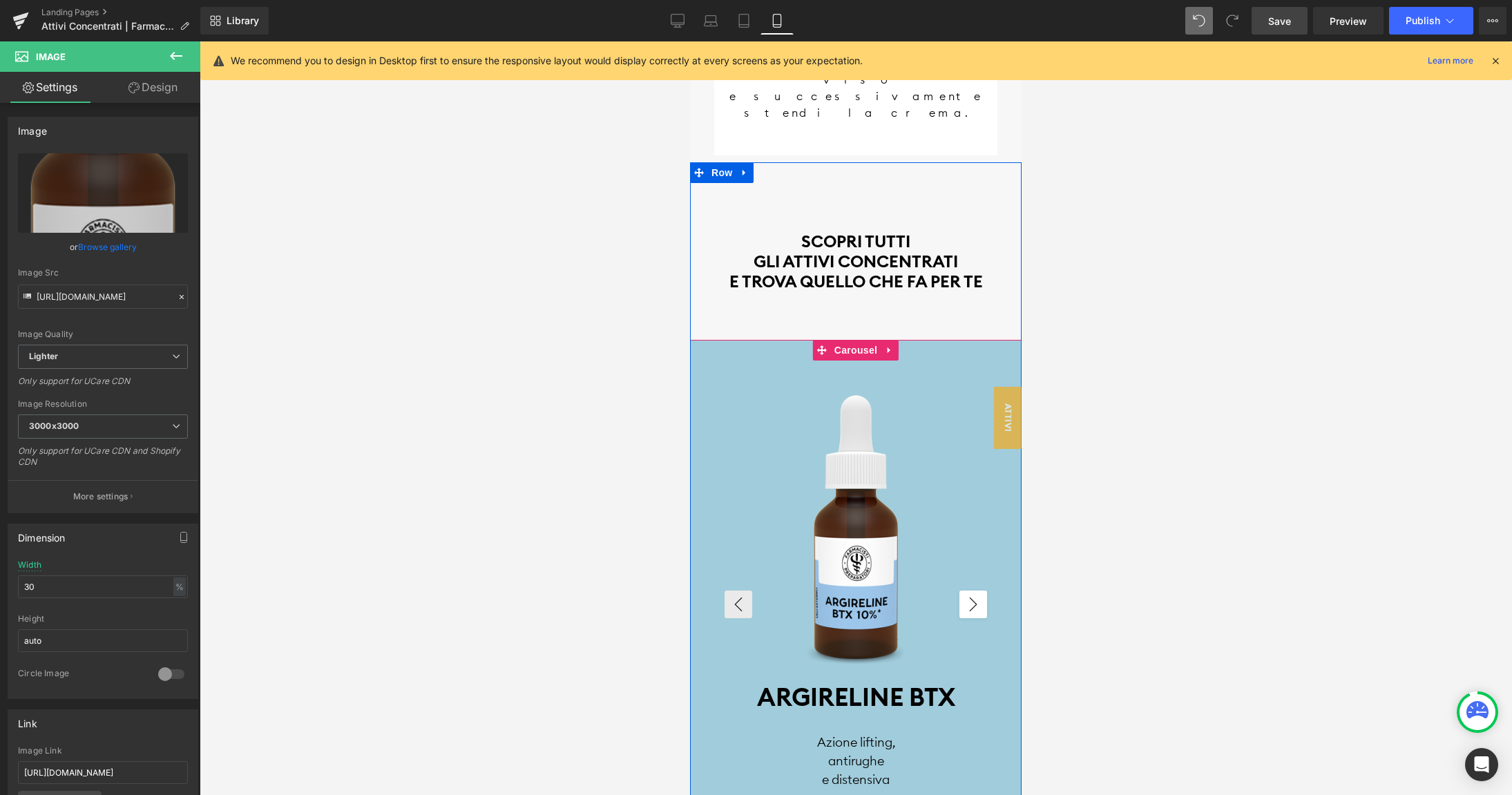
click at [976, 591] on button "›" at bounding box center [973, 604] width 28 height 28
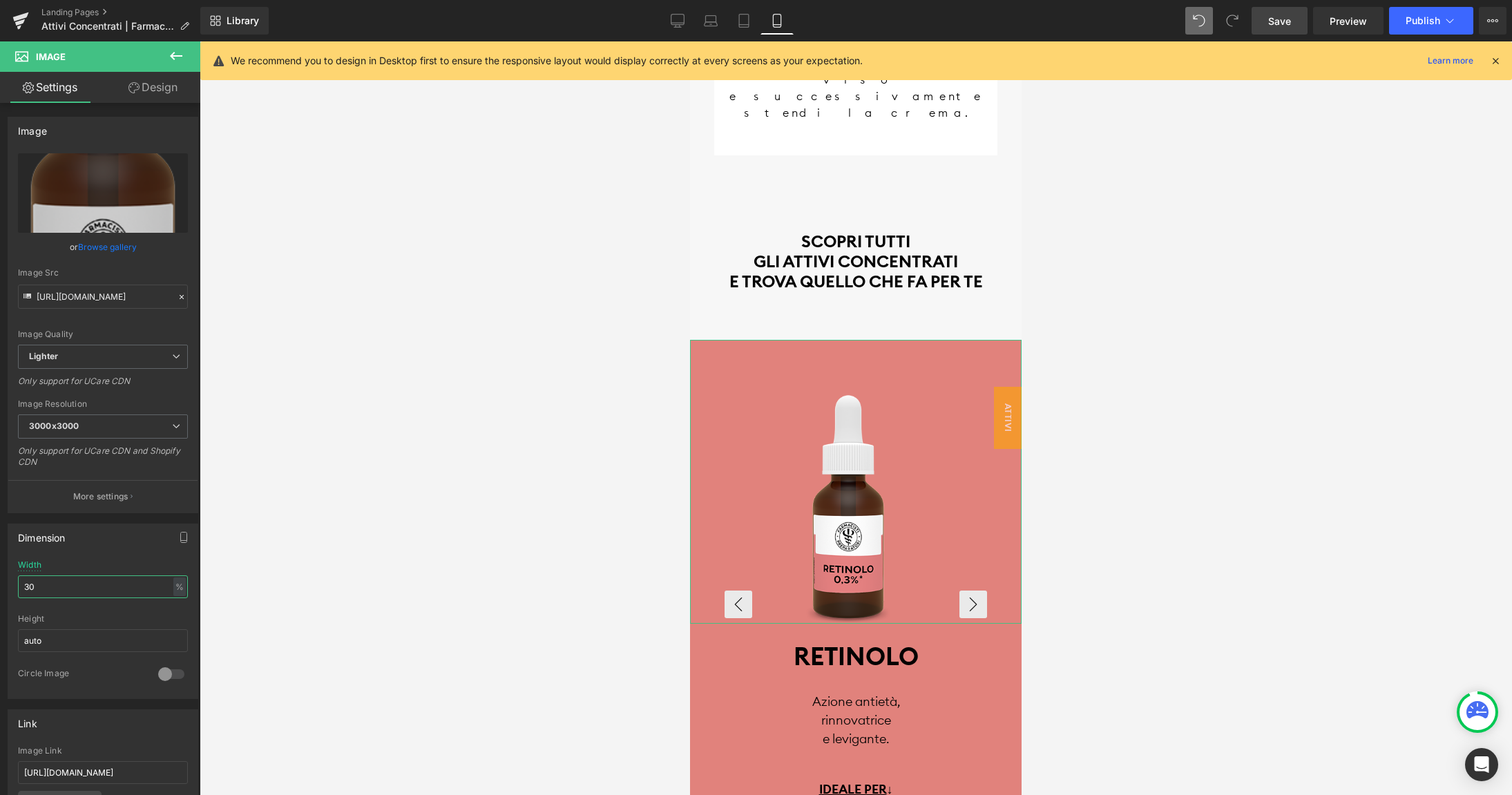
click at [40, 585] on input "30" at bounding box center [103, 586] width 170 height 23
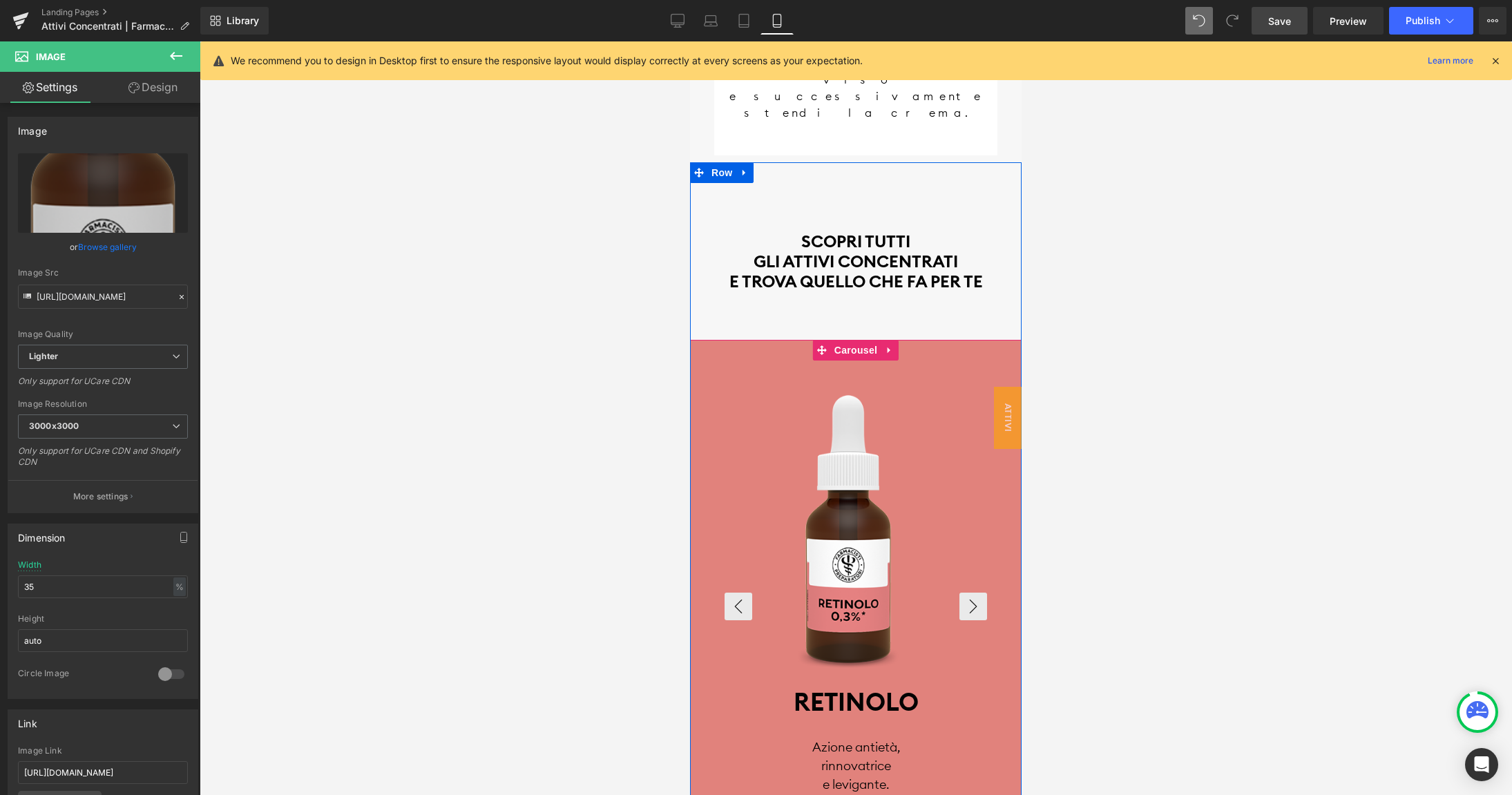
click at [755, 339] on link at bounding box center [856, 504] width 331 height 329
click at [745, 593] on button "‹" at bounding box center [738, 607] width 28 height 28
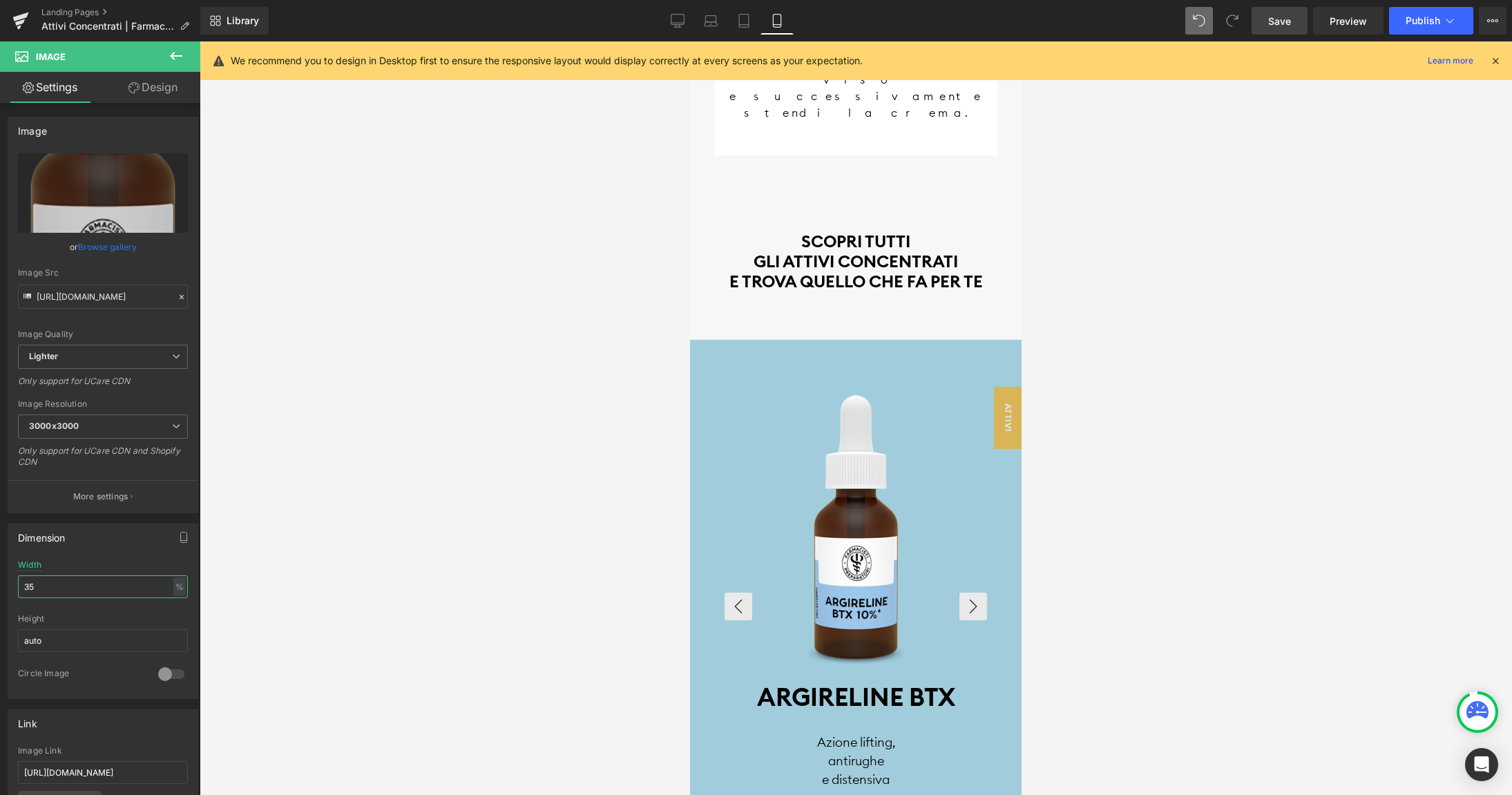
click at [47, 585] on input "35" at bounding box center [103, 586] width 170 height 23
click at [980, 339] on div "Image [MEDICAL_DATA] Heading Azione uniformante, sebo-regolatrice, perfezionant…" at bounding box center [856, 611] width 331 height 543
click at [971, 591] on button "›" at bounding box center [973, 604] width 28 height 28
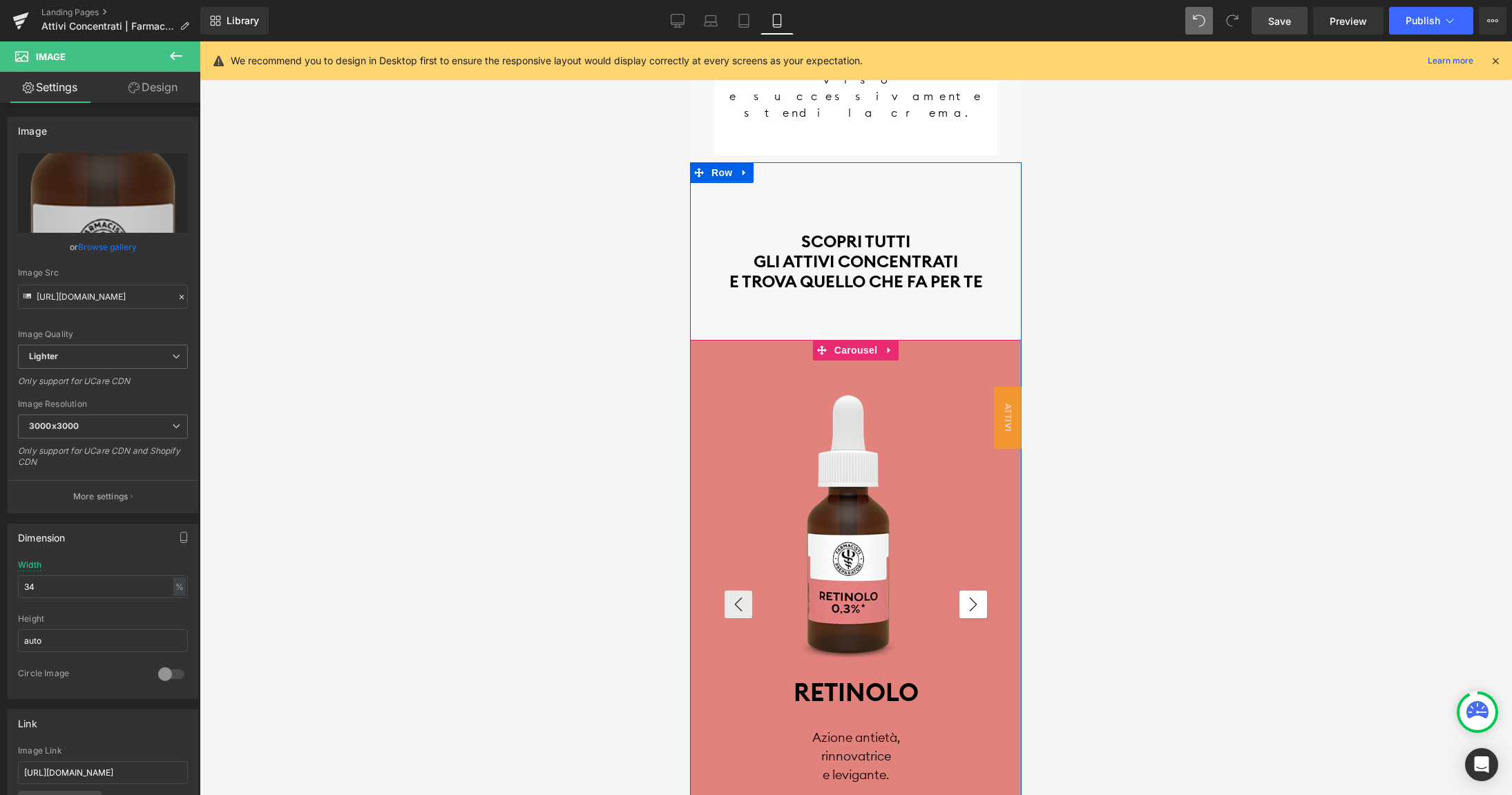
click at [971, 591] on button "›" at bounding box center [973, 604] width 28 height 28
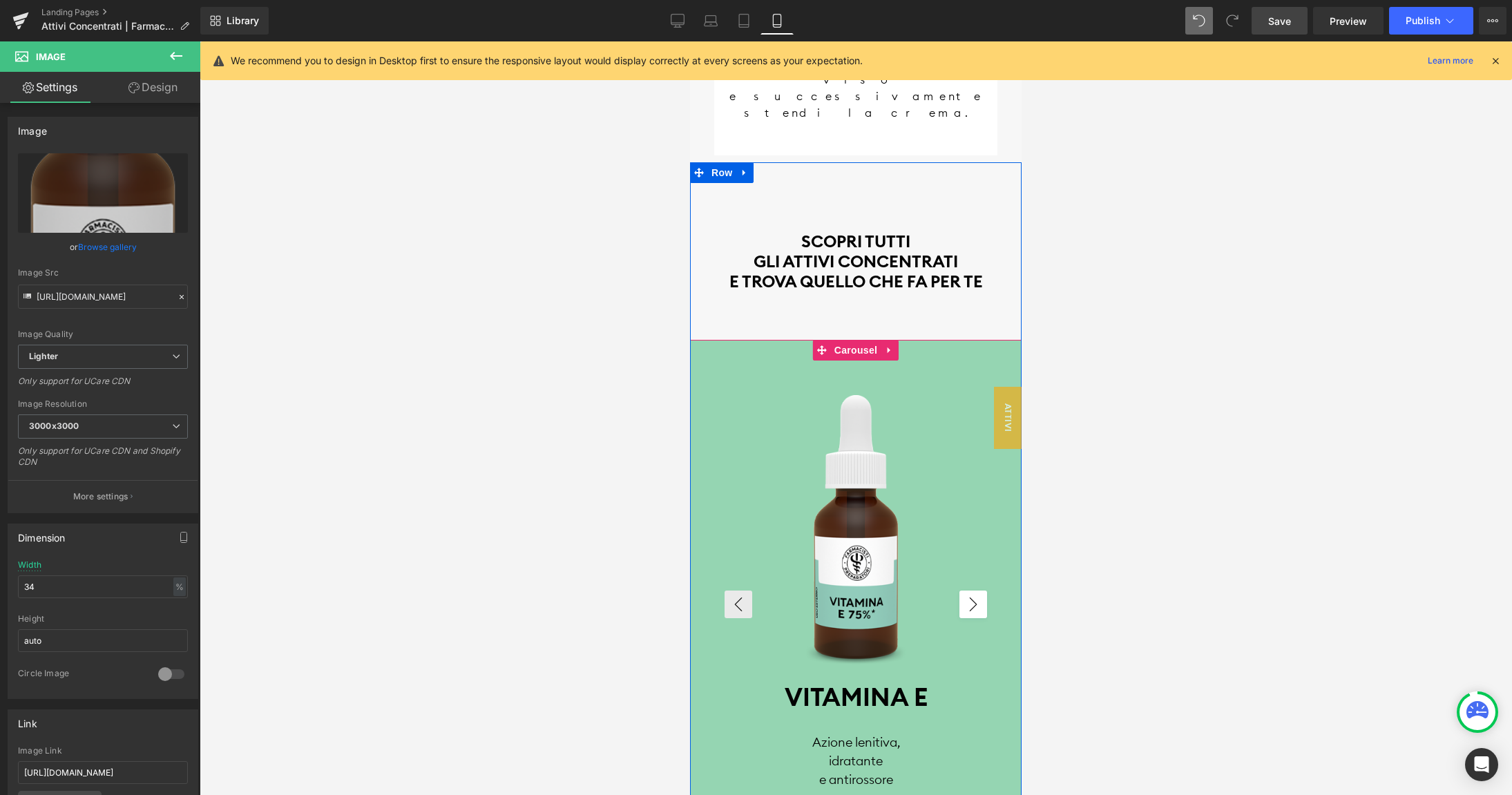
click at [971, 591] on button "›" at bounding box center [973, 604] width 28 height 28
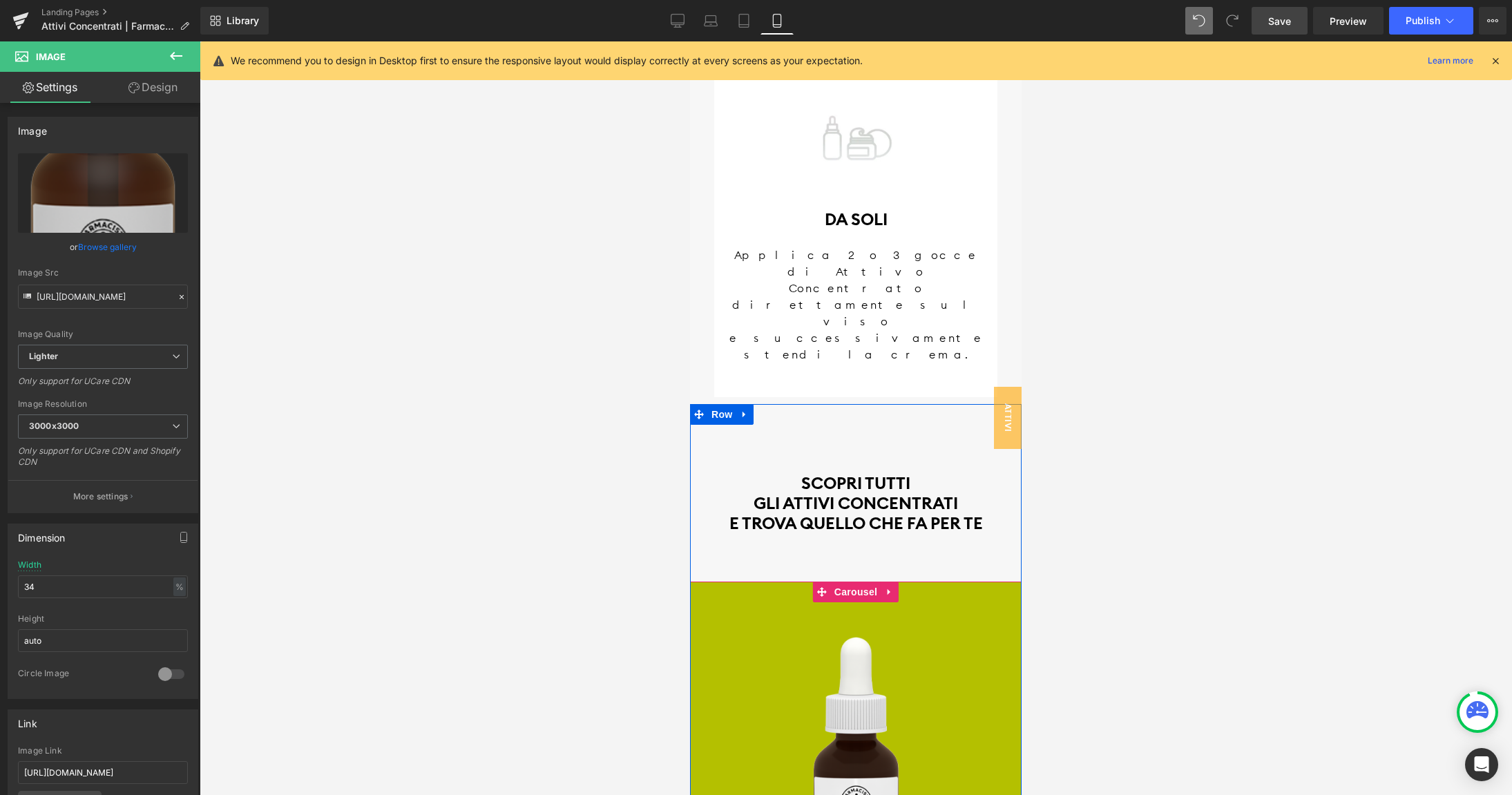
scroll to position [2589, 0]
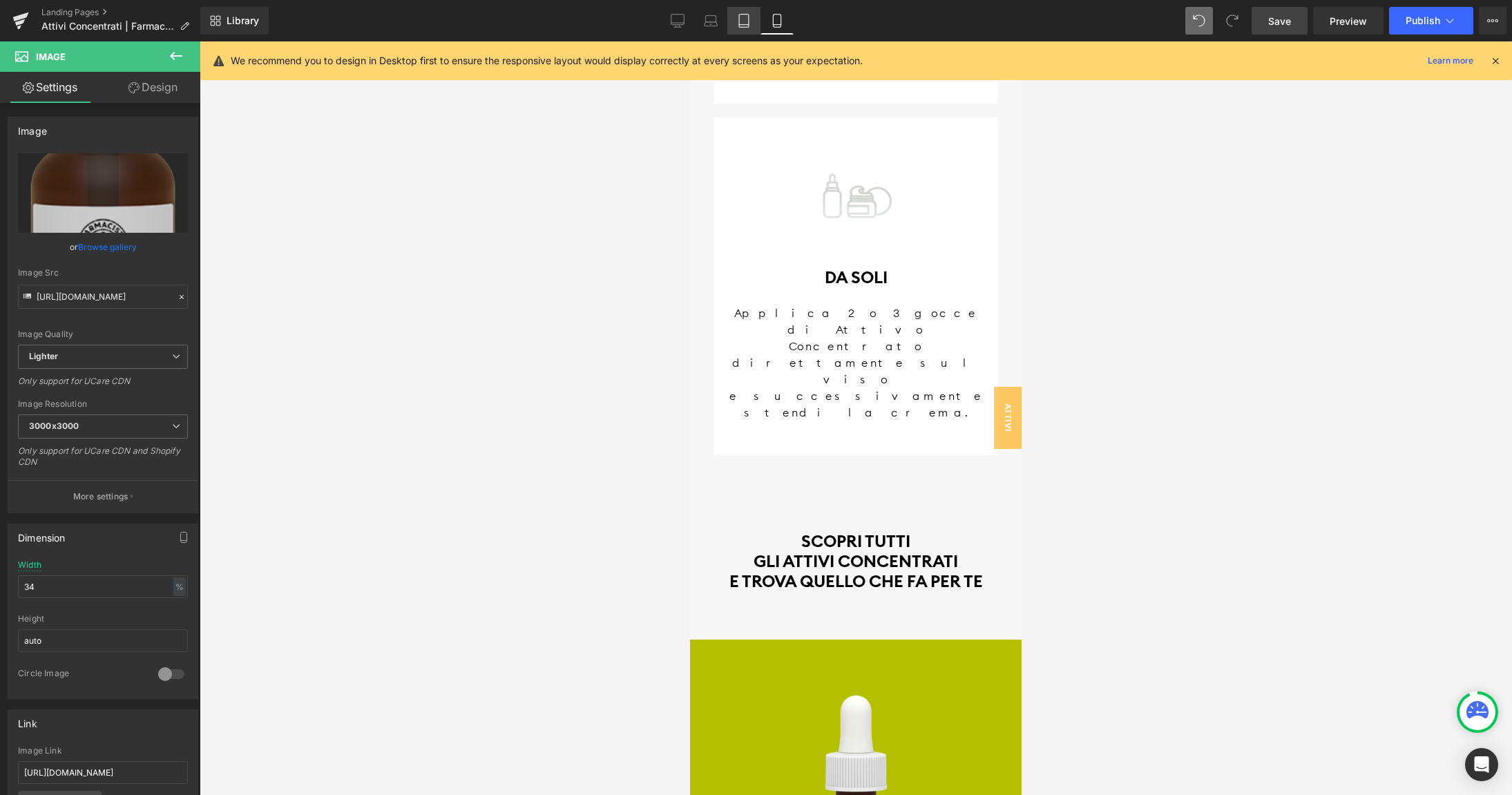
click at [746, 21] on icon at bounding box center [744, 21] width 14 height 14
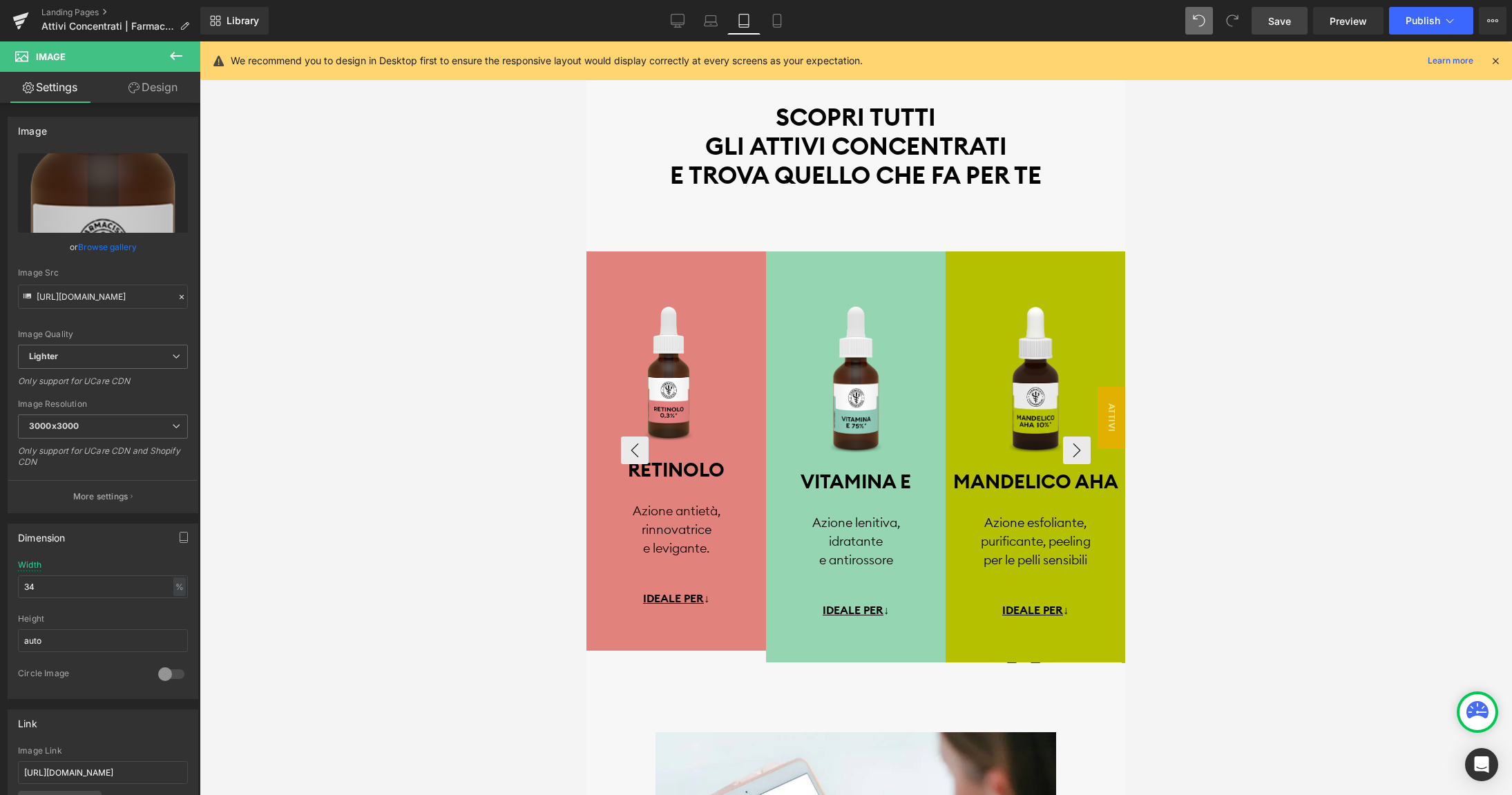
scroll to position [3159, 0]
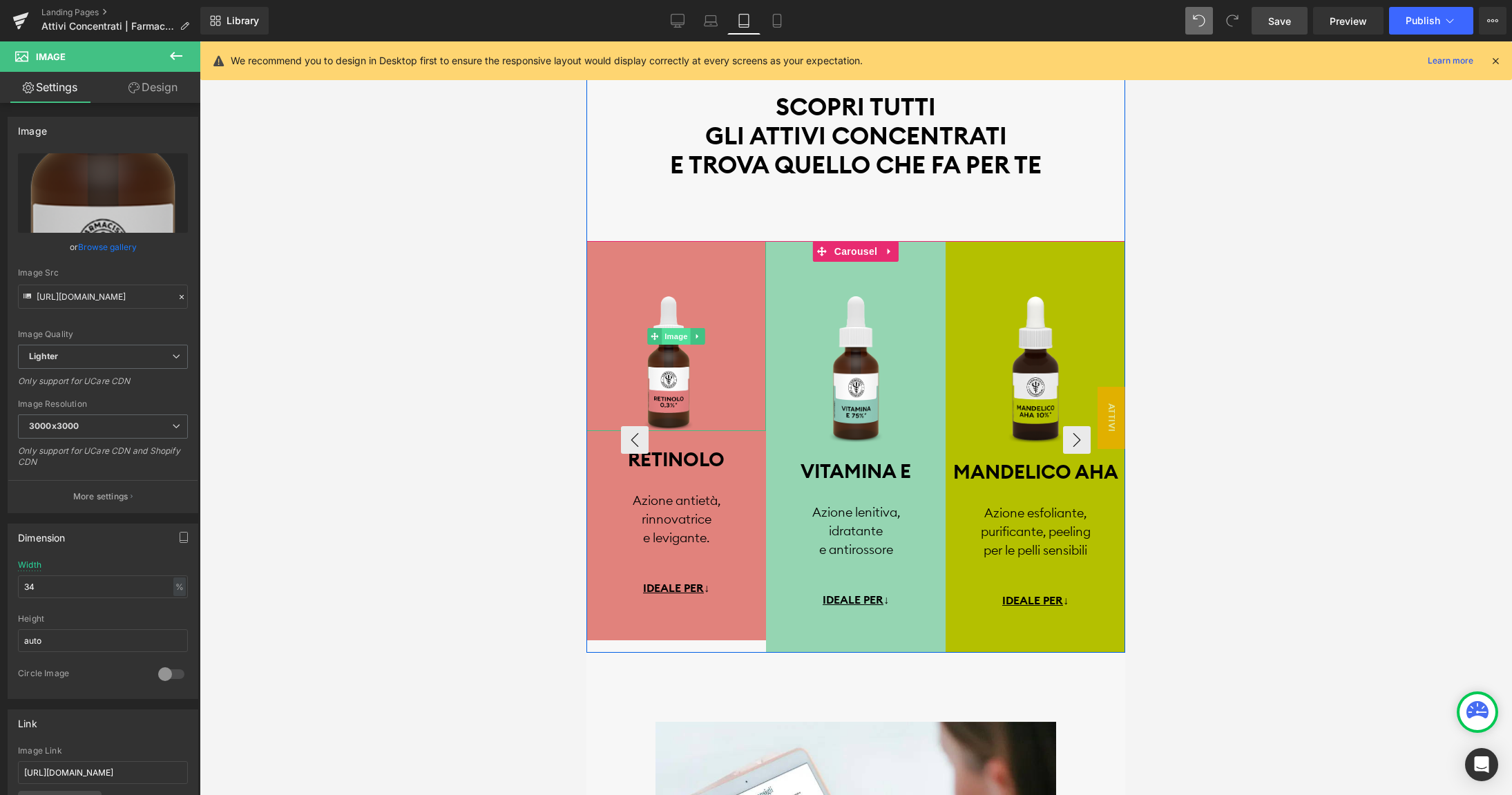
click at [674, 337] on span "Image" at bounding box center [676, 336] width 29 height 17
click at [668, 340] on span "Image" at bounding box center [676, 336] width 29 height 17
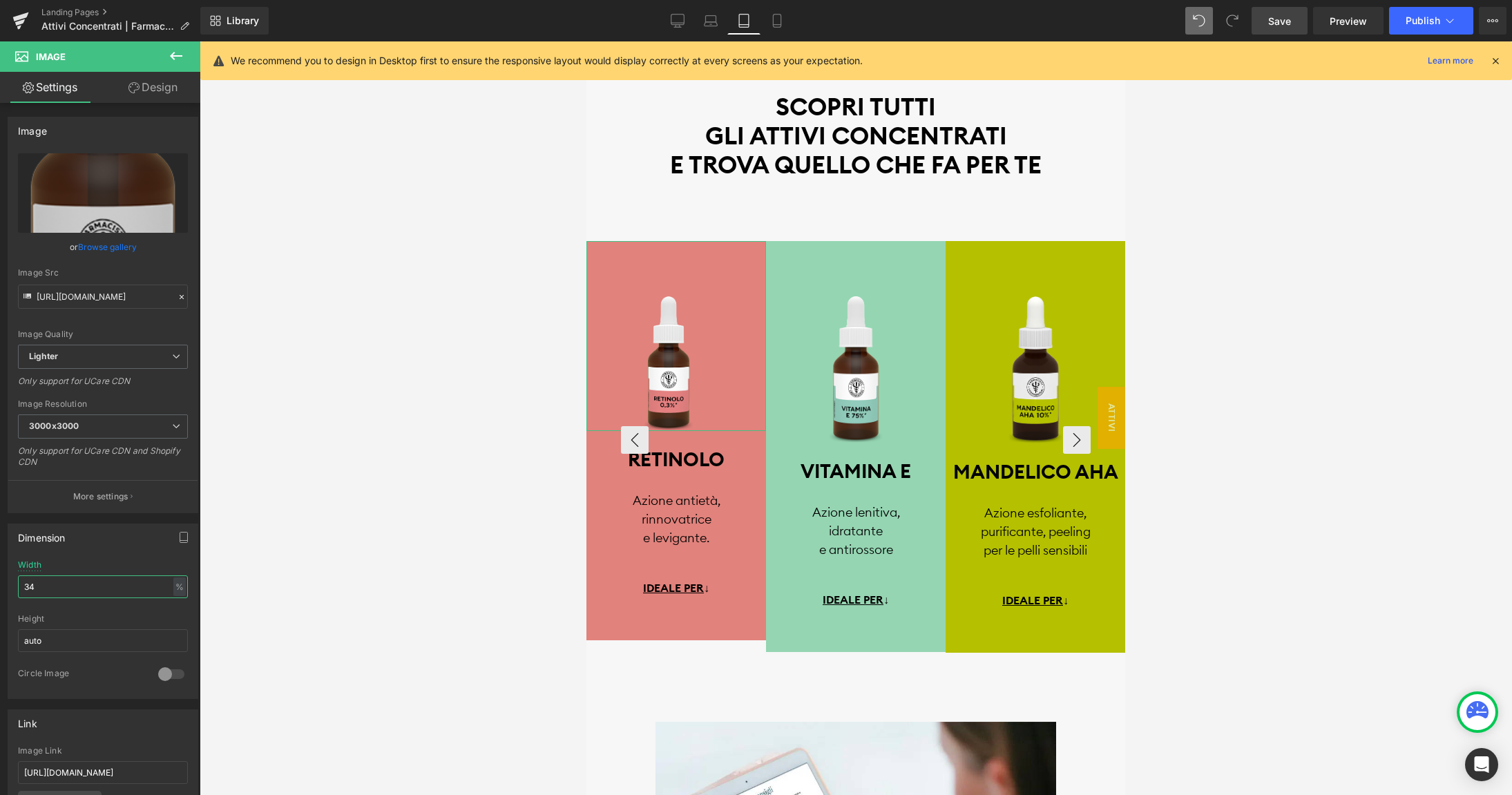
click at [50, 591] on input "34" at bounding box center [103, 586] width 170 height 23
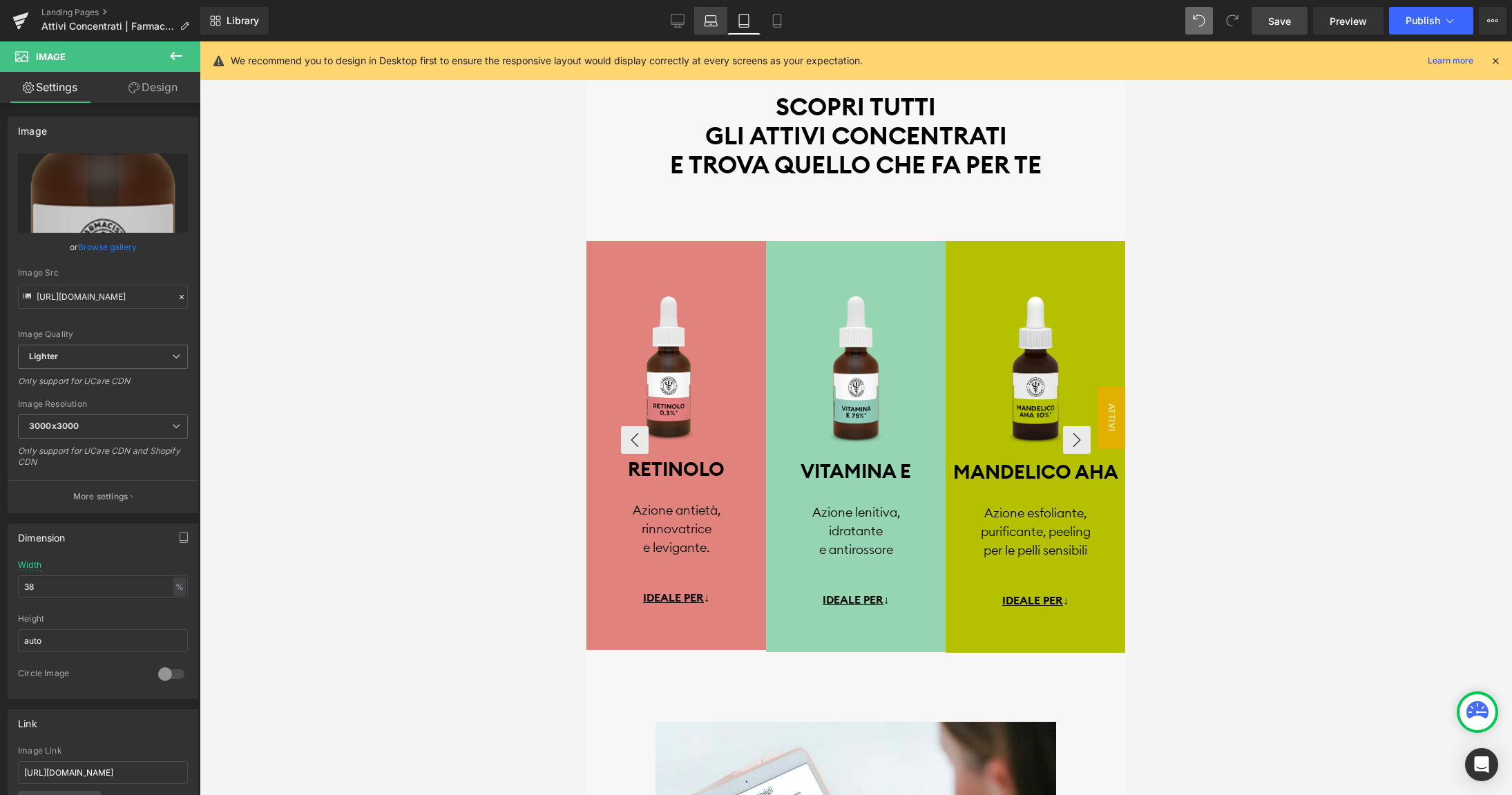
click at [712, 21] on icon at bounding box center [710, 21] width 14 height 14
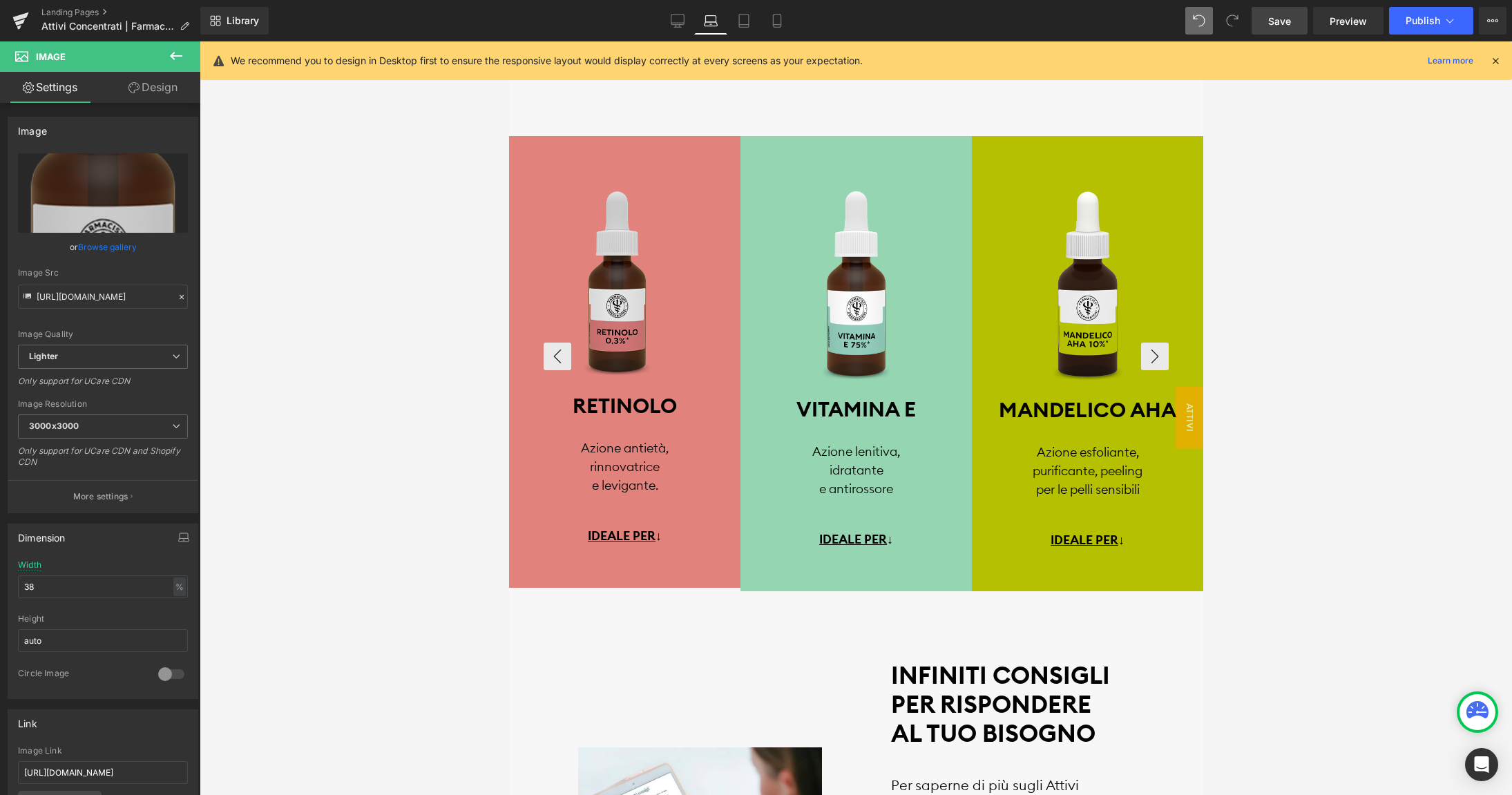
scroll to position [2367, 0]
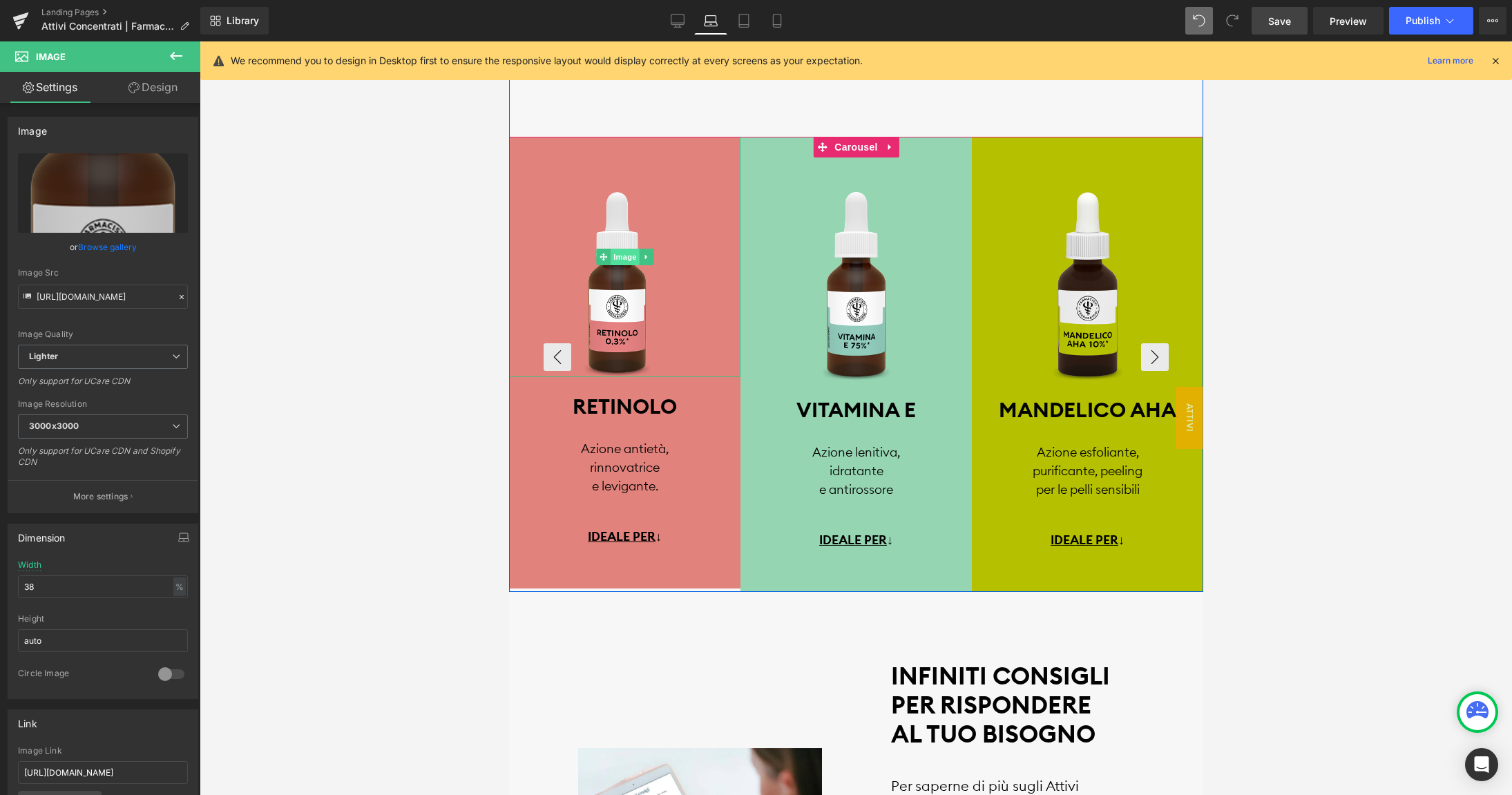
click at [624, 253] on span "Image" at bounding box center [624, 257] width 29 height 17
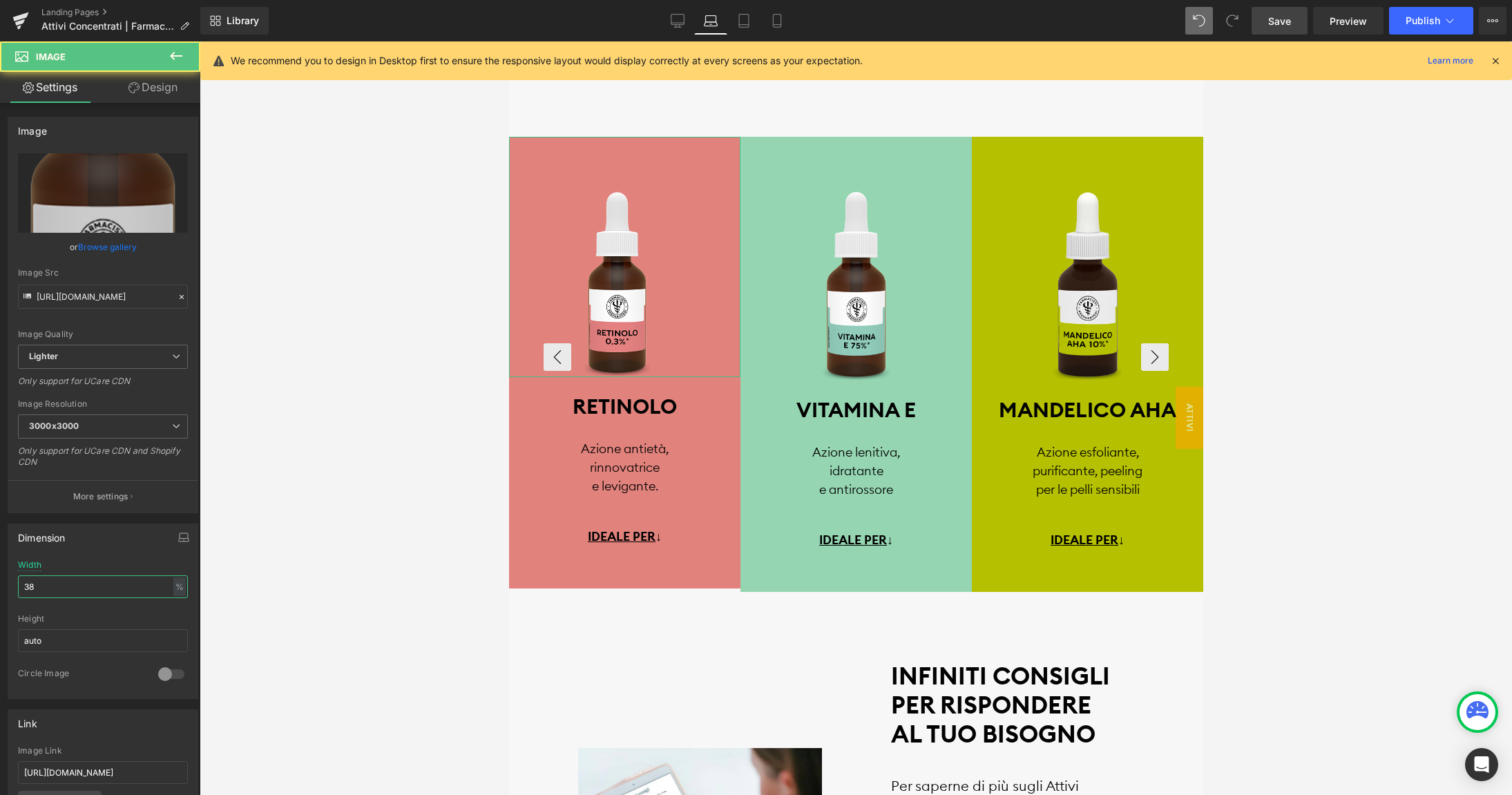
click at [56, 584] on input "38" at bounding box center [103, 586] width 170 height 23
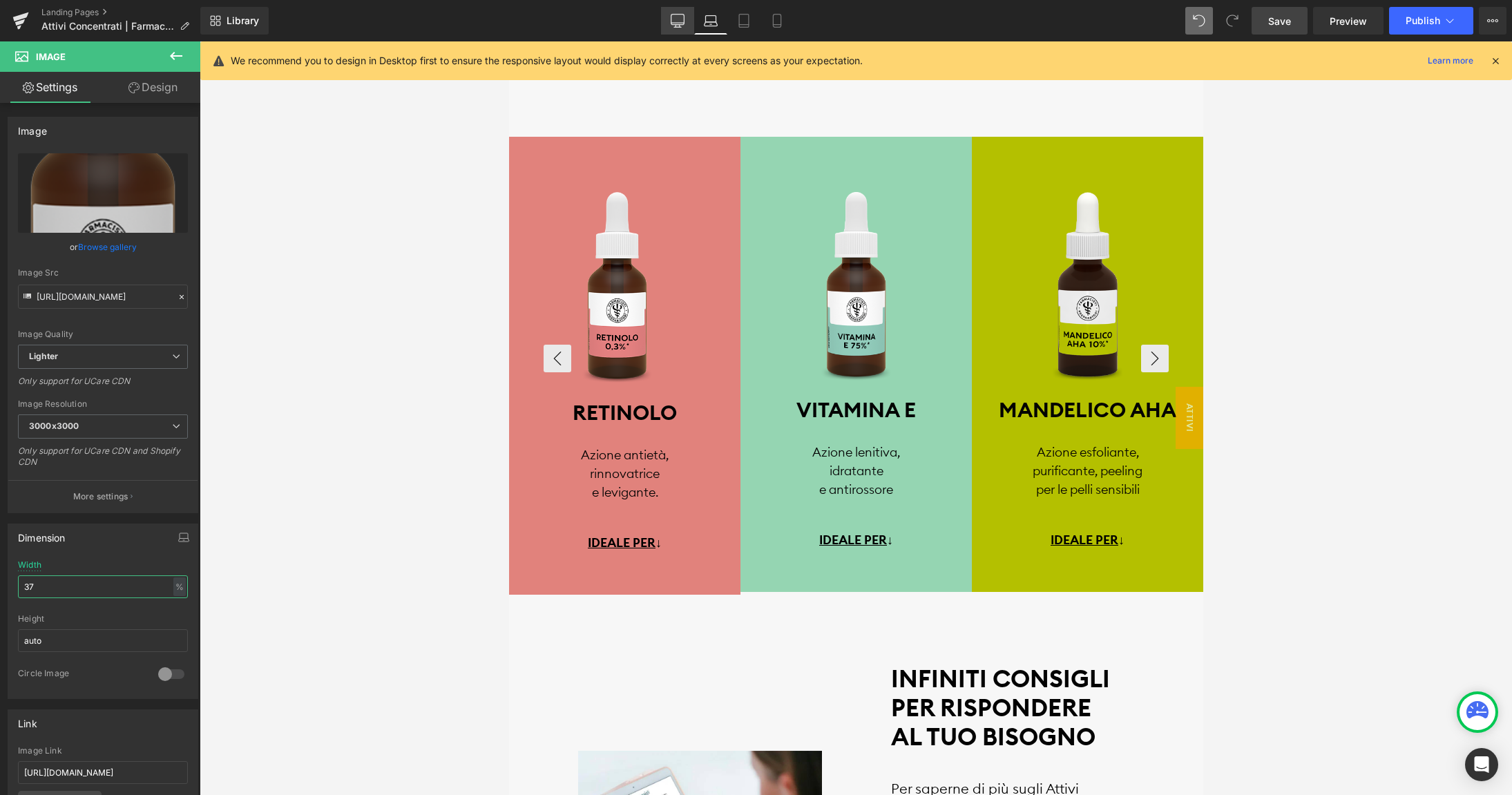
type input "37"
click at [682, 20] on icon at bounding box center [678, 21] width 14 height 14
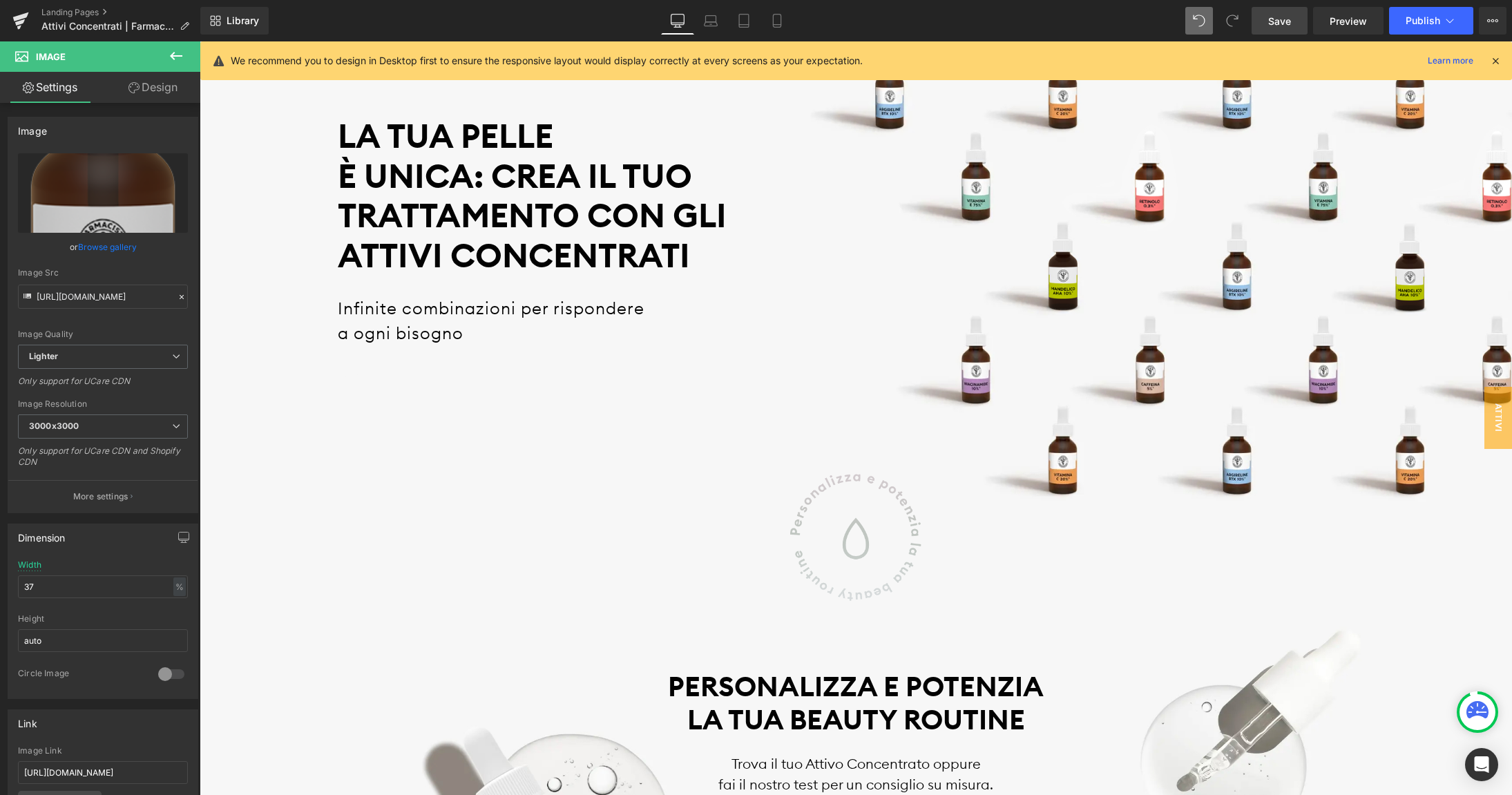
scroll to position [0, 0]
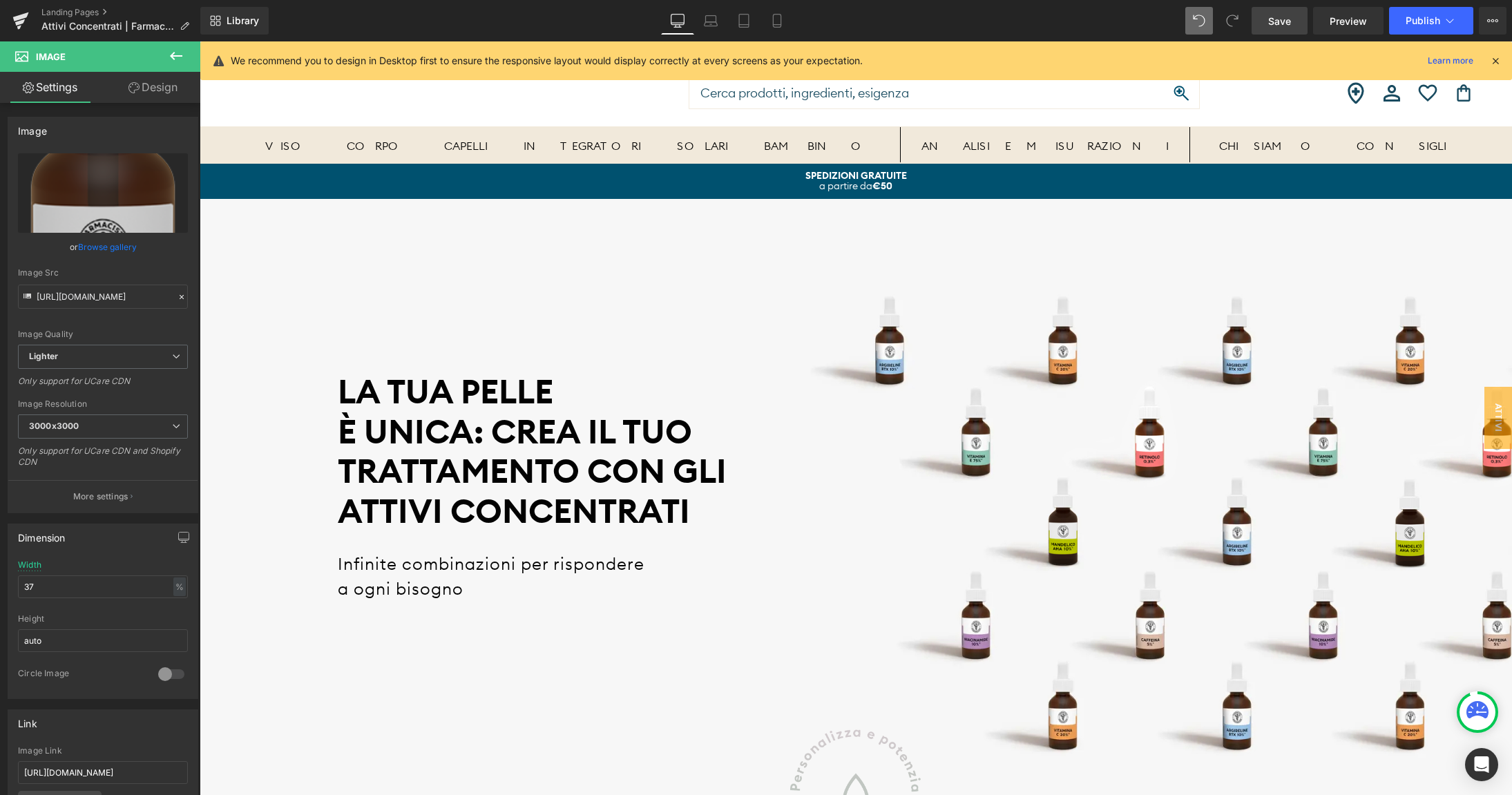
click at [1275, 15] on span "Save" at bounding box center [1279, 21] width 23 height 15
click at [82, 15] on link "Landing Pages" at bounding box center [121, 13] width 159 height 11
